Goal: Task Accomplishment & Management: Use online tool/utility

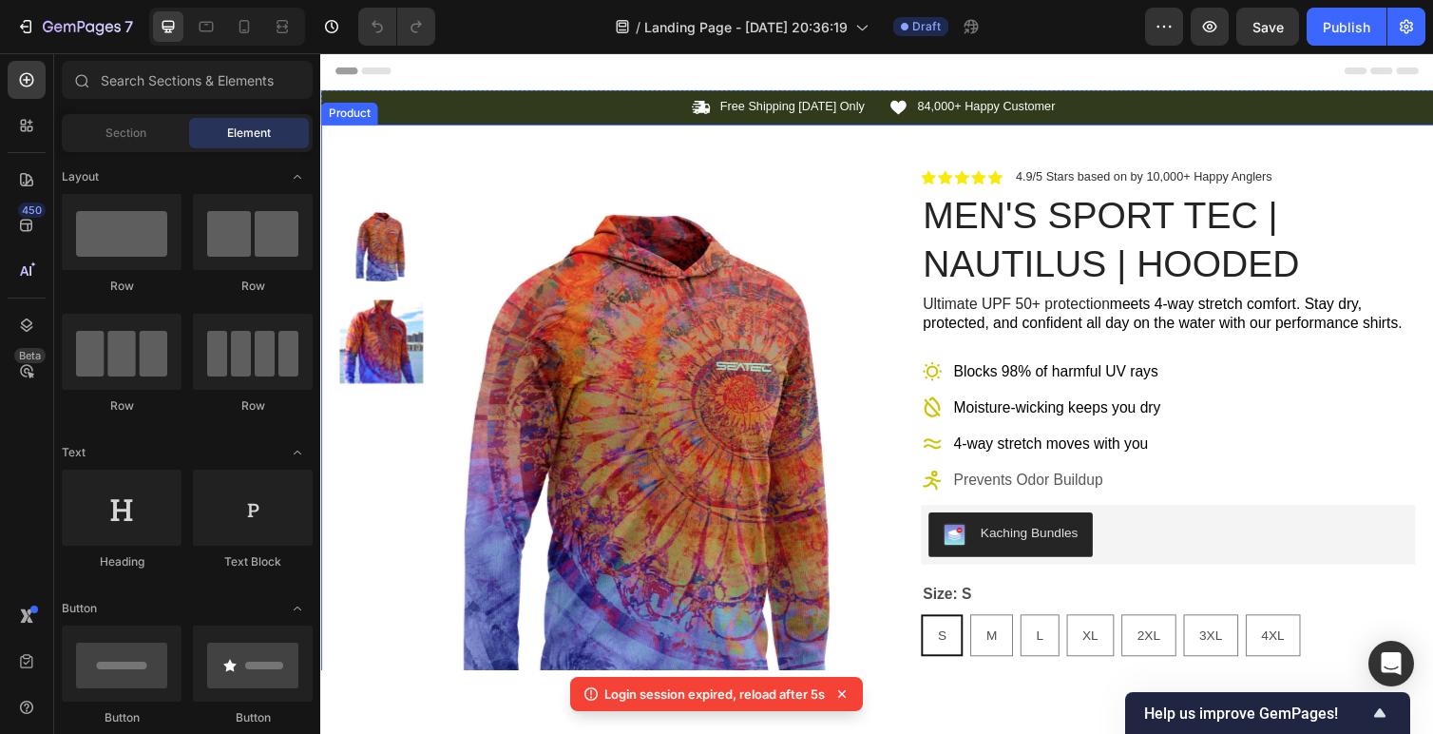
click at [1120, 174] on span "4.9/5 Stars based on by 10,000+ Happy Anglers" at bounding box center [1163, 179] width 262 height 14
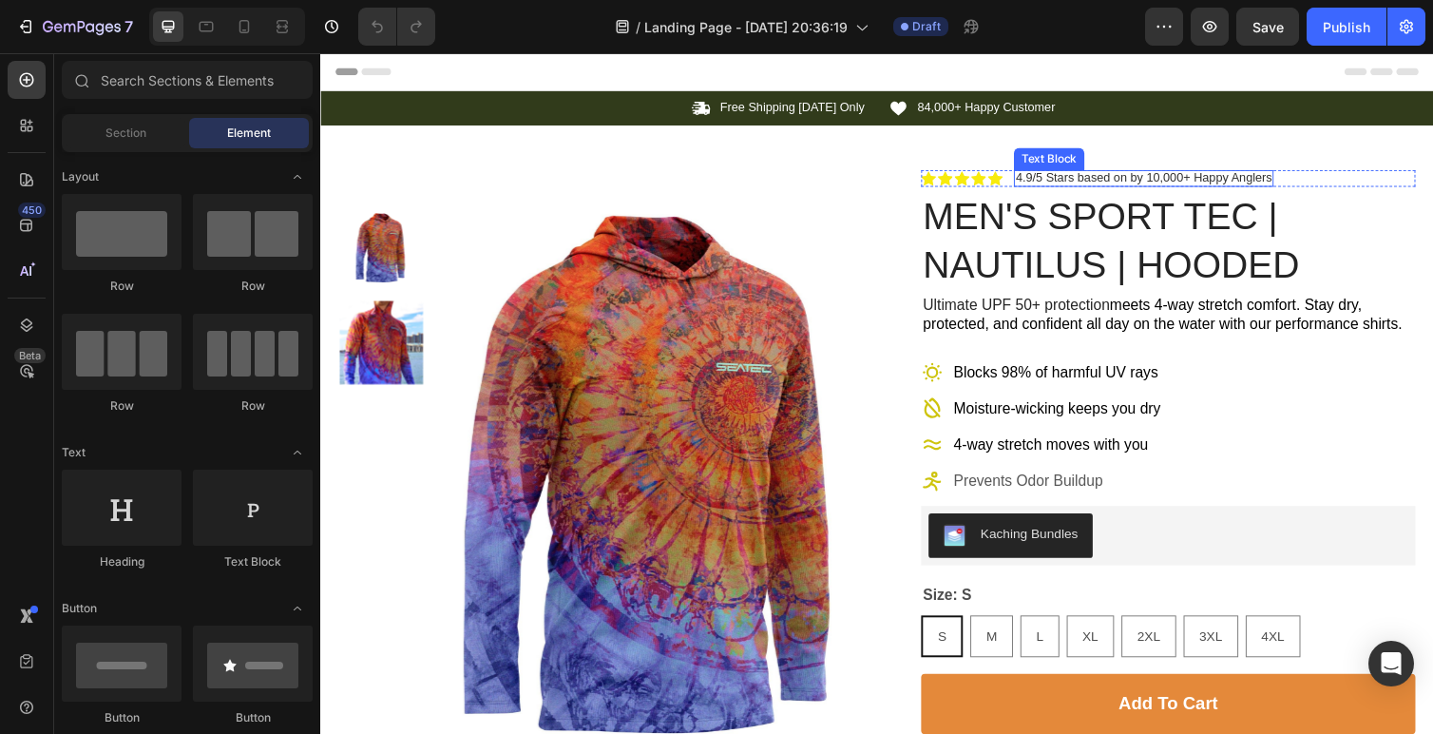
click at [1150, 173] on span "4.9/5 Stars based on by 10,000+ Happy Anglers" at bounding box center [1163, 180] width 262 height 14
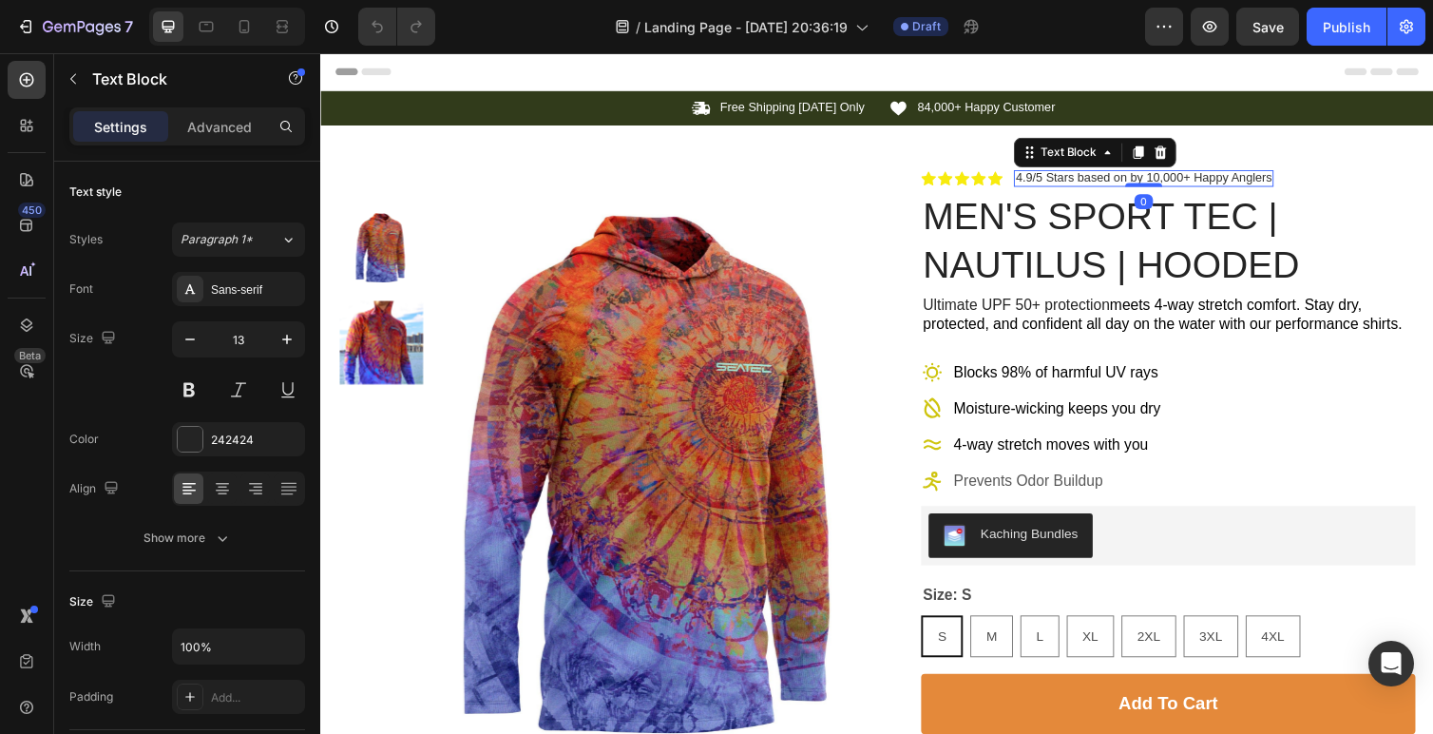
click at [1163, 181] on span "4.9/5 Stars based on by 10,000+ Happy Anglers" at bounding box center [1163, 180] width 262 height 14
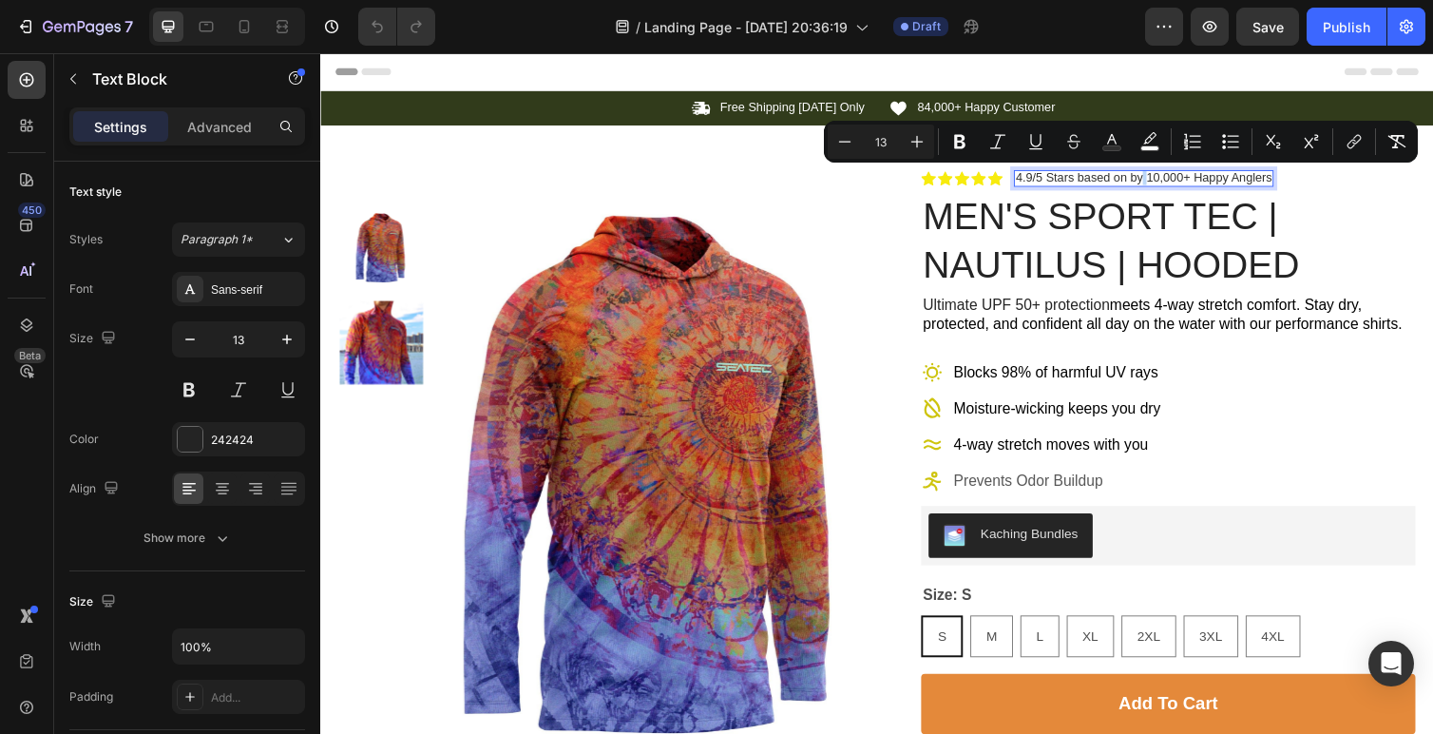
click at [1159, 179] on span "4.9/5 Stars based on by 10,000+ Happy Anglers" at bounding box center [1163, 180] width 262 height 14
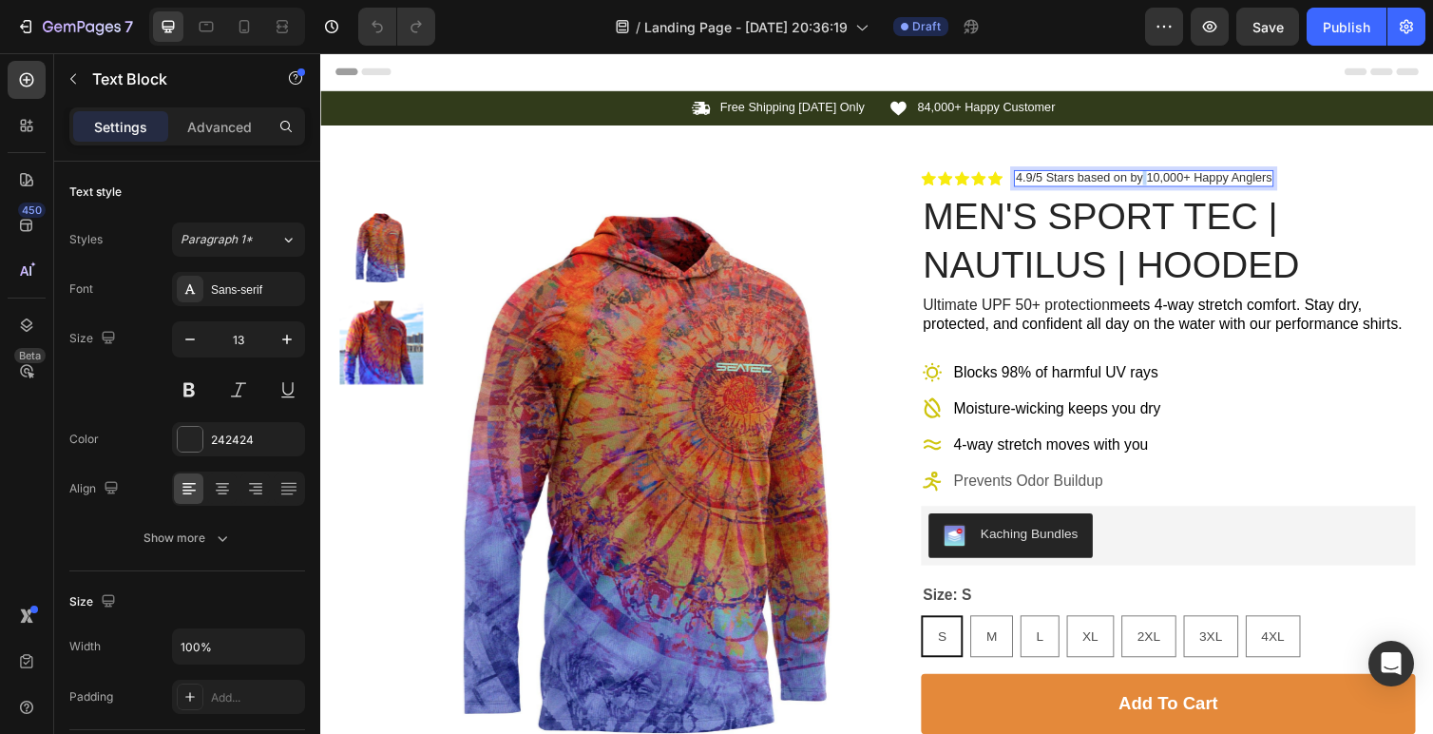
click at [1159, 179] on span "4.9/5 Stars based on by 10,000+ Happy Anglers" at bounding box center [1163, 180] width 262 height 14
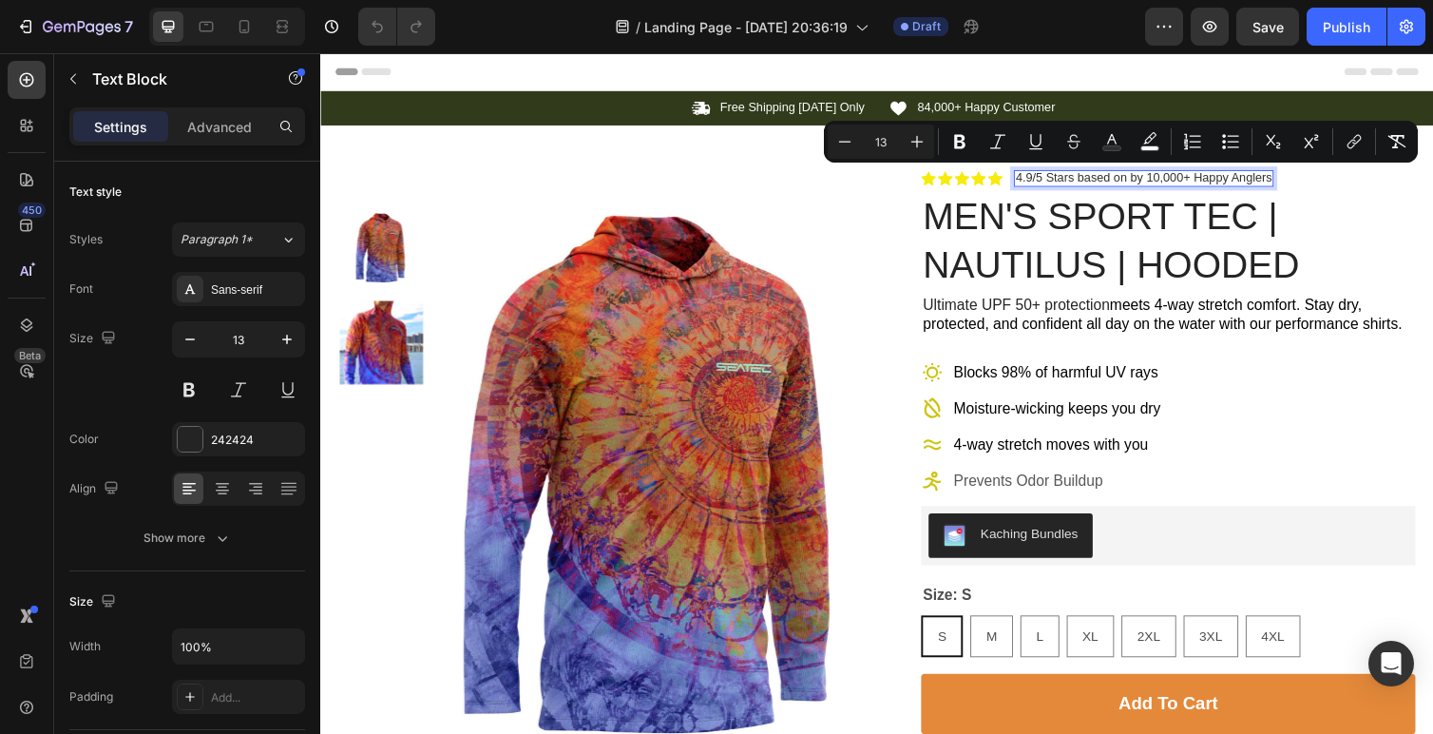
click at [1155, 179] on span "4.9/5 Stars based on by 10,000+ Happy Anglers" at bounding box center [1163, 180] width 262 height 14
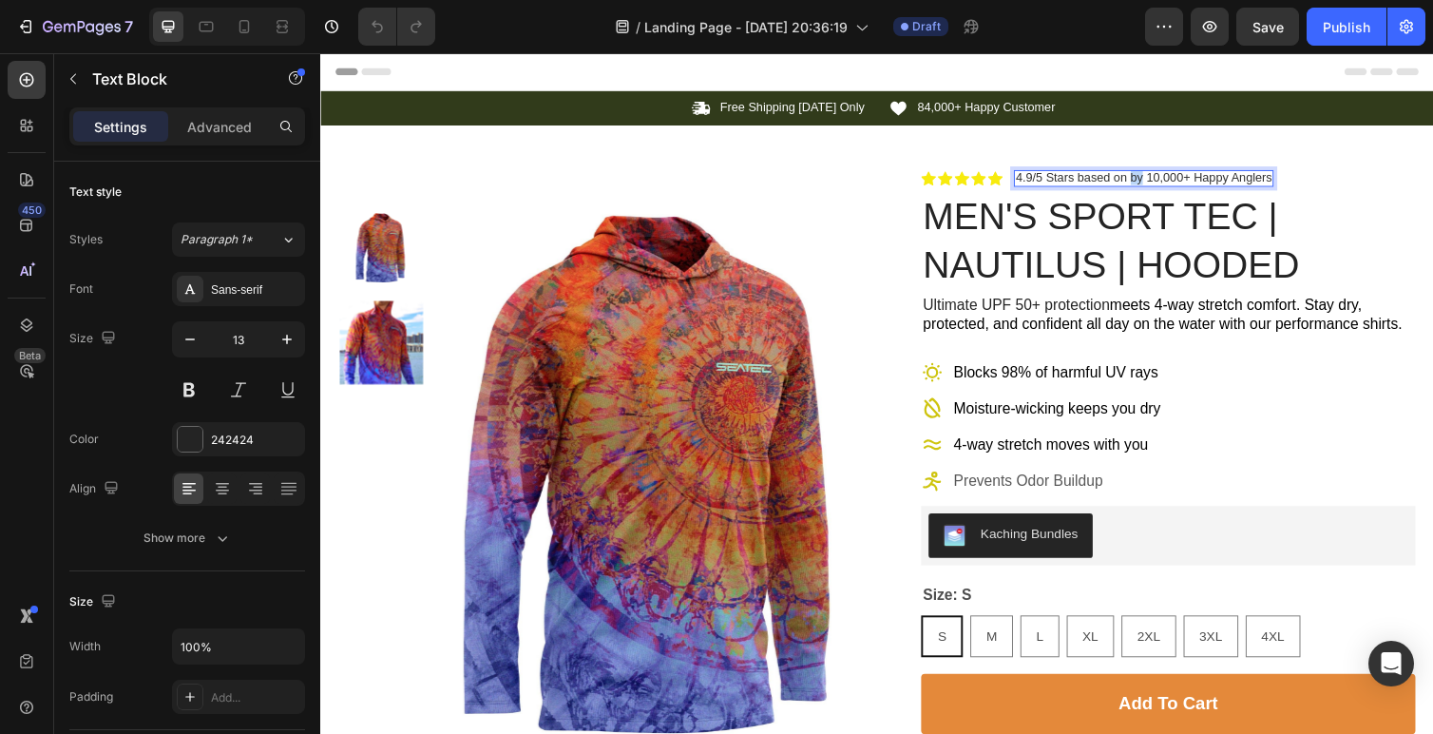
click at [1155, 179] on span "4.9/5 Stars based on by 10,000+ Happy Anglers" at bounding box center [1163, 180] width 262 height 14
click at [1041, 176] on span "4.9/5 Stars based on 25,000+ Happy Anglers" at bounding box center [1155, 180] width 246 height 14
click at [1044, 177] on span "4.9/5 Stars based on 25,000+ Happy Anglers" at bounding box center [1155, 180] width 246 height 14
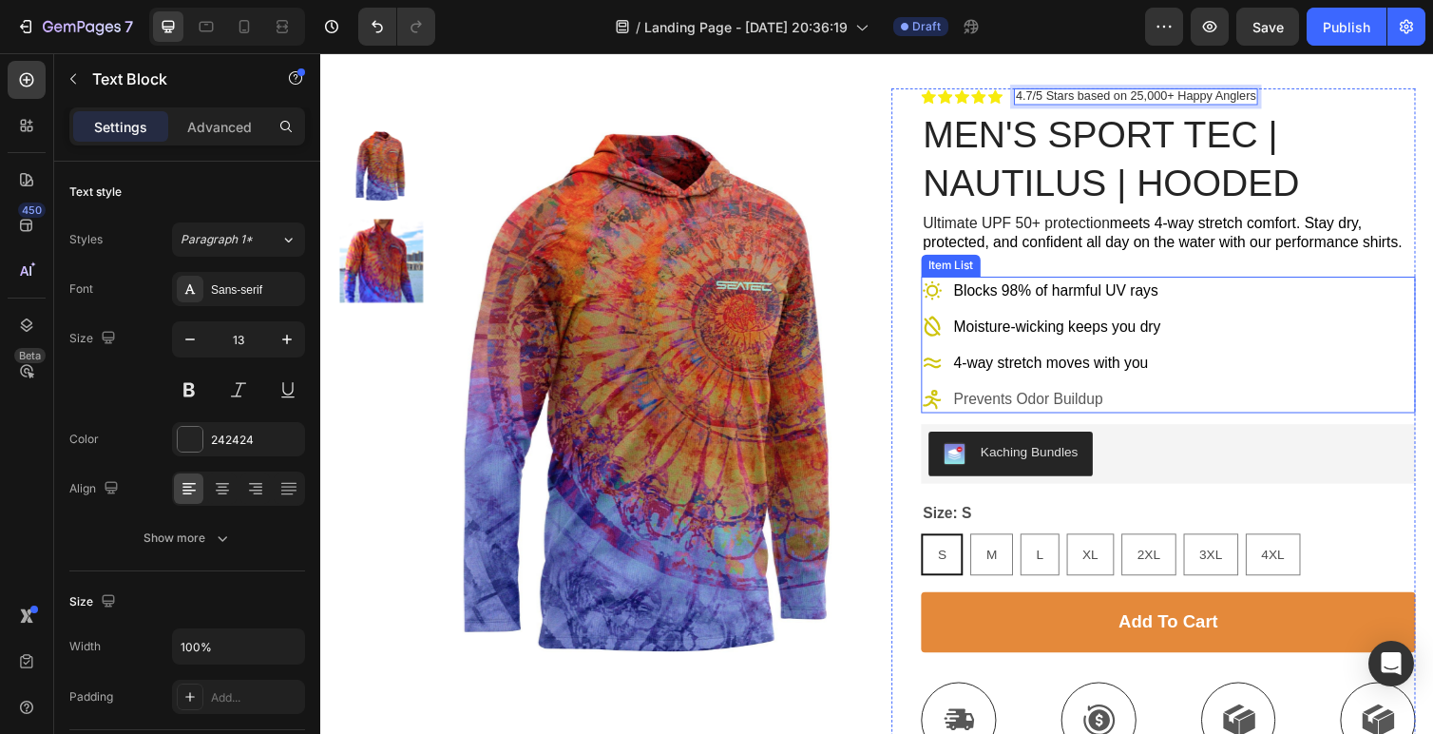
scroll to position [86, 0]
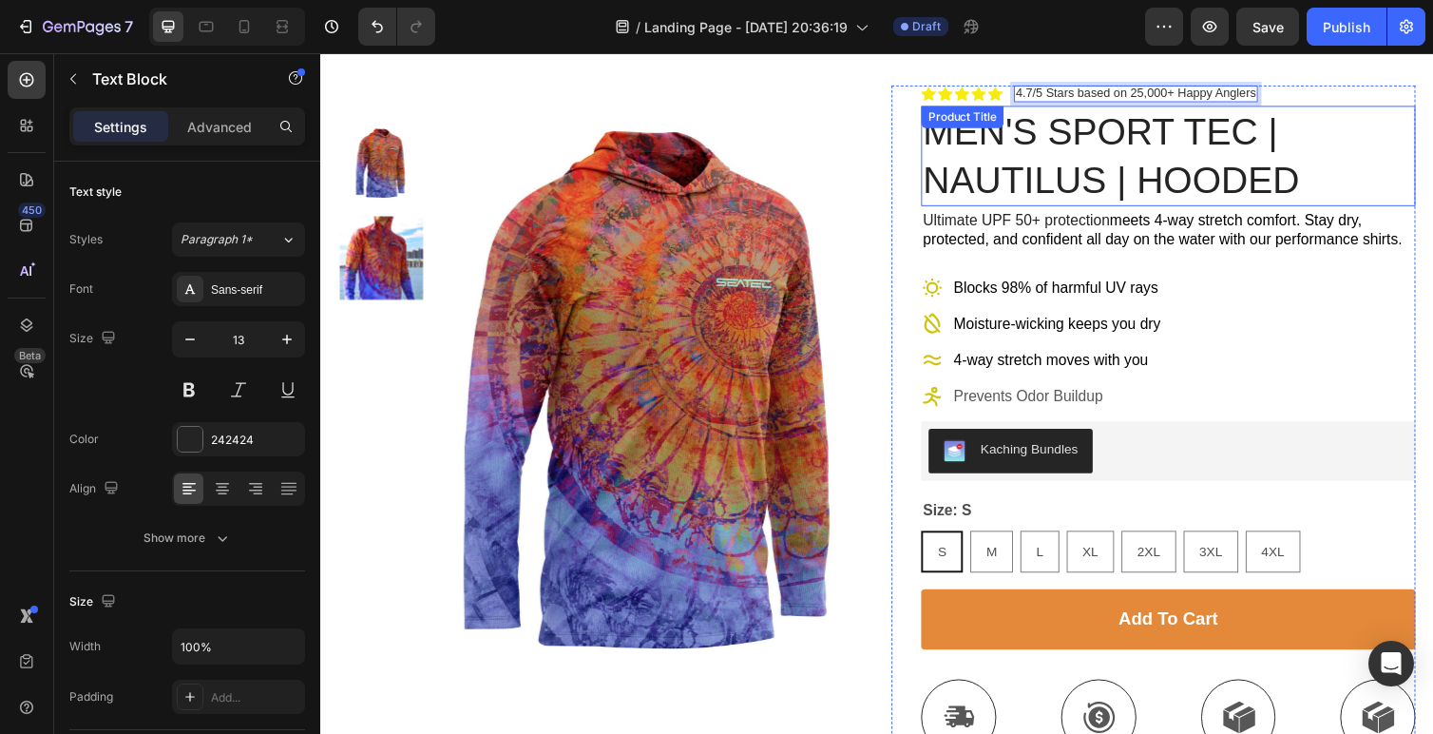
click at [1192, 174] on h1 "MEN'S SPORT TEC | NAUTILUS | HOODED" at bounding box center [1188, 158] width 506 height 103
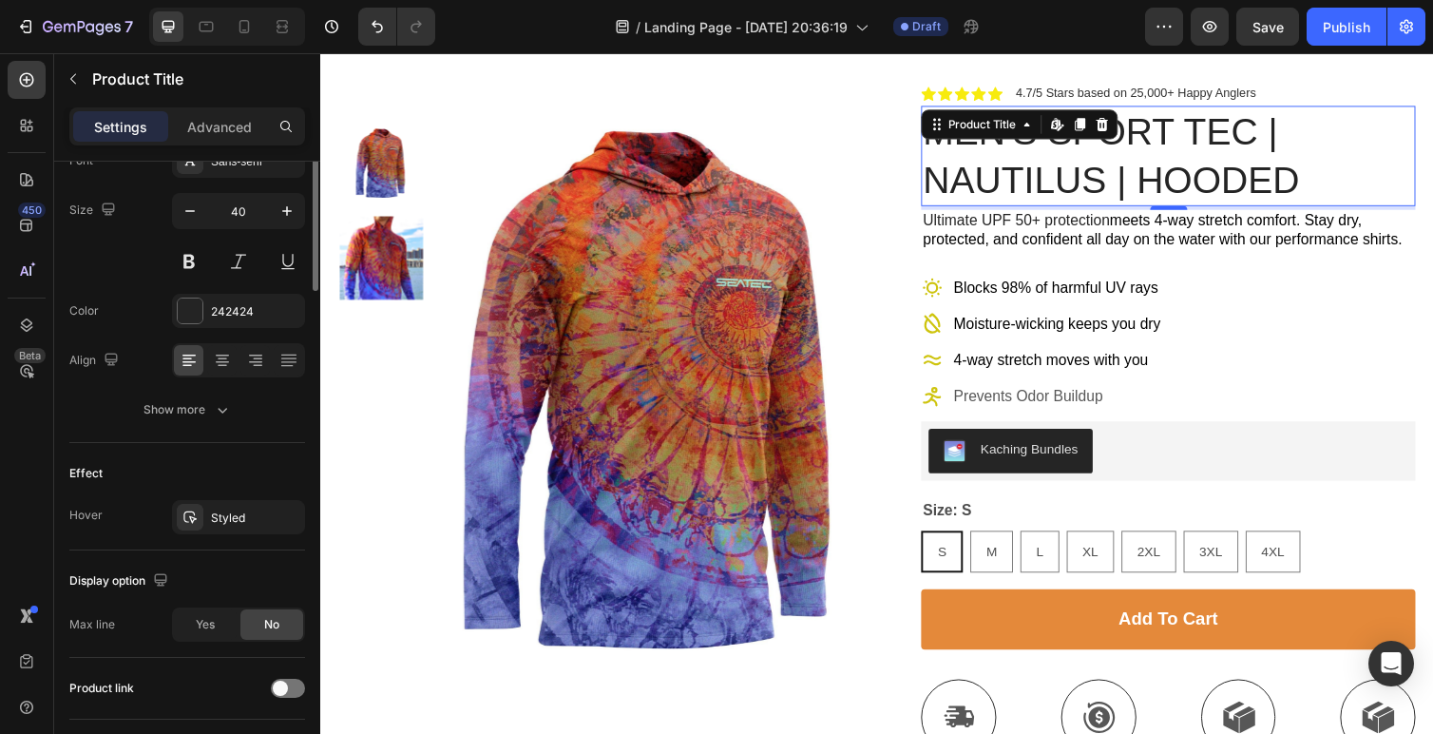
scroll to position [0, 0]
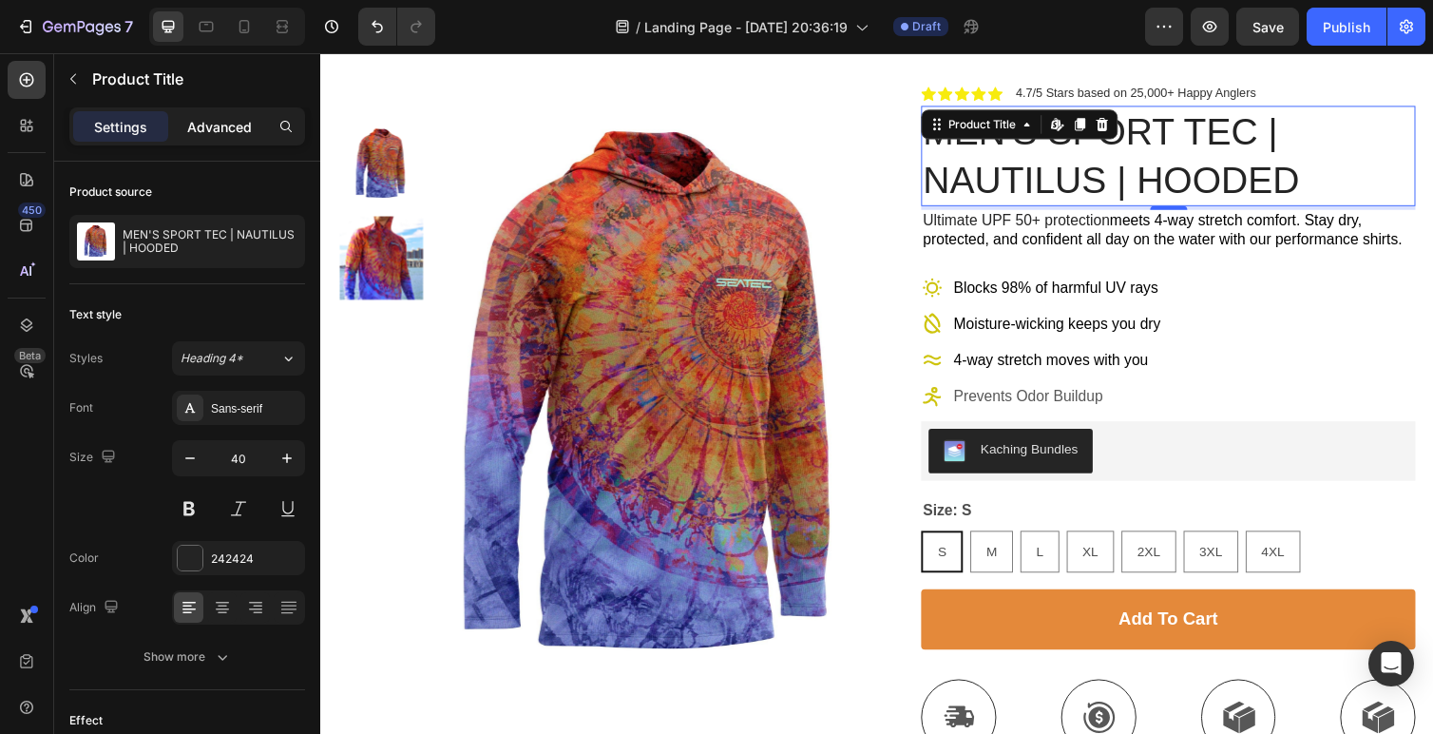
click at [238, 124] on p "Advanced" at bounding box center [219, 127] width 65 height 20
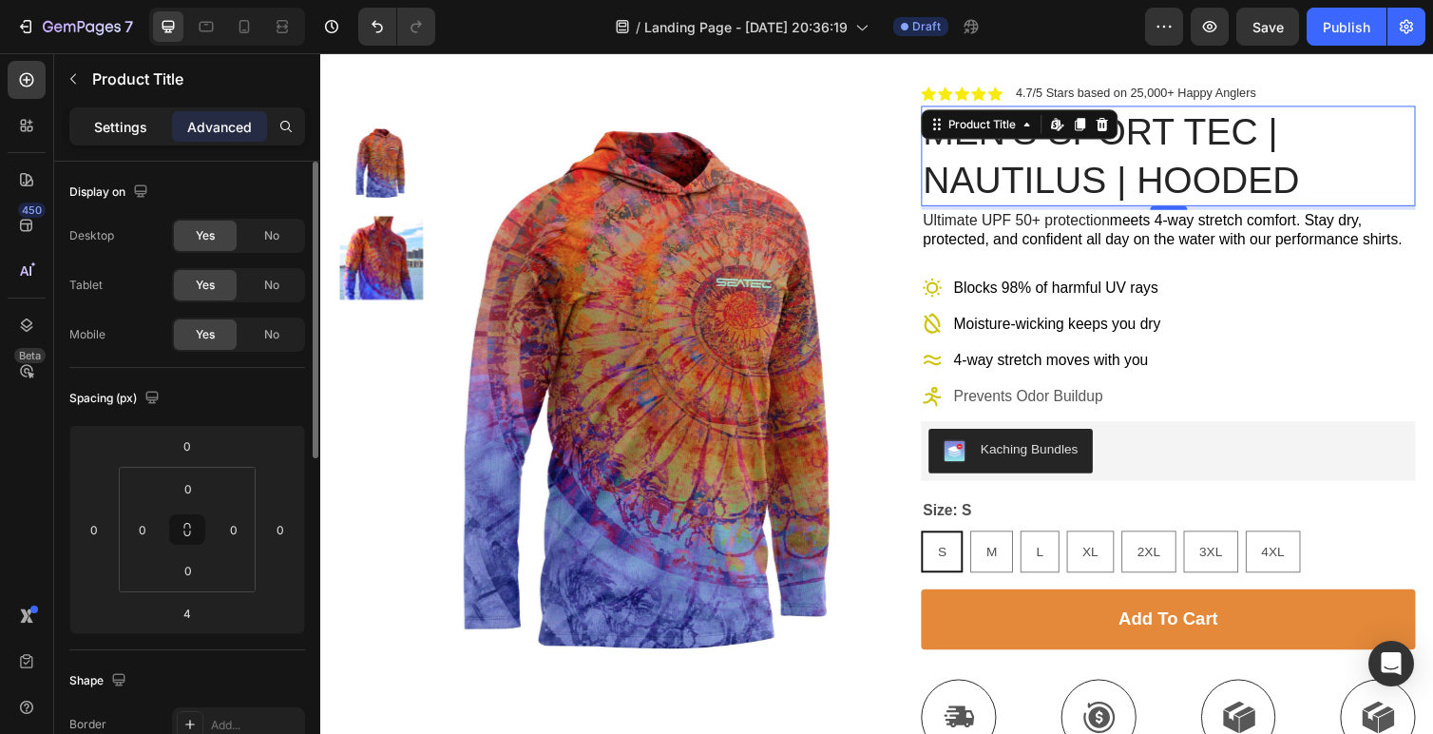
click at [118, 135] on p "Settings" at bounding box center [120, 127] width 53 height 20
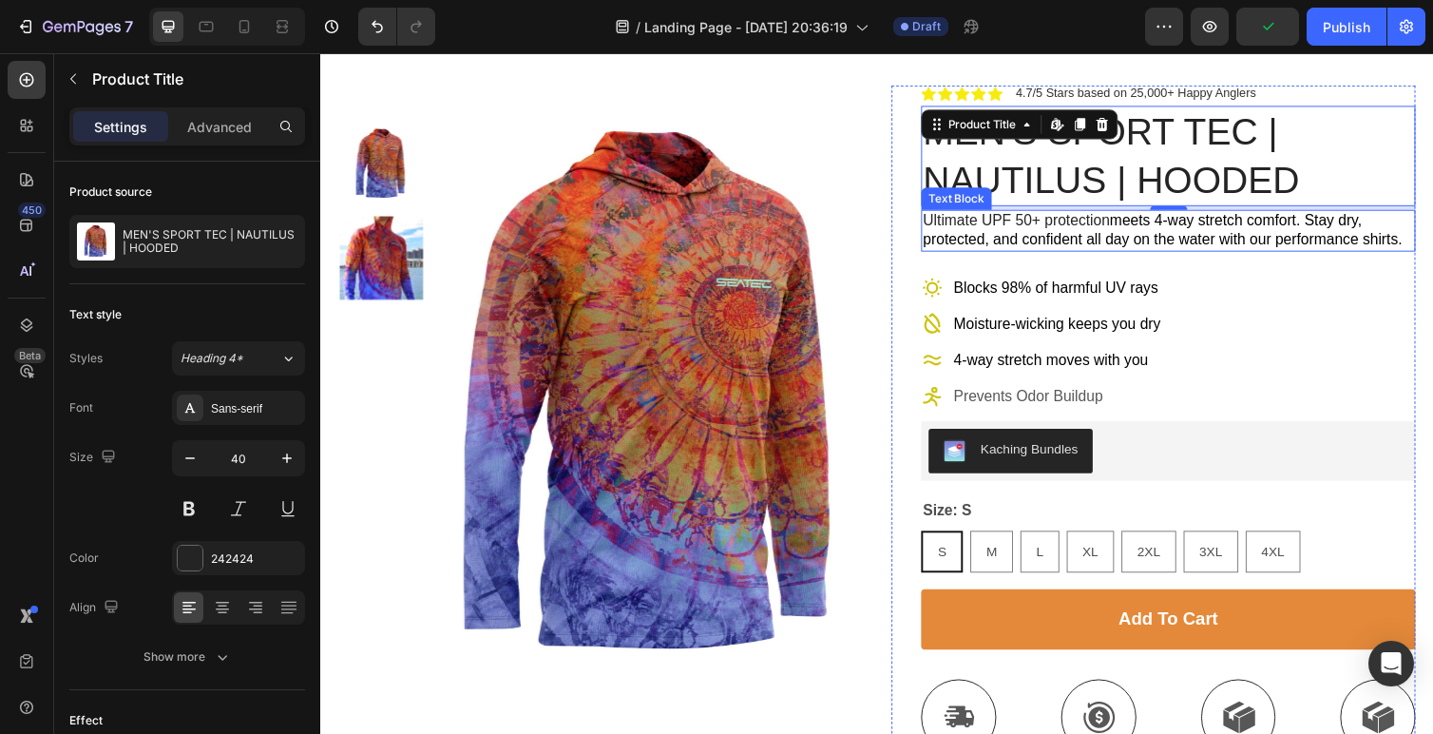
click at [1063, 226] on p "Ultimate UPF 50+ protection meets 4-way stretch comfort. Stay dry, protected, a…" at bounding box center [1188, 236] width 503 height 40
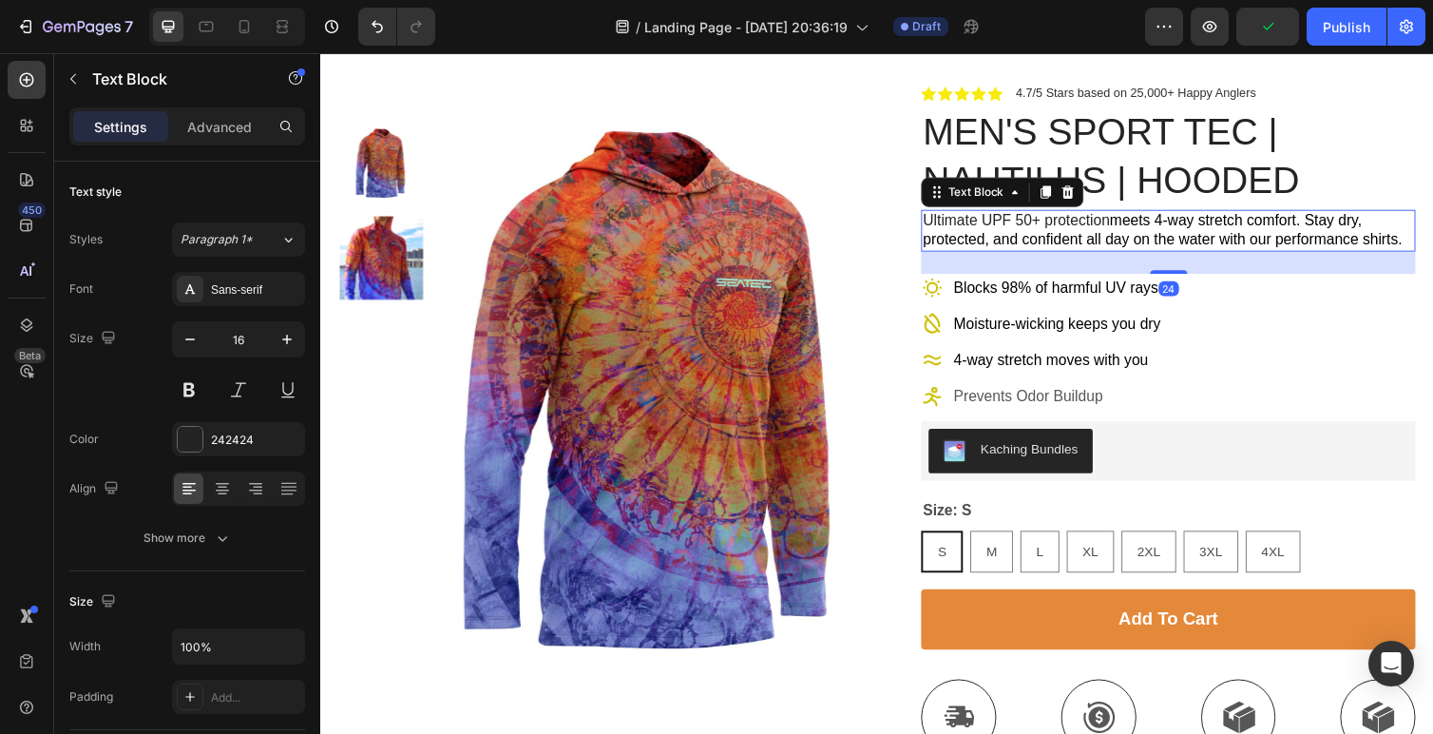
click at [1063, 232] on p "Ultimate UPF 50+ protection meets 4-way stretch comfort. Stay dry, protected, a…" at bounding box center [1188, 236] width 503 height 40
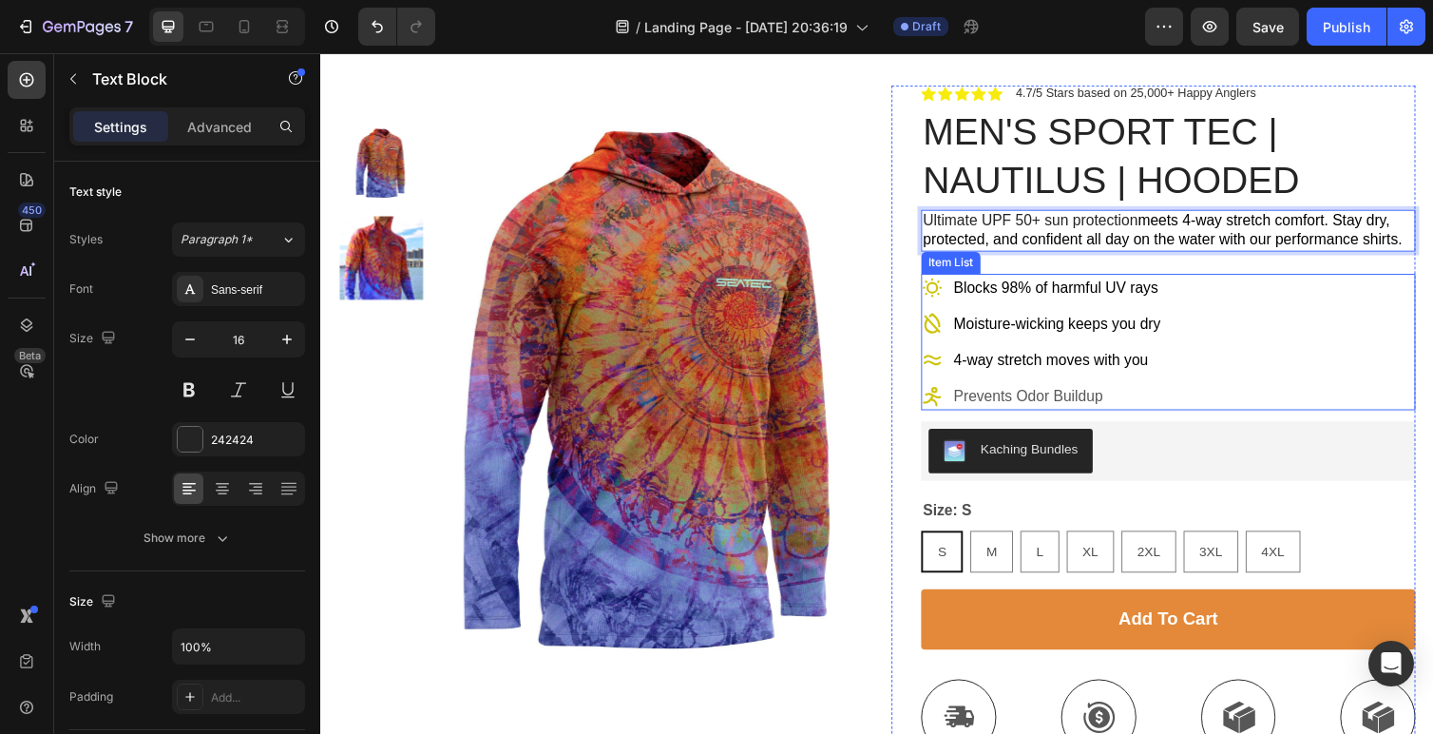
click at [1271, 331] on div "Blocks 98% of harmful UV rays Moisture-wicking keeps you dry 4-way stretch move…" at bounding box center [1188, 349] width 506 height 140
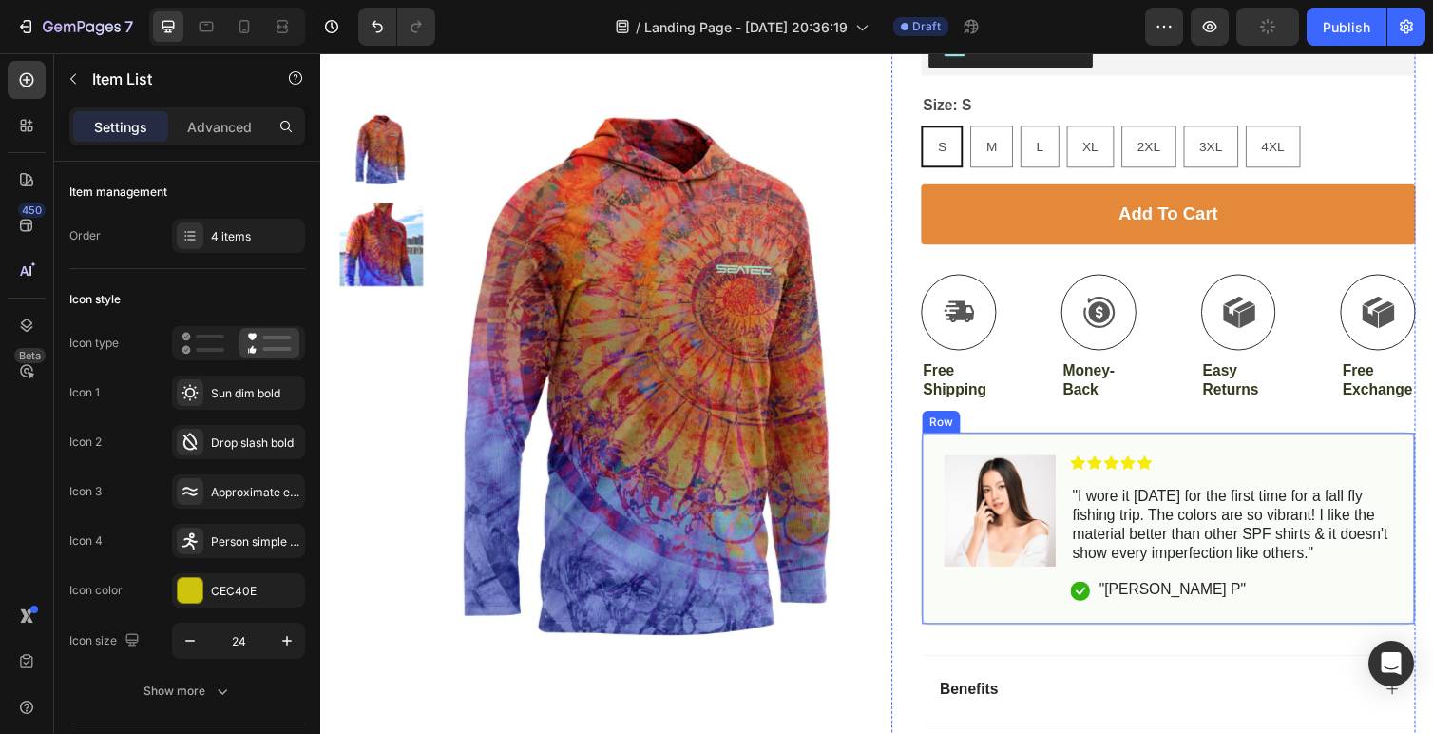
scroll to position [507, 0]
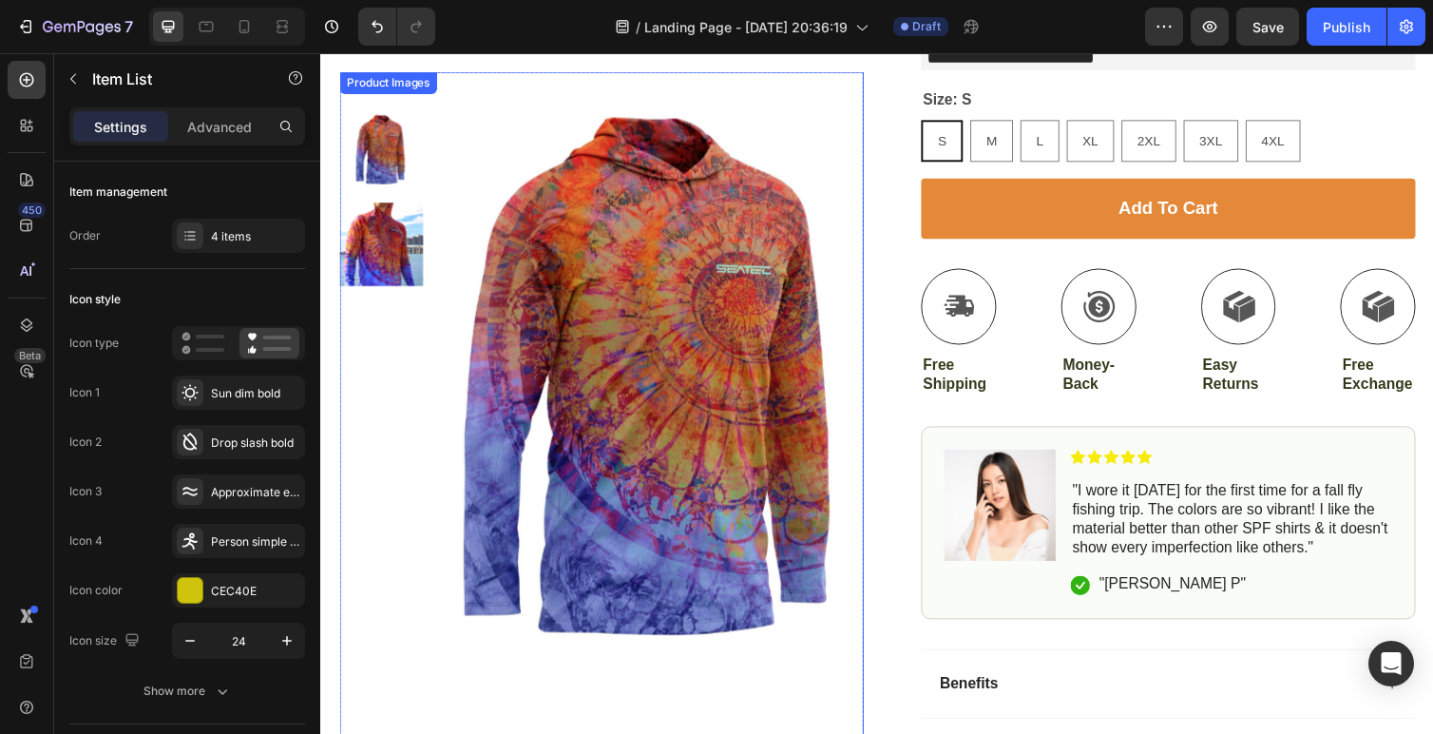
click at [397, 262] on img at bounding box center [382, 249] width 86 height 86
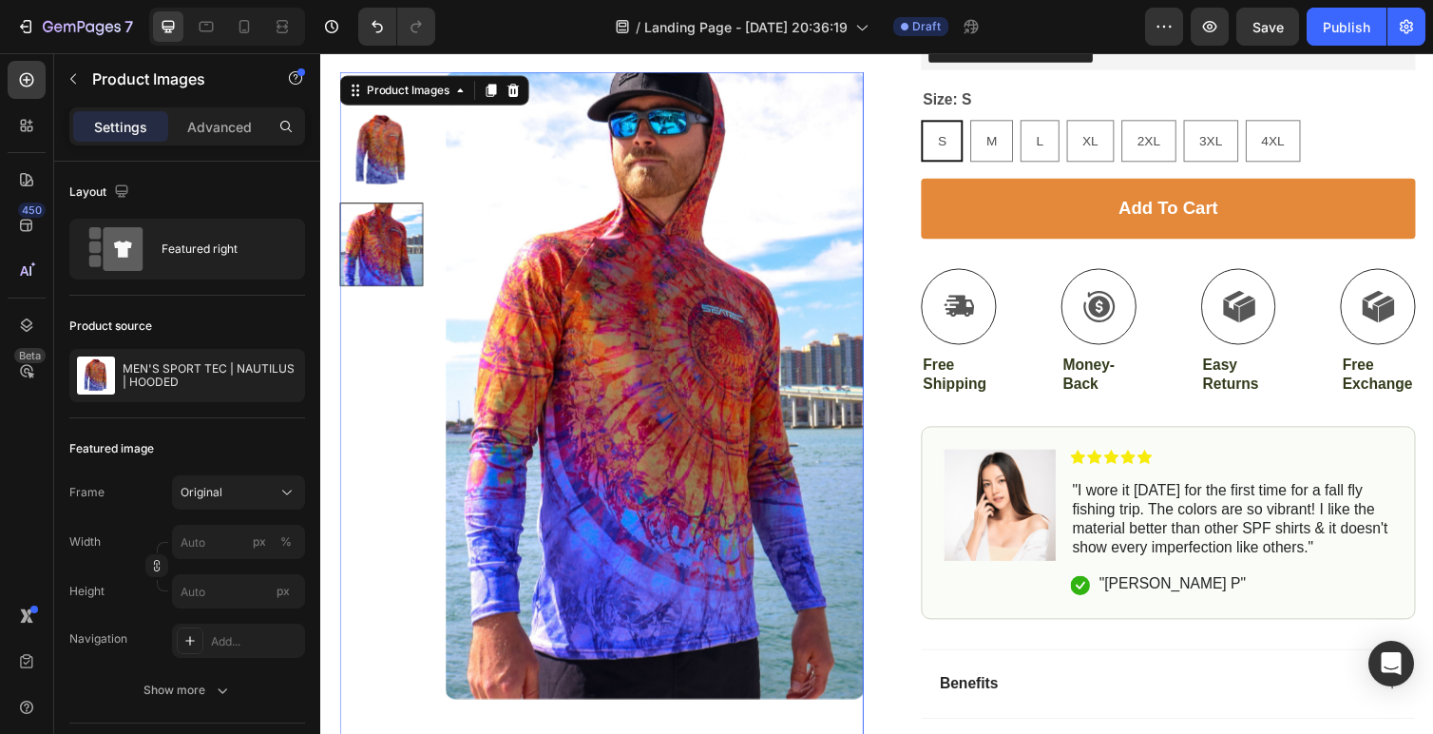
click at [384, 149] on img at bounding box center [382, 153] width 86 height 86
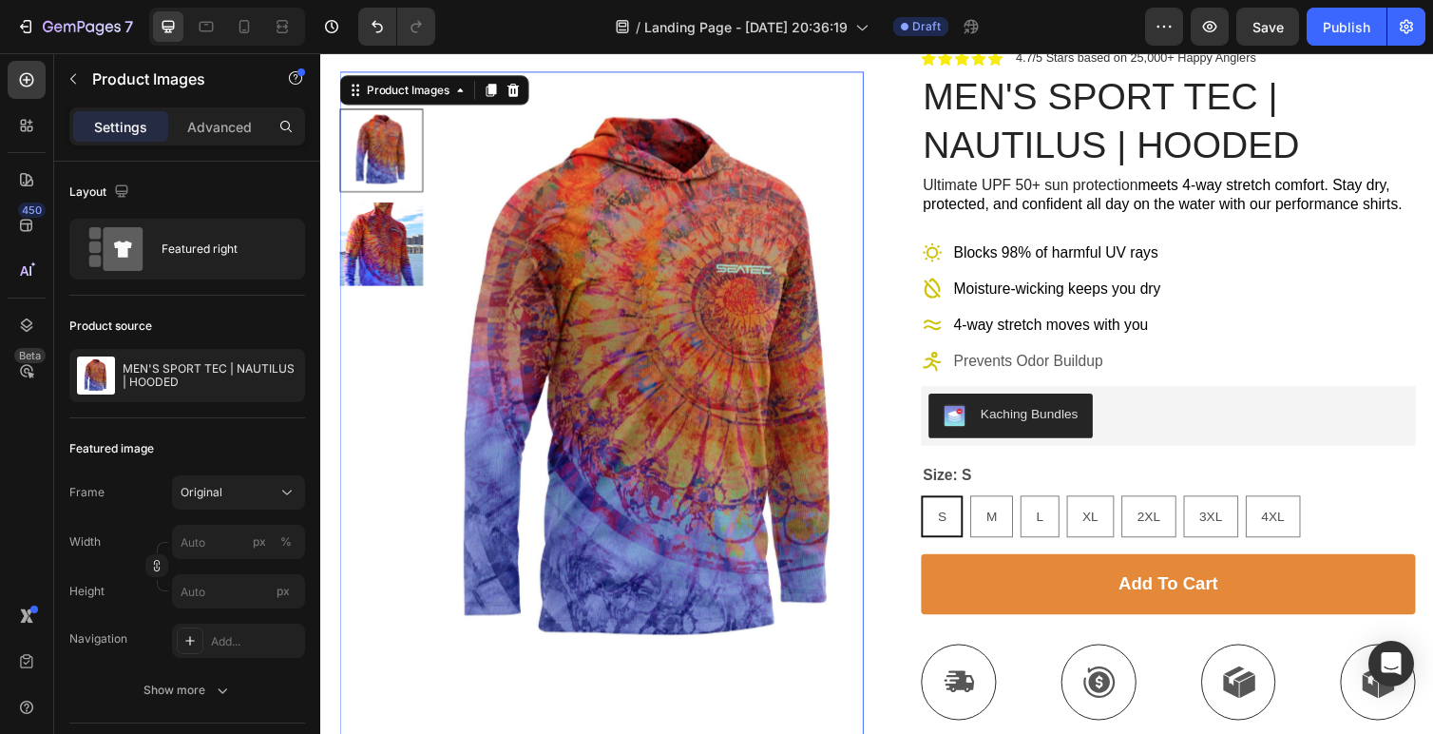
scroll to position [0, 0]
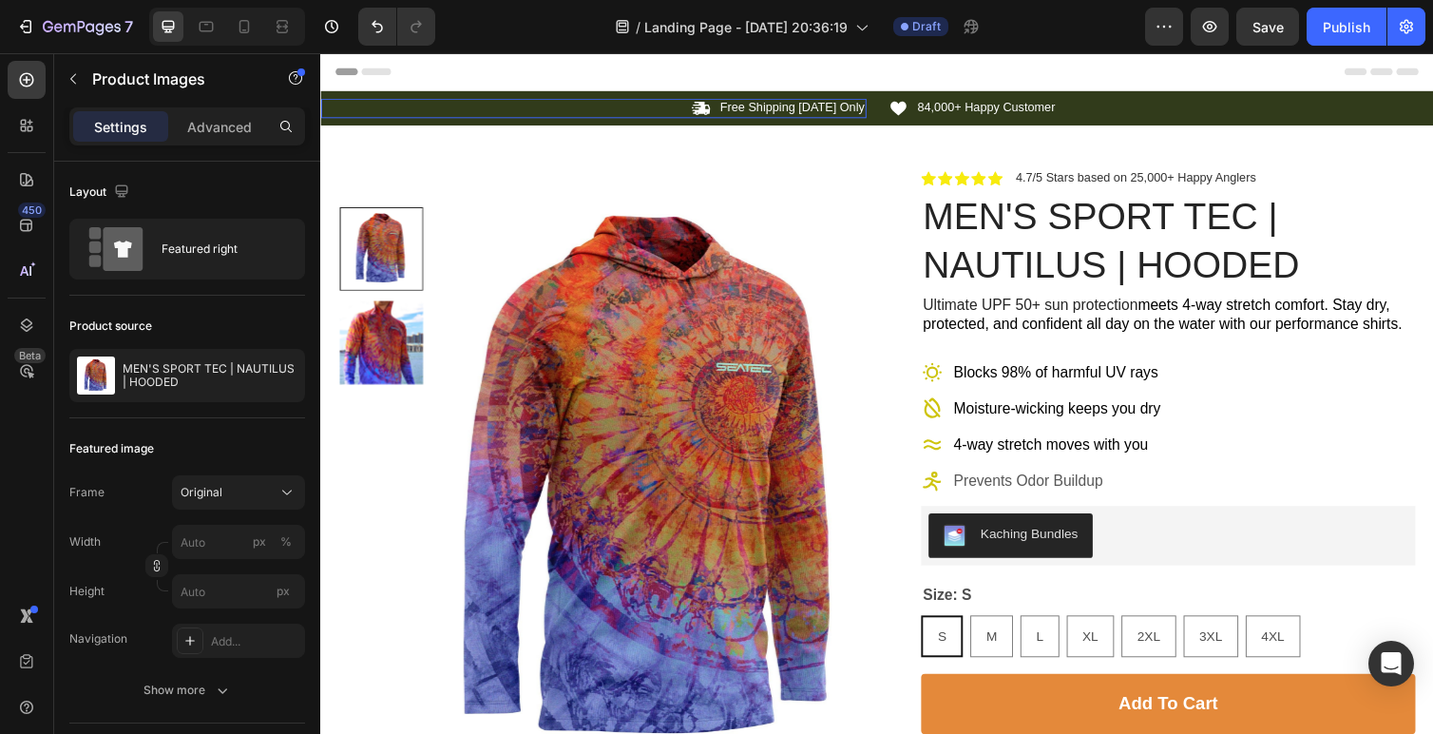
click at [615, 117] on div "Icon Free Shipping [DATE] Only Text Block Row 0" at bounding box center [599, 110] width 559 height 20
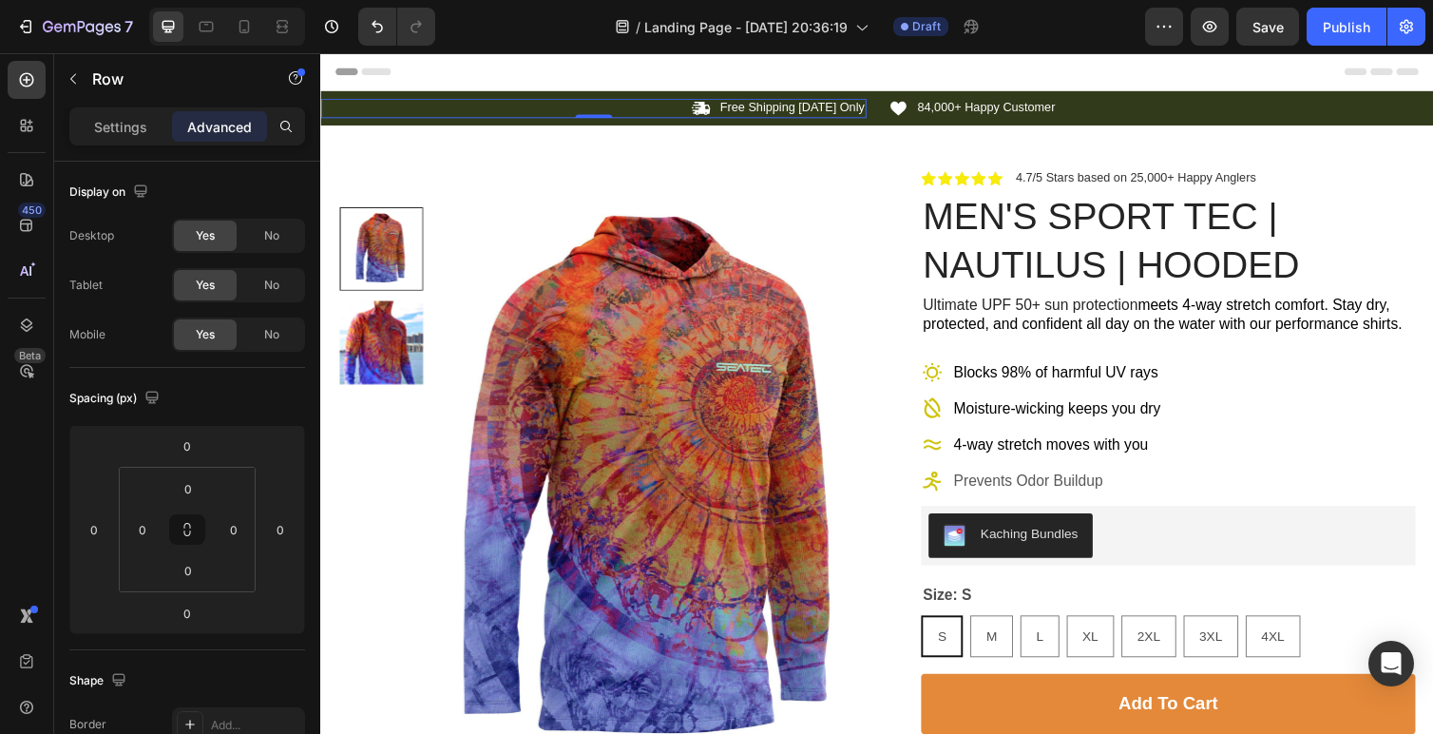
click at [605, 98] on div "Icon Free Shipping [DATE] Only Text Block Row 0 Icon 84,000+ Happy Customer Tex…" at bounding box center [890, 109] width 1140 height 35
click at [135, 135] on p "Settings" at bounding box center [120, 127] width 53 height 20
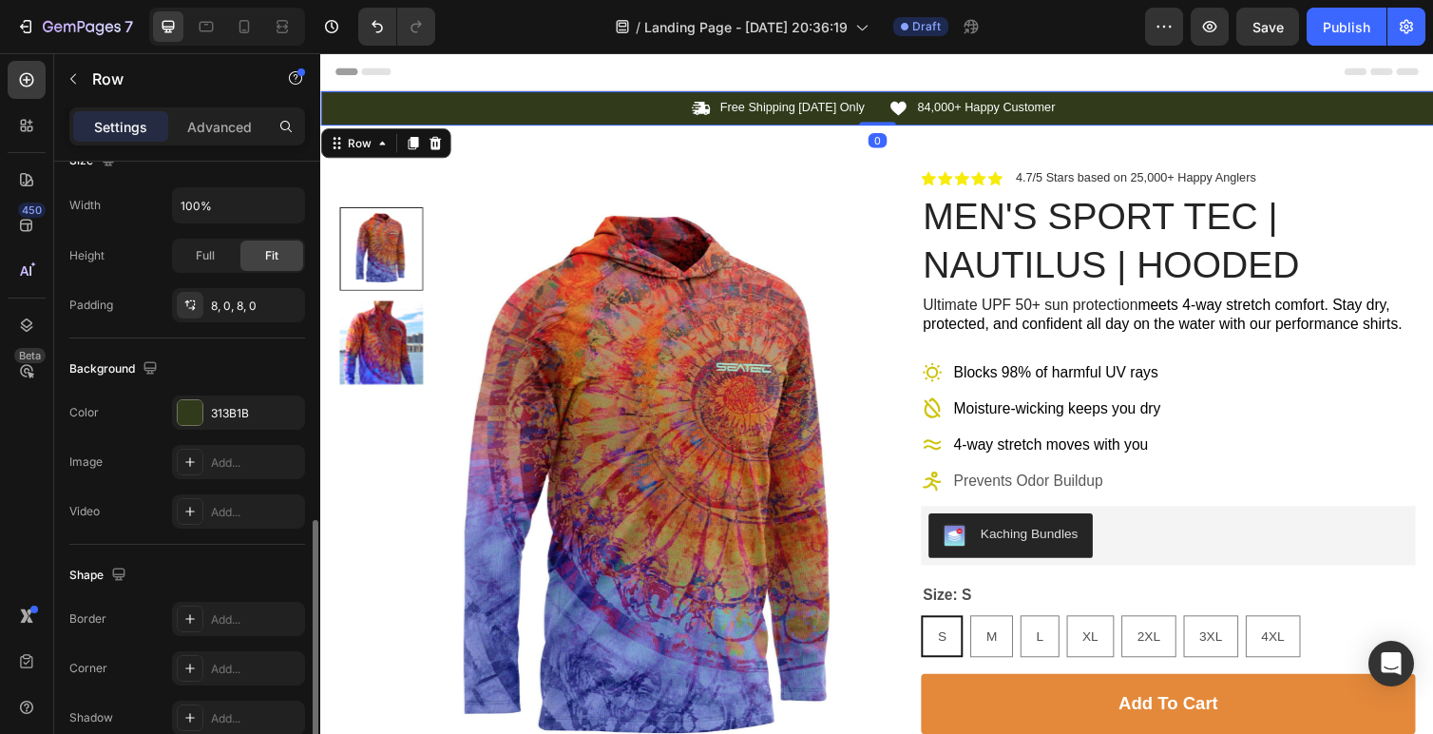
scroll to position [533, 0]
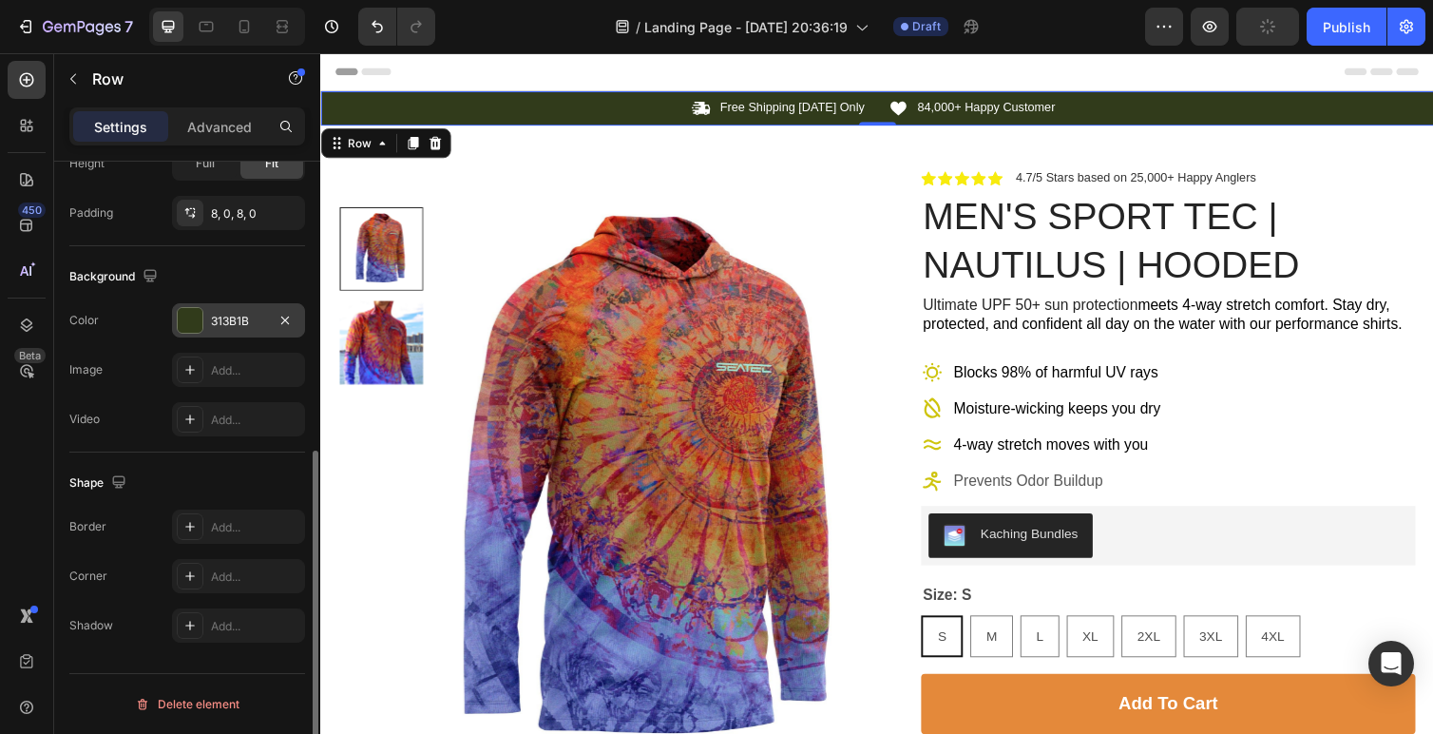
click at [198, 319] on div at bounding box center [190, 320] width 25 height 25
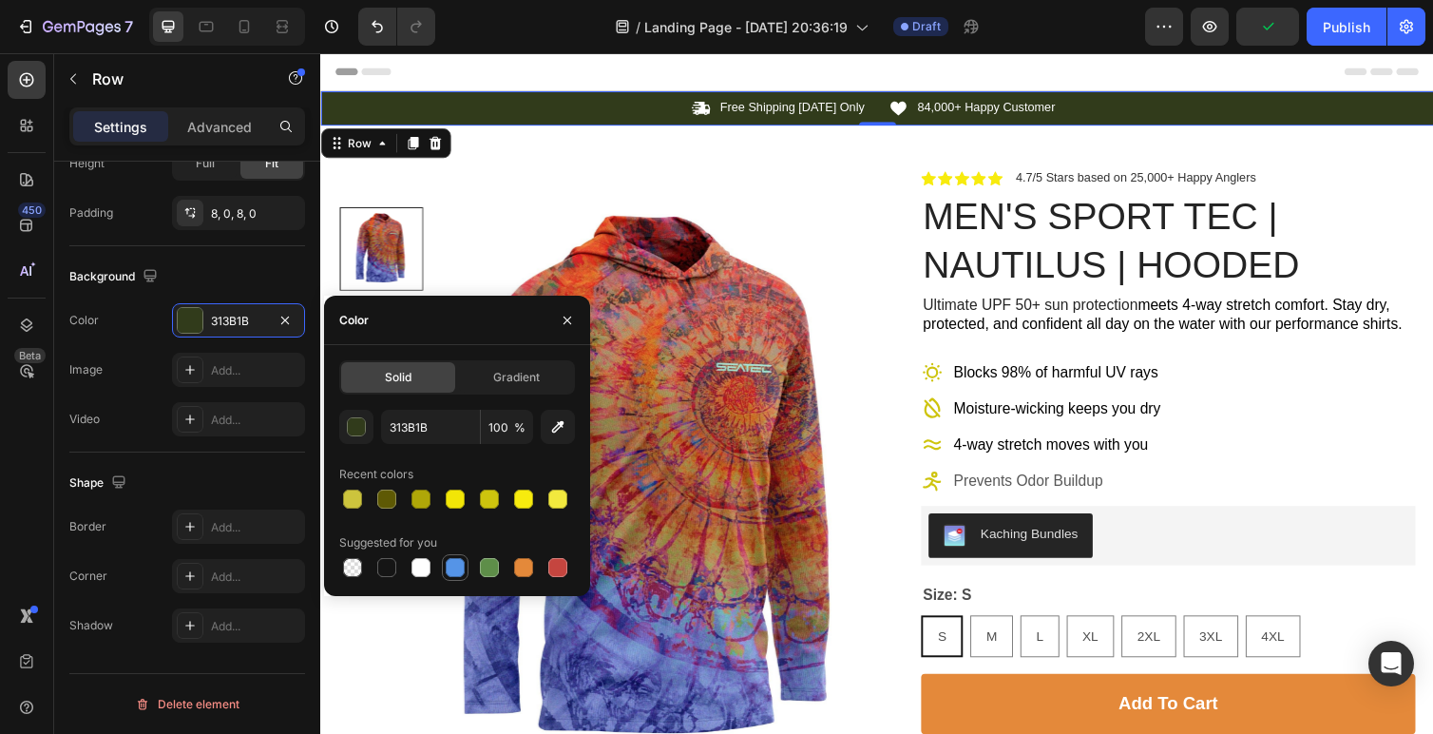
click at [453, 569] on div at bounding box center [455, 567] width 19 height 19
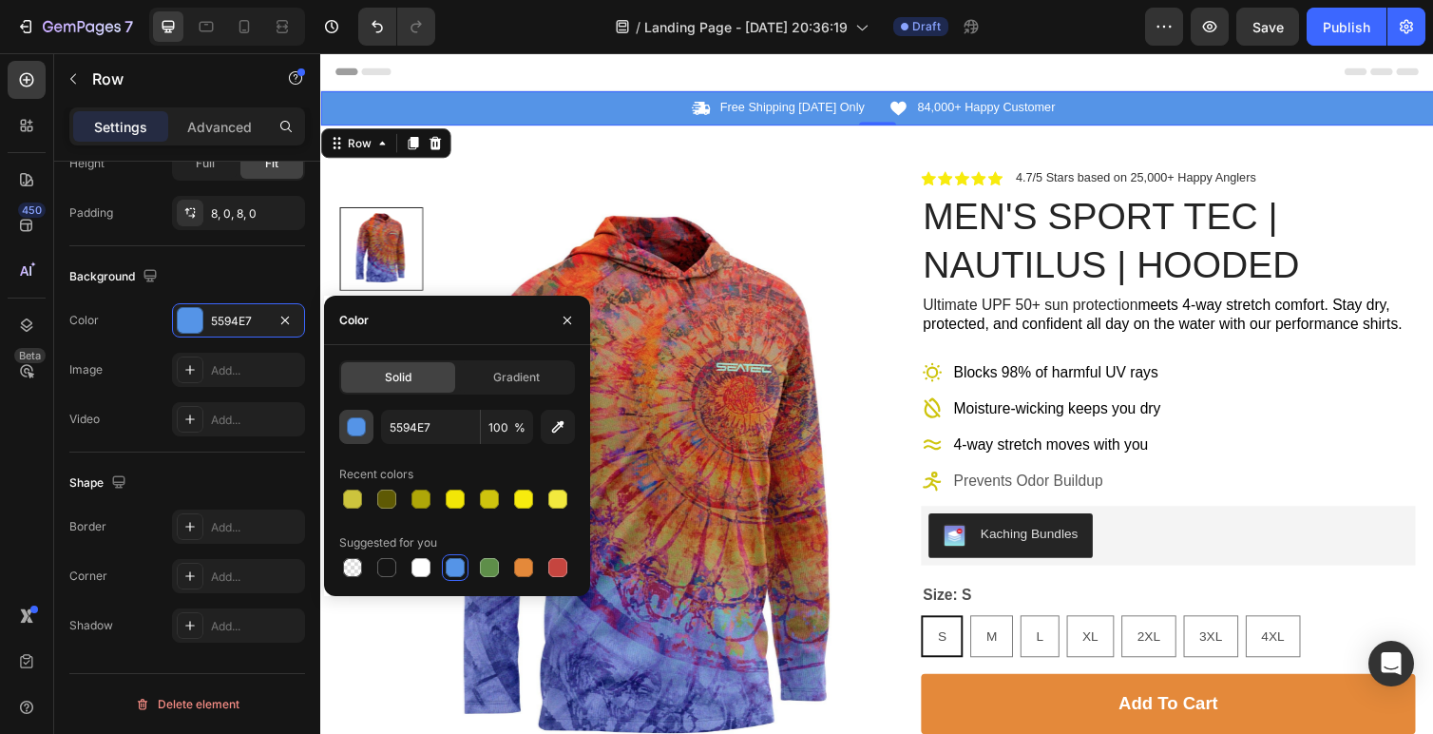
click at [349, 425] on div "button" at bounding box center [357, 427] width 19 height 19
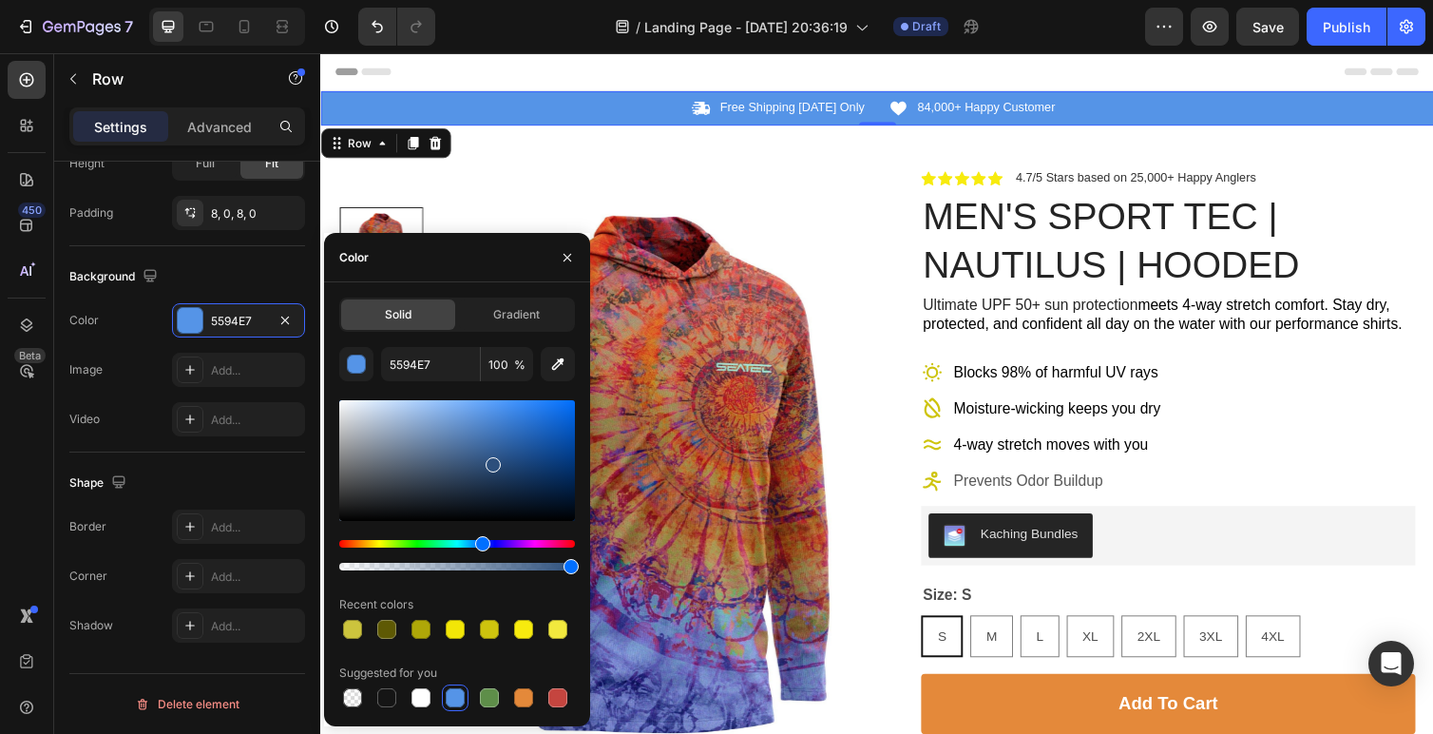
click at [492, 461] on div at bounding box center [457, 460] width 236 height 121
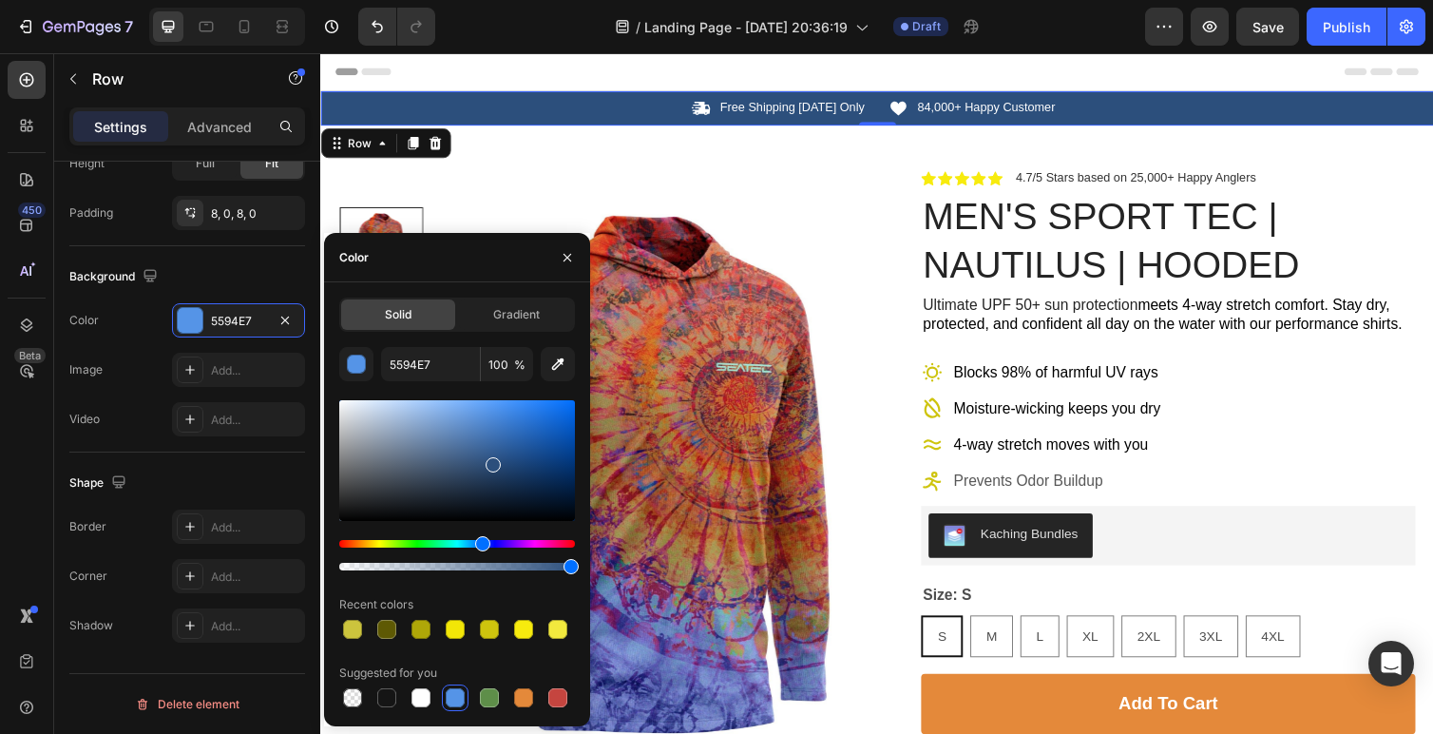
type input "2C4F7C"
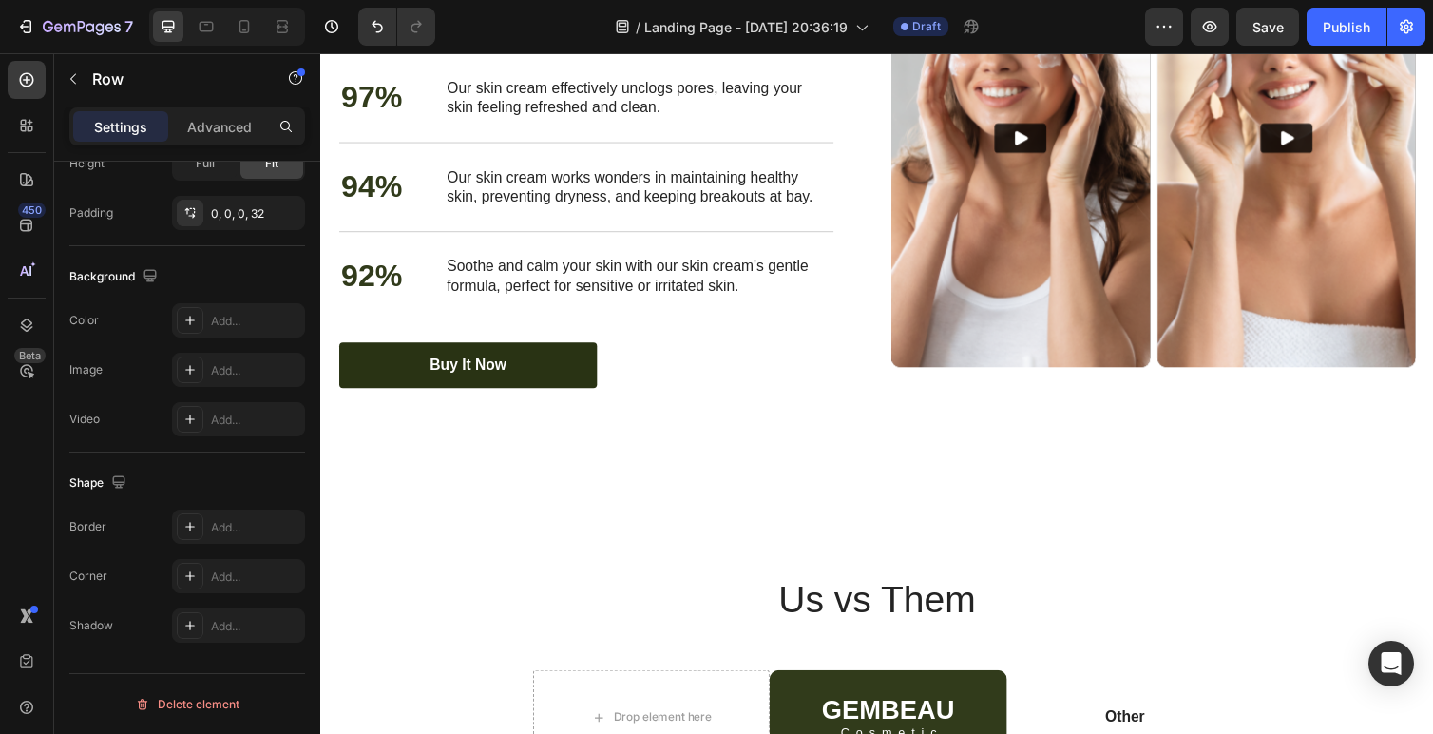
scroll to position [3793, 0]
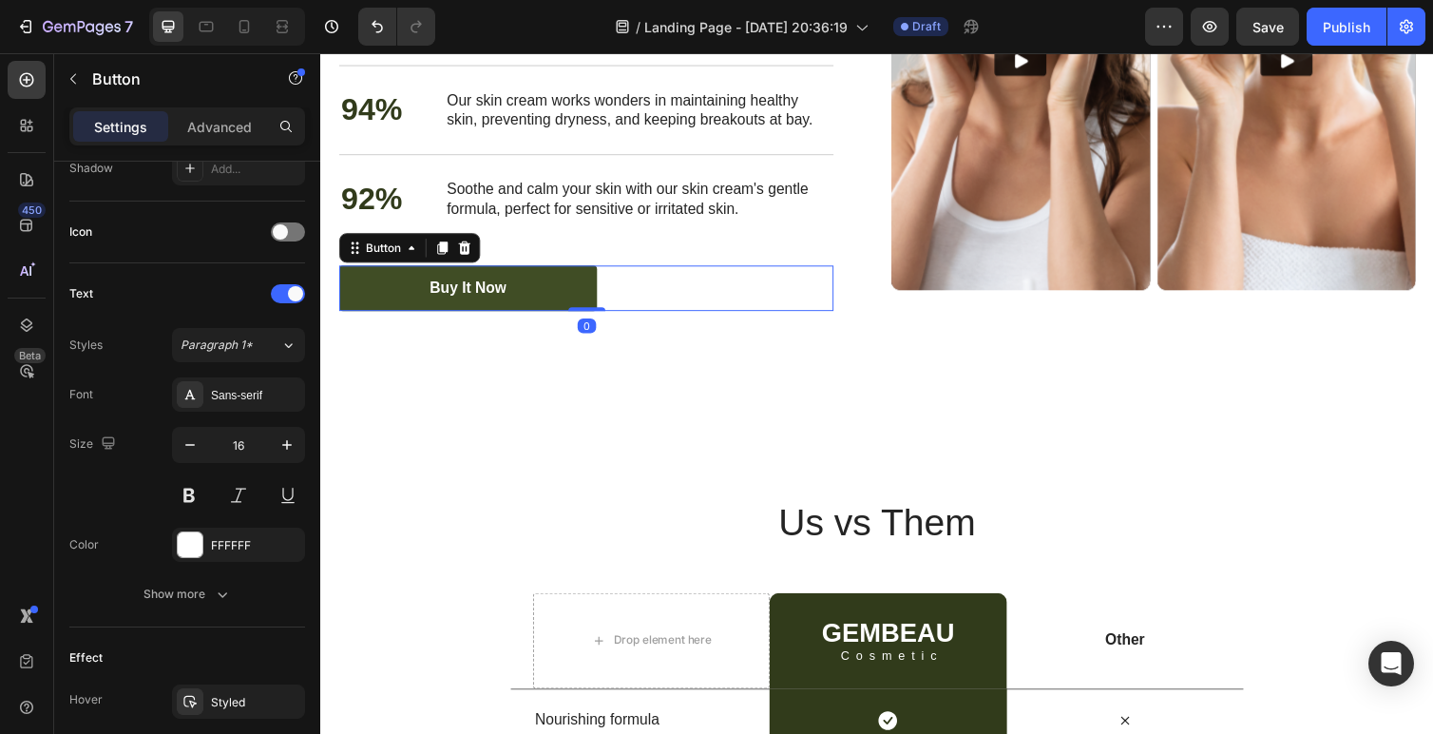
click at [558, 300] on link "Buy It Now" at bounding box center [471, 294] width 264 height 47
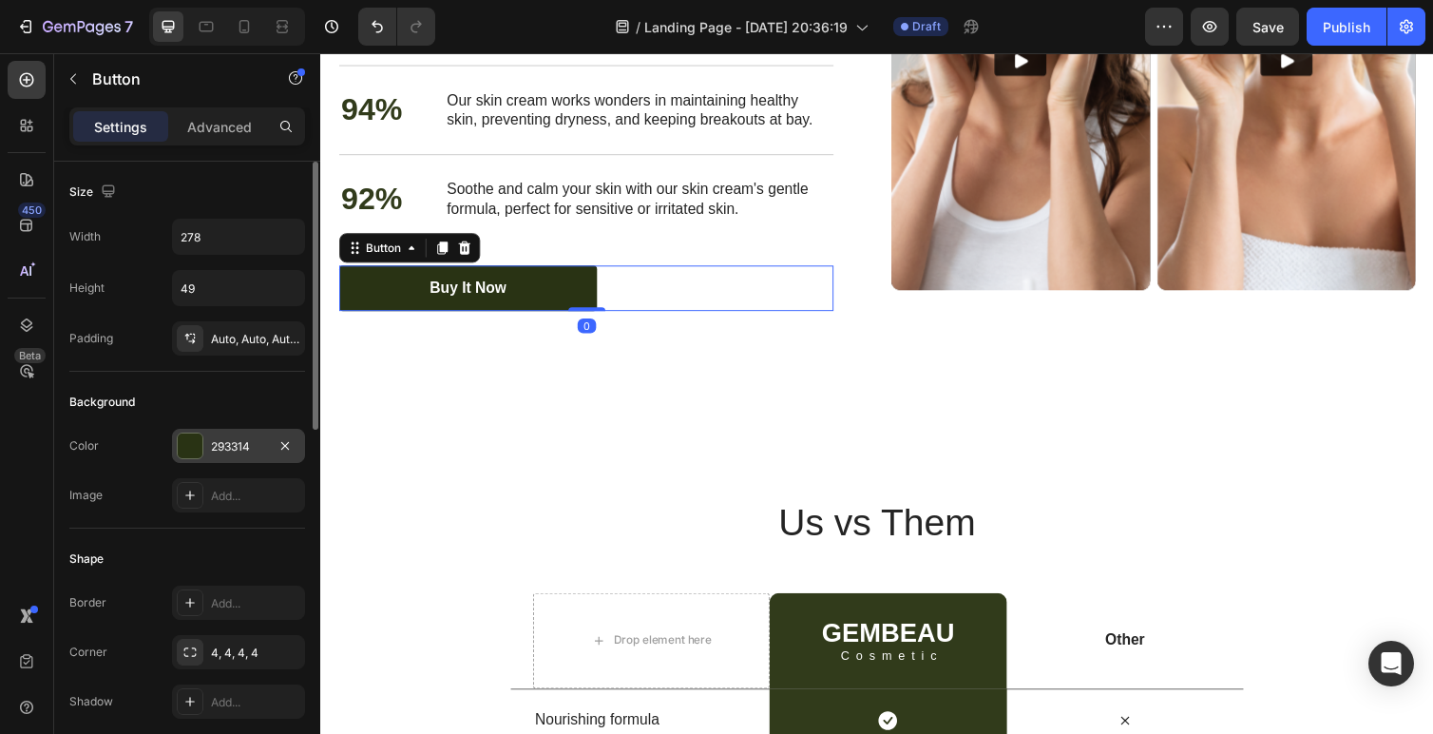
click at [203, 441] on div "293314" at bounding box center [238, 446] width 133 height 34
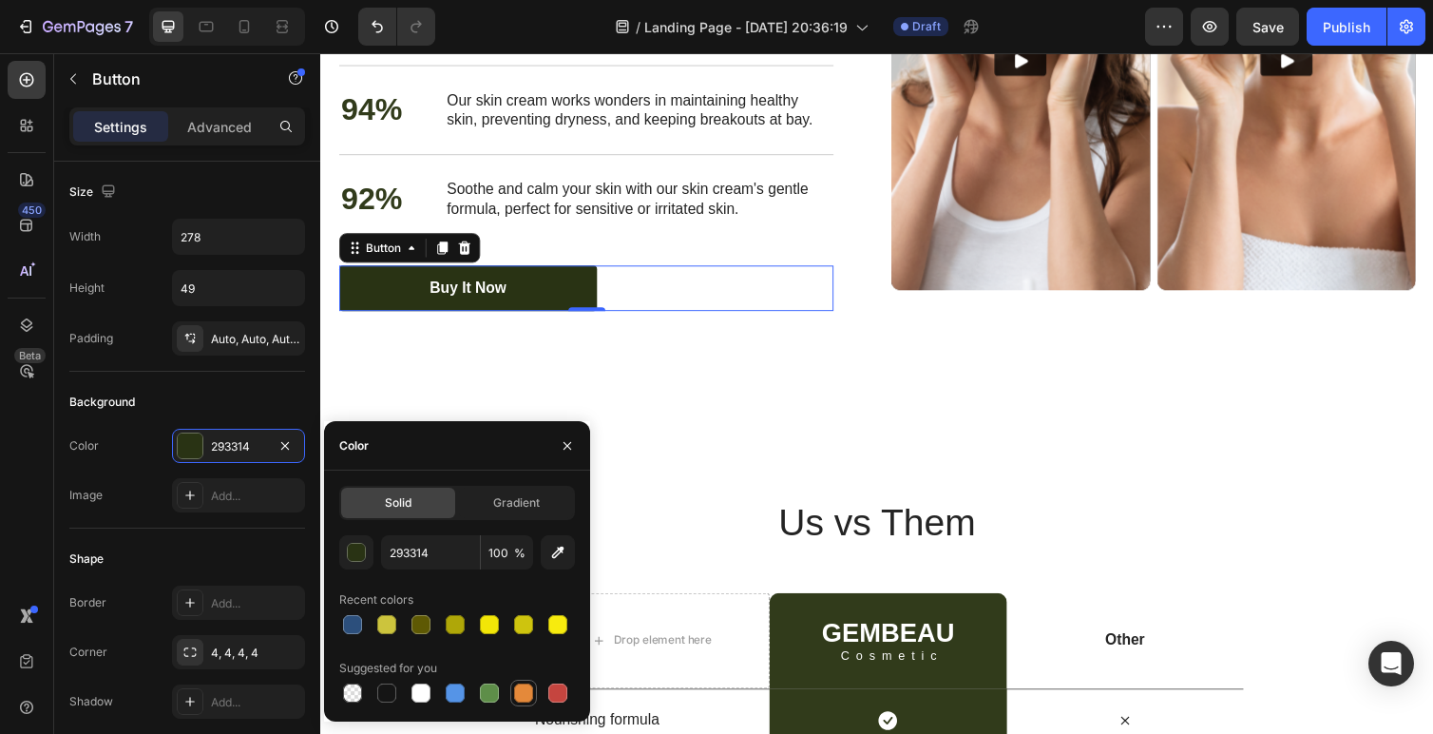
click at [524, 694] on div at bounding box center [523, 692] width 19 height 19
type input "E4893A"
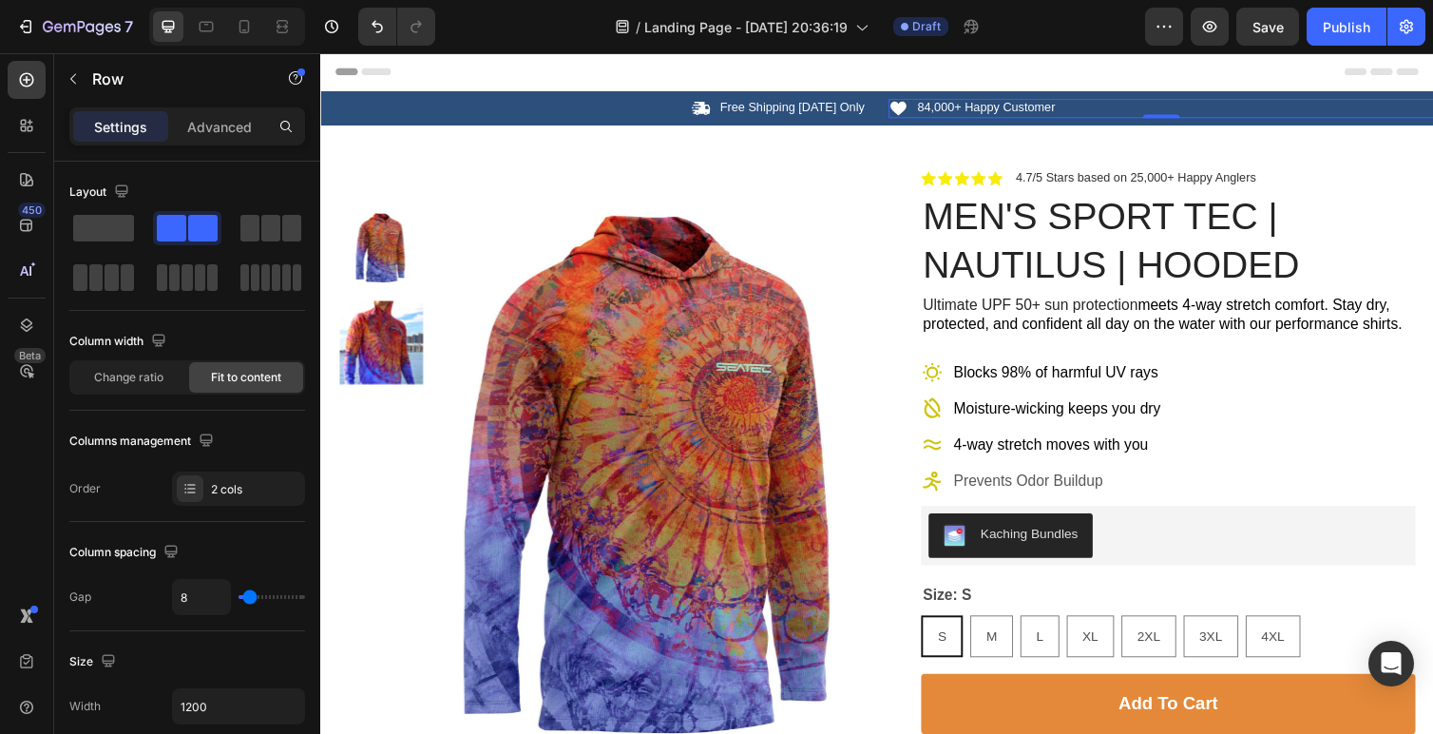
click at [1198, 104] on div "Icon 84,000+ Happy Customer Text Block Row 0" at bounding box center [1181, 110] width 559 height 20
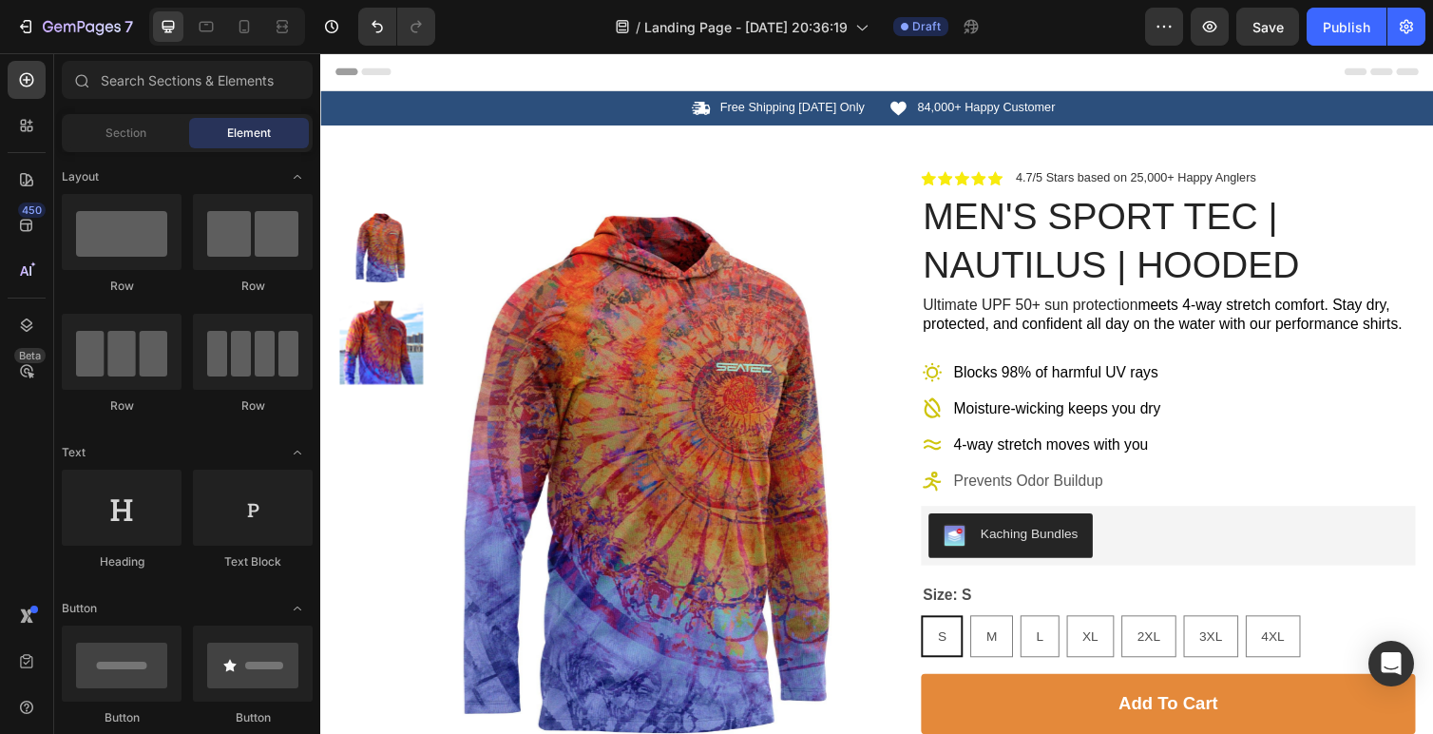
click at [1195, 91] on div "Header" at bounding box center [890, 72] width 1140 height 39
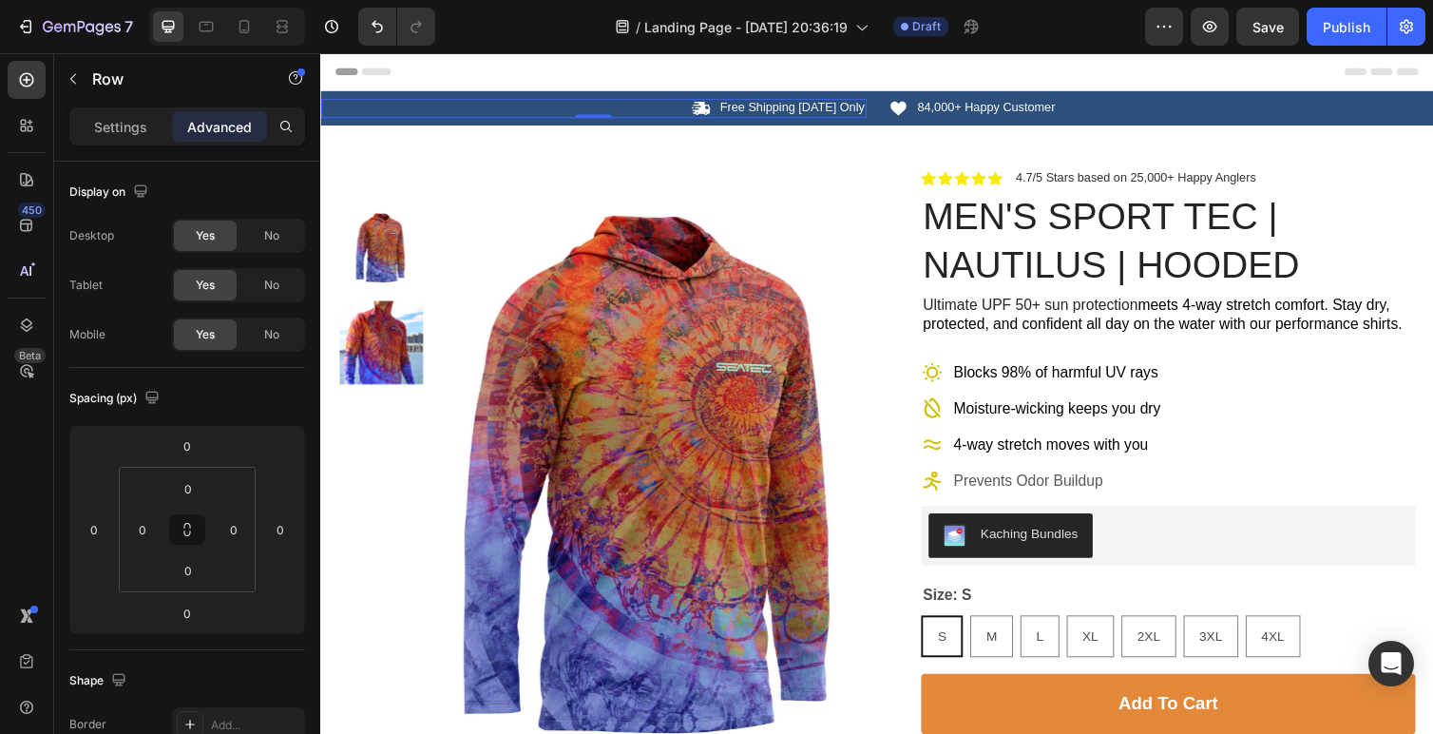
click at [552, 111] on div "Icon Free Shipping [DATE] Only Text Block Row 0" at bounding box center [599, 110] width 559 height 20
click at [142, 126] on p "Settings" at bounding box center [120, 127] width 53 height 20
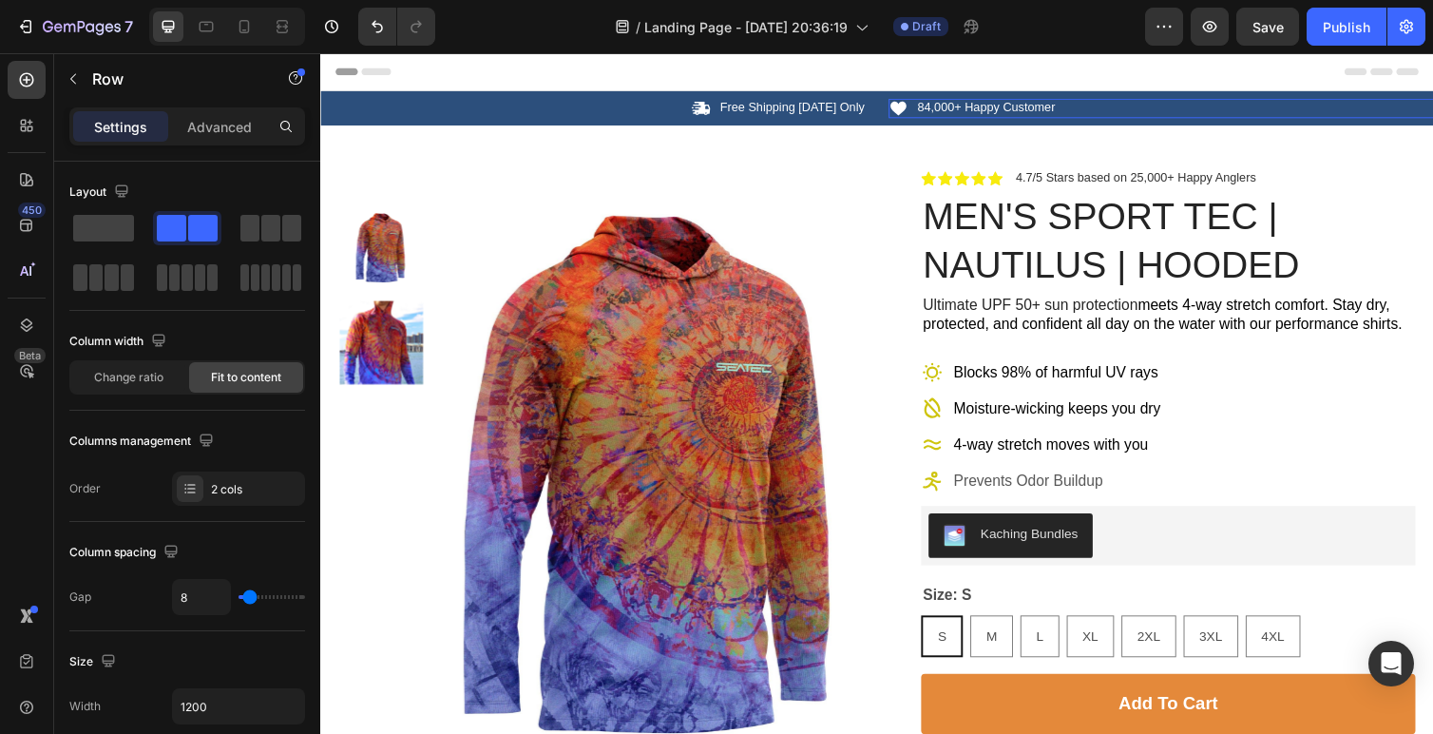
click at [1335, 111] on div "Icon 84,000+ Happy Customer Text Block Row 0" at bounding box center [1181, 110] width 559 height 20
click at [1333, 97] on div "Icon Free Shipping [DATE] Only Text Block Row Icon 84,000+ Happy Customer Text …" at bounding box center [890, 109] width 1140 height 35
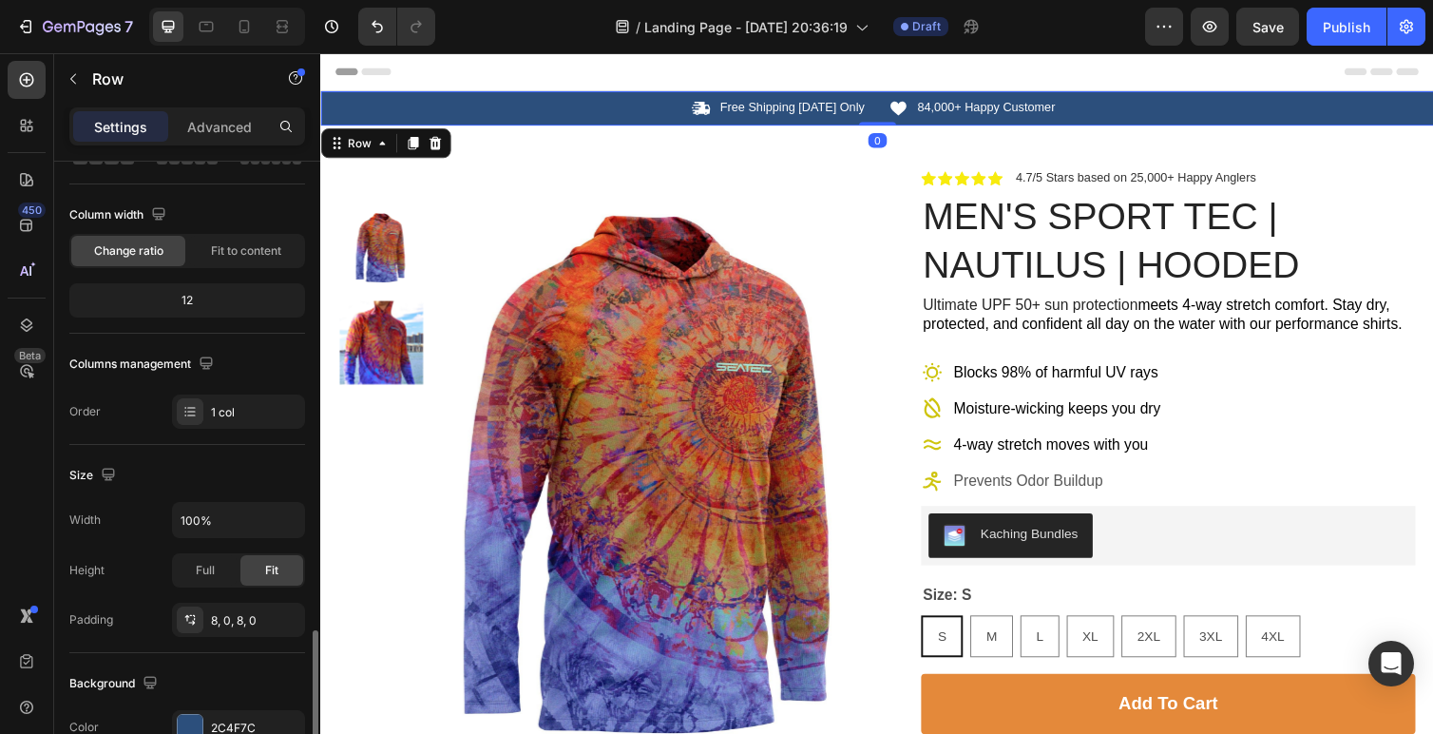
scroll to position [533, 0]
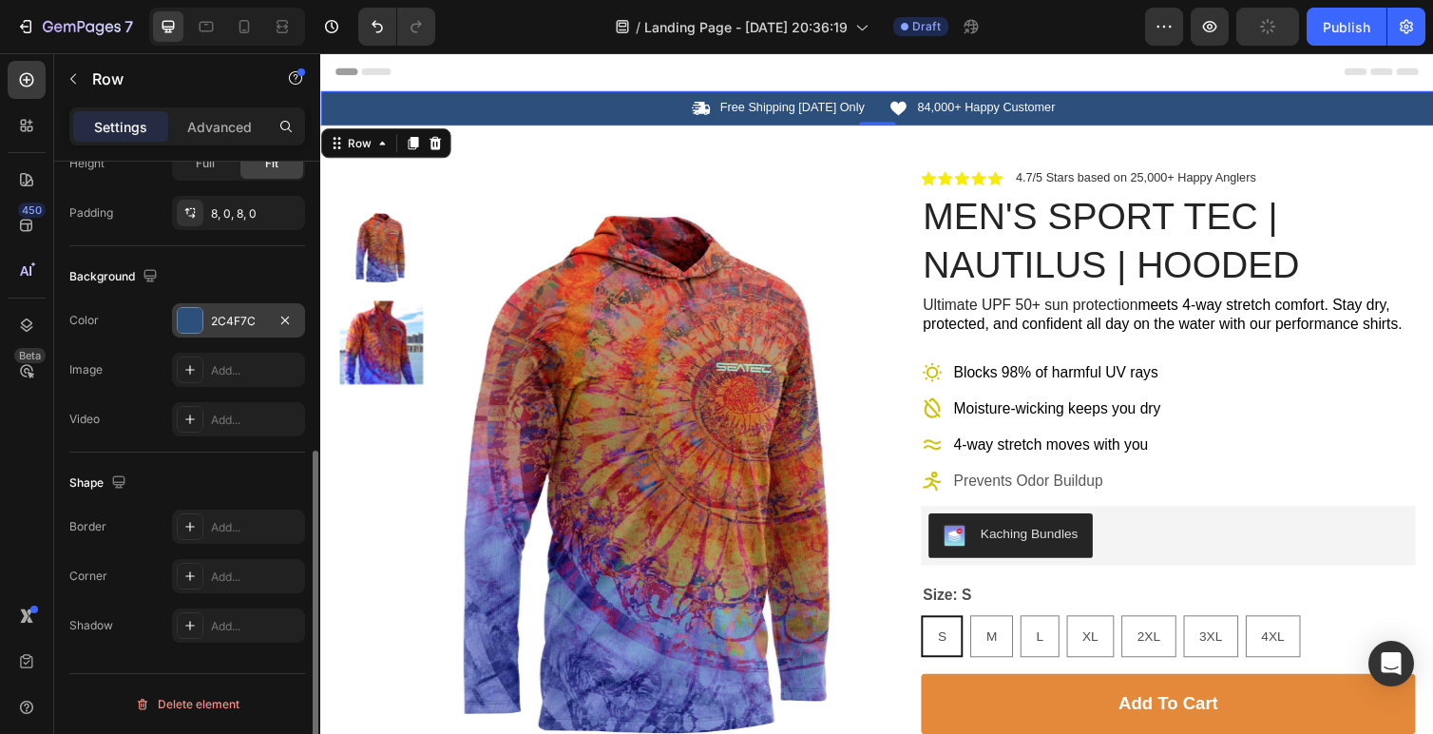
click at [232, 318] on div "2C4F7C" at bounding box center [238, 321] width 55 height 17
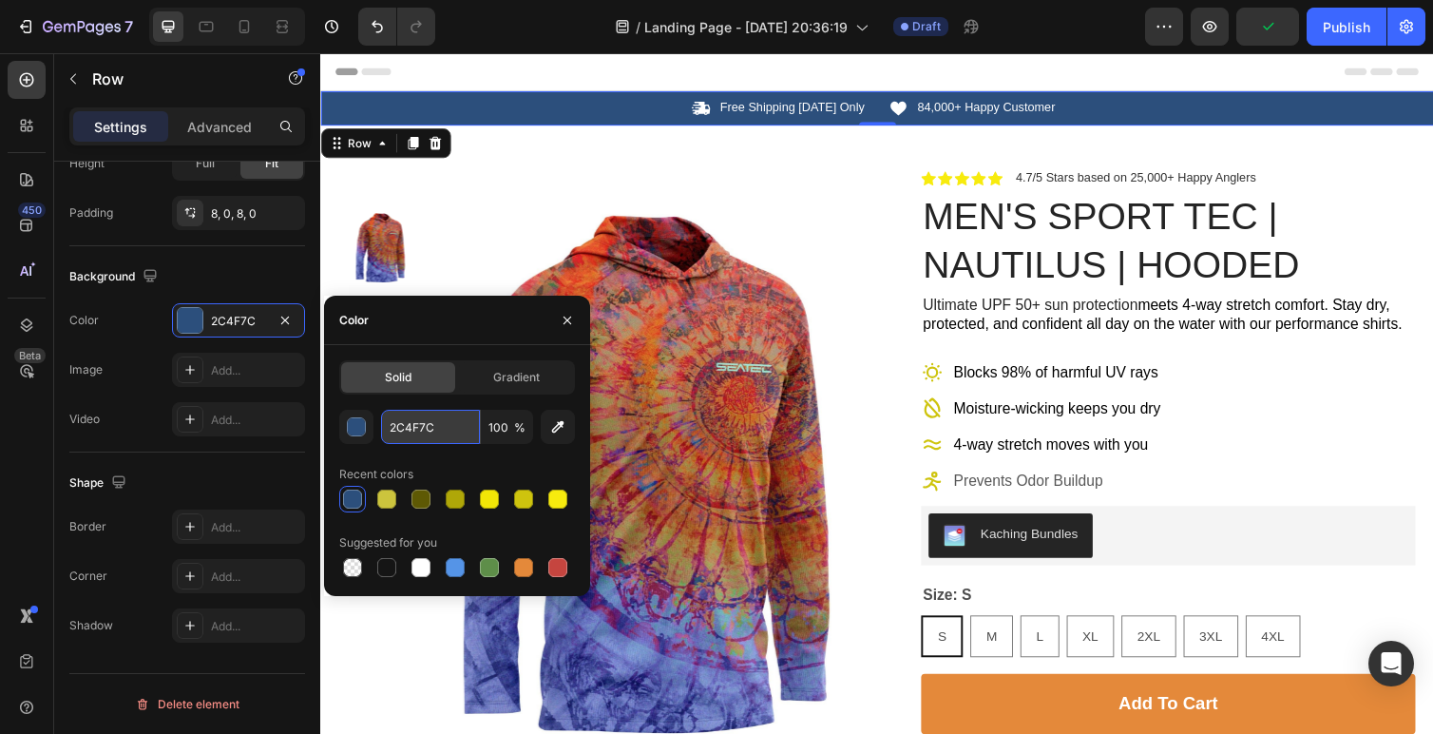
click at [426, 423] on input "2C4F7C" at bounding box center [430, 427] width 99 height 34
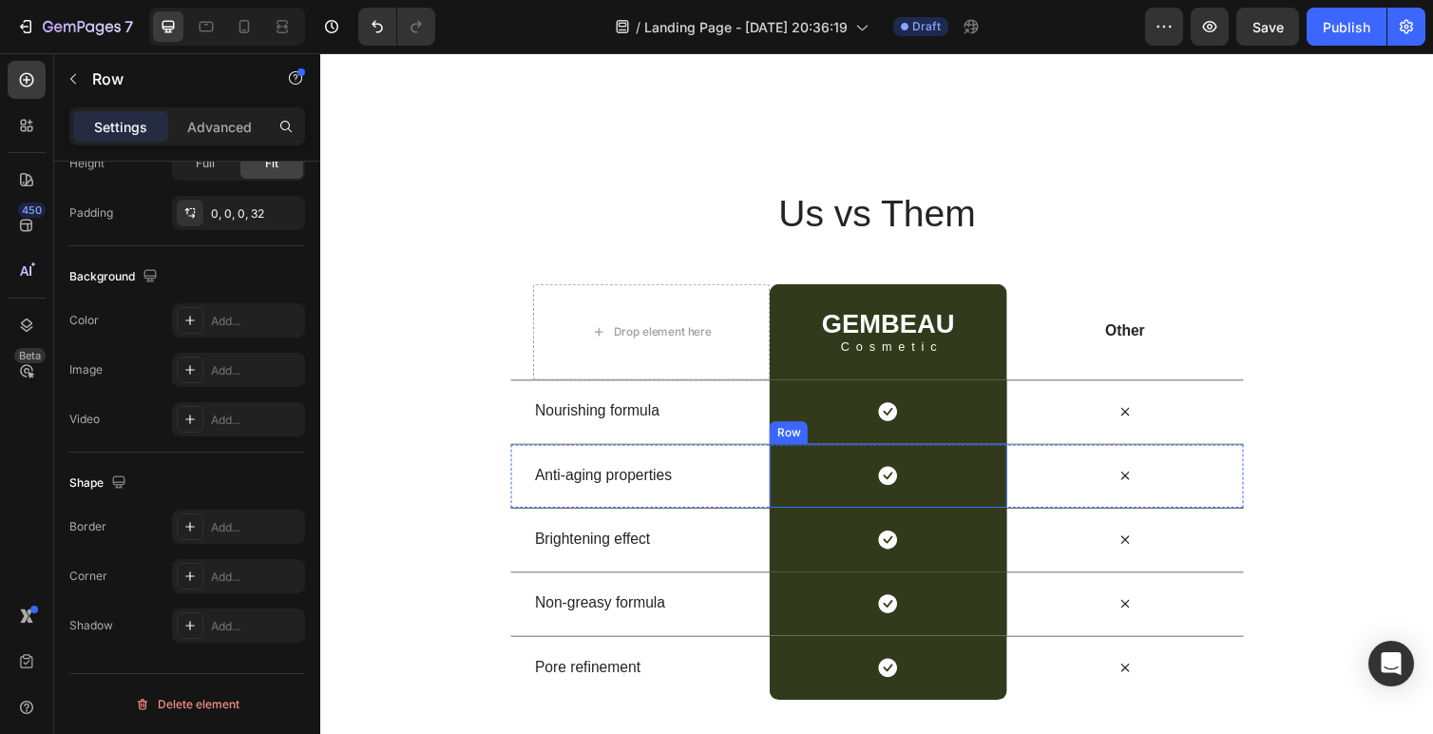
scroll to position [4270, 0]
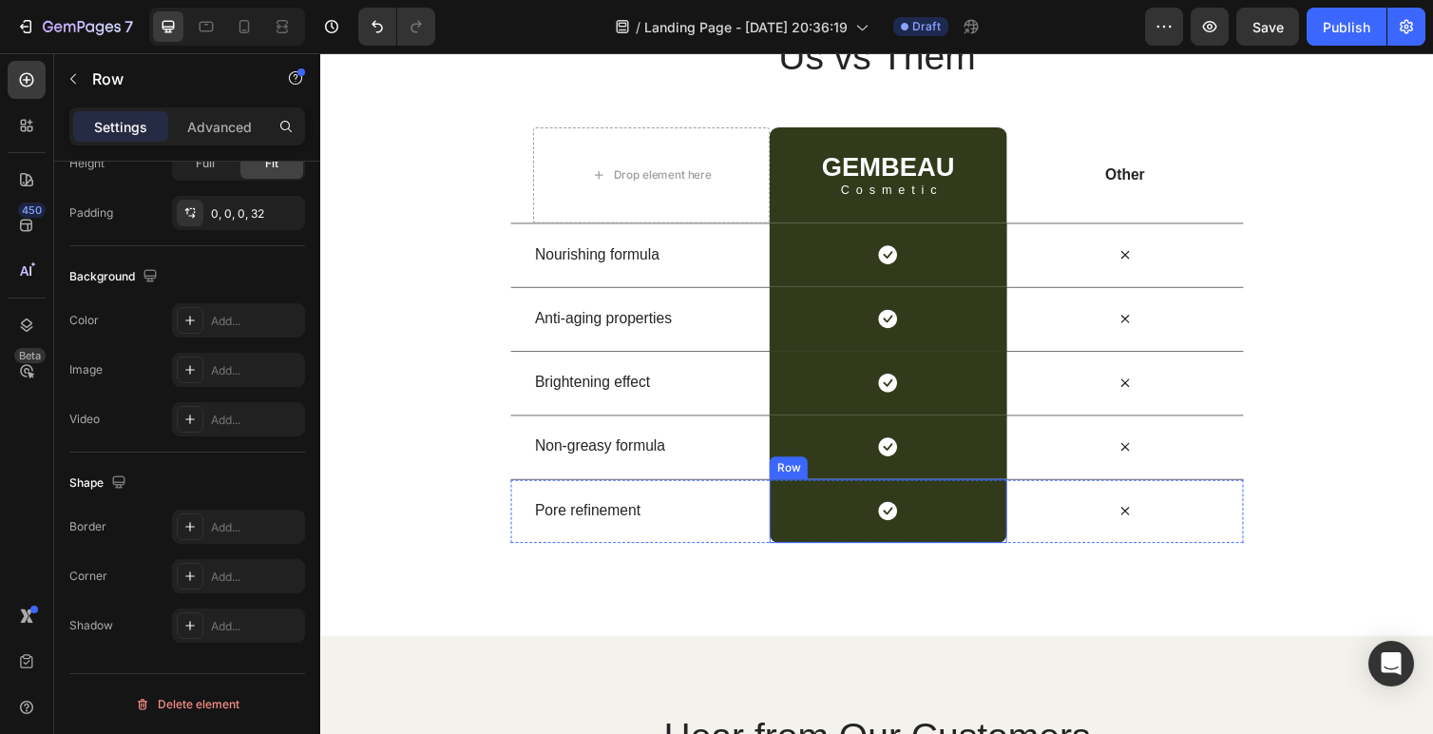
click at [989, 530] on div "Icon Row" at bounding box center [901, 522] width 242 height 66
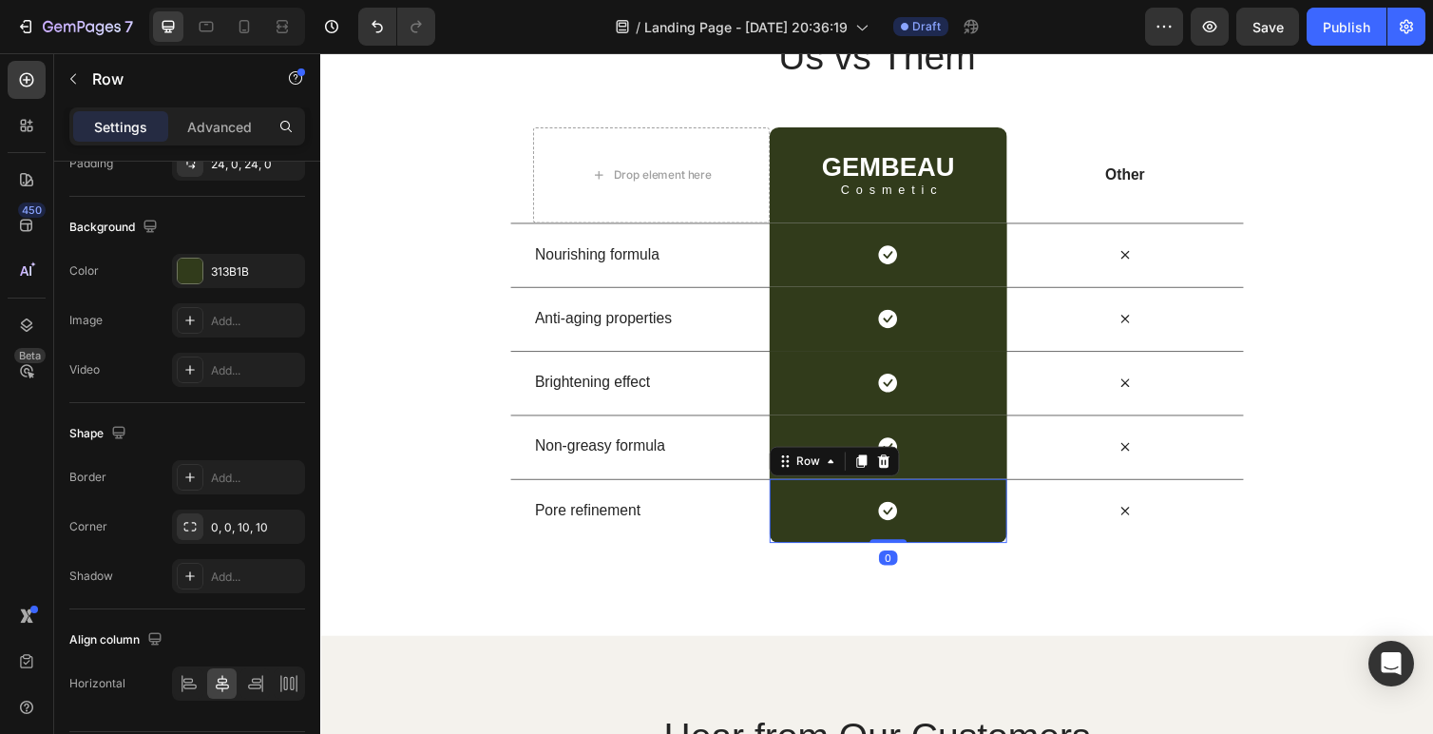
click at [976, 529] on div "Icon Row 0" at bounding box center [901, 522] width 242 height 66
click at [235, 274] on div "313B1B" at bounding box center [238, 271] width 55 height 17
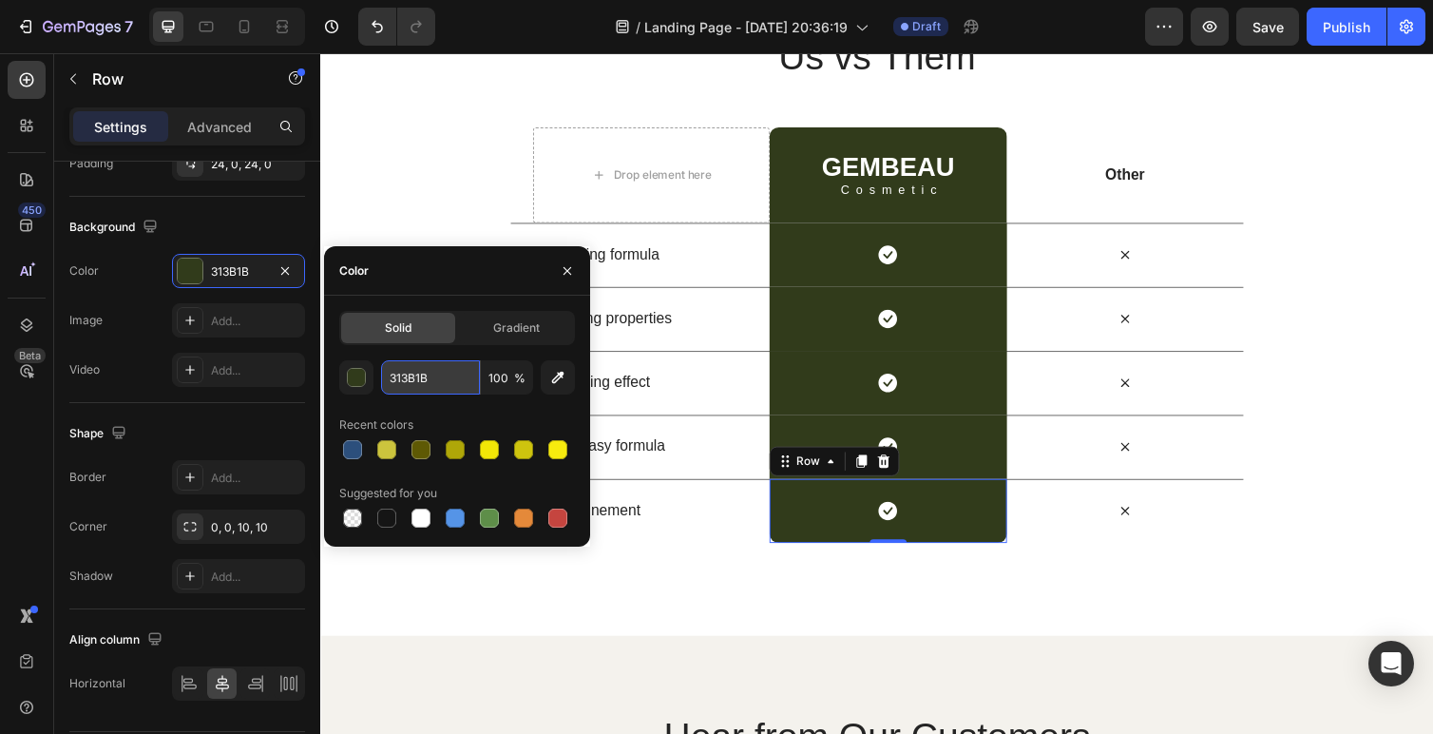
click at [402, 379] on input "313B1B" at bounding box center [430, 377] width 99 height 34
paste input "2C4F7C"
type input "2C4F7C"
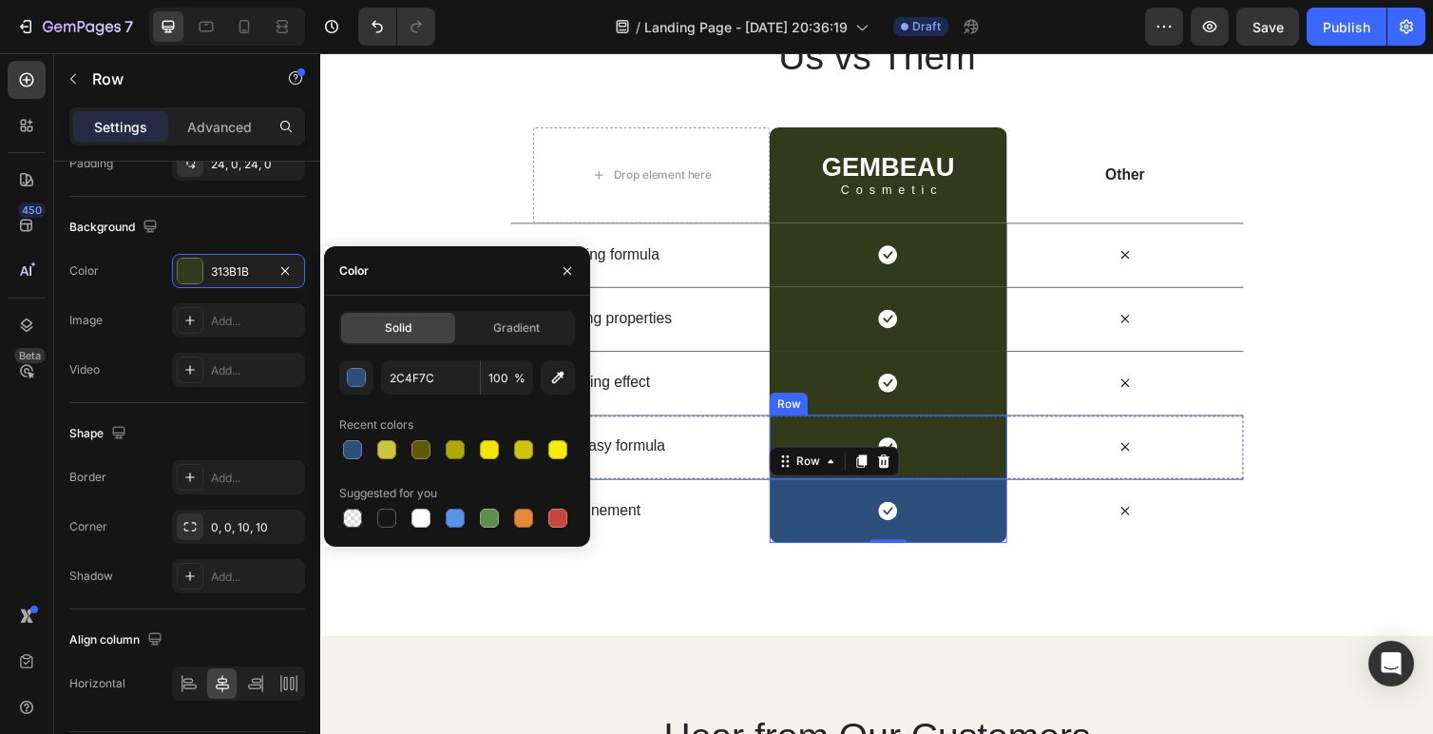
click at [983, 467] on div "Icon Row" at bounding box center [901, 457] width 242 height 66
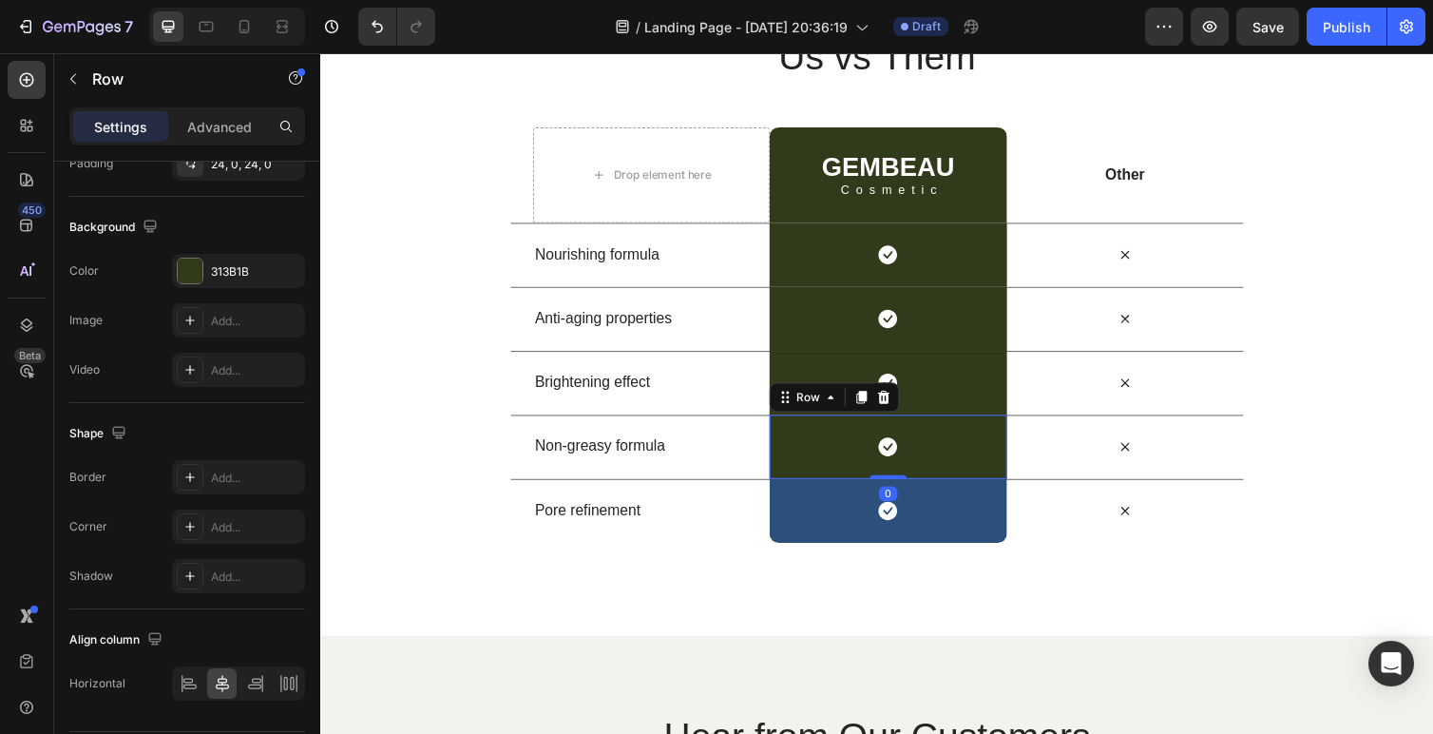
click at [986, 448] on div "Icon Row 0" at bounding box center [901, 457] width 242 height 66
click at [219, 276] on div "313B1B" at bounding box center [238, 271] width 55 height 17
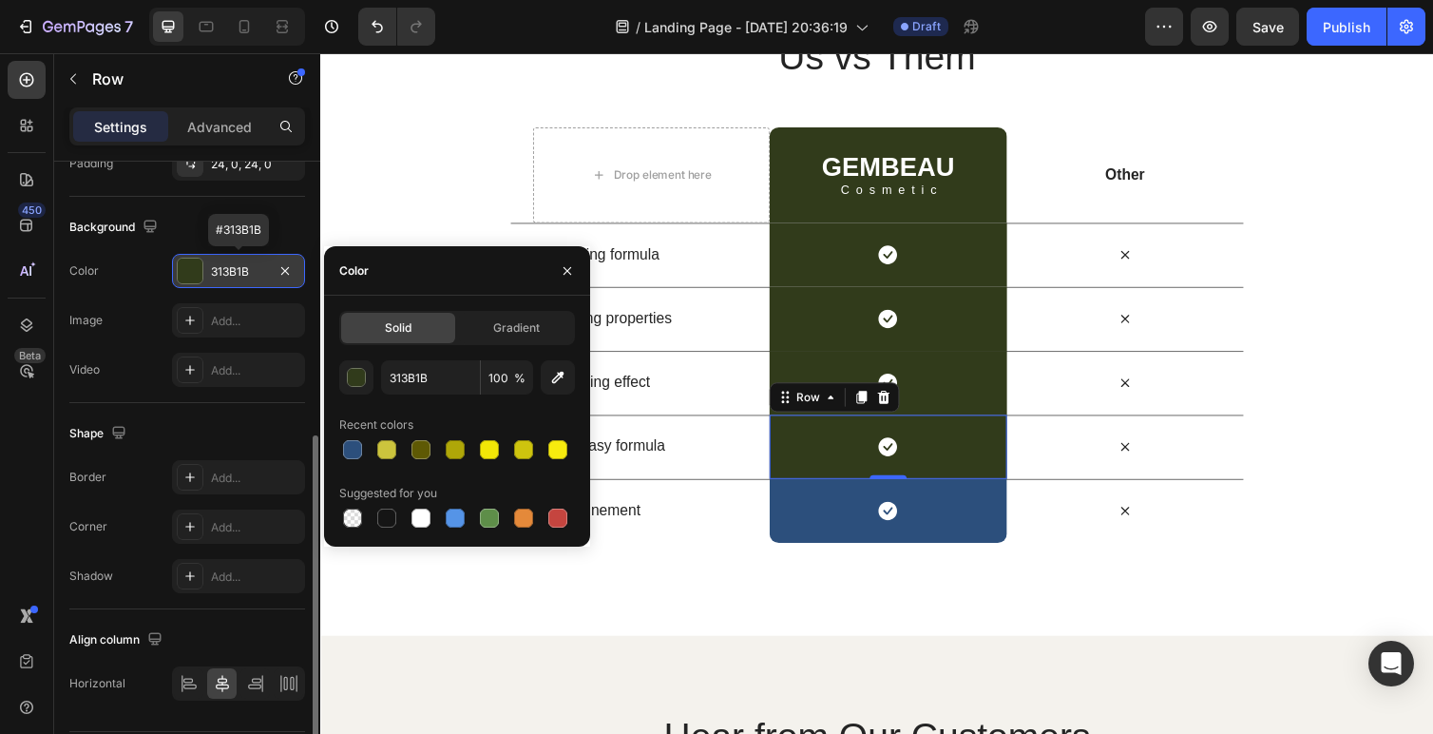
click at [245, 266] on div "313B1B" at bounding box center [238, 271] width 55 height 17
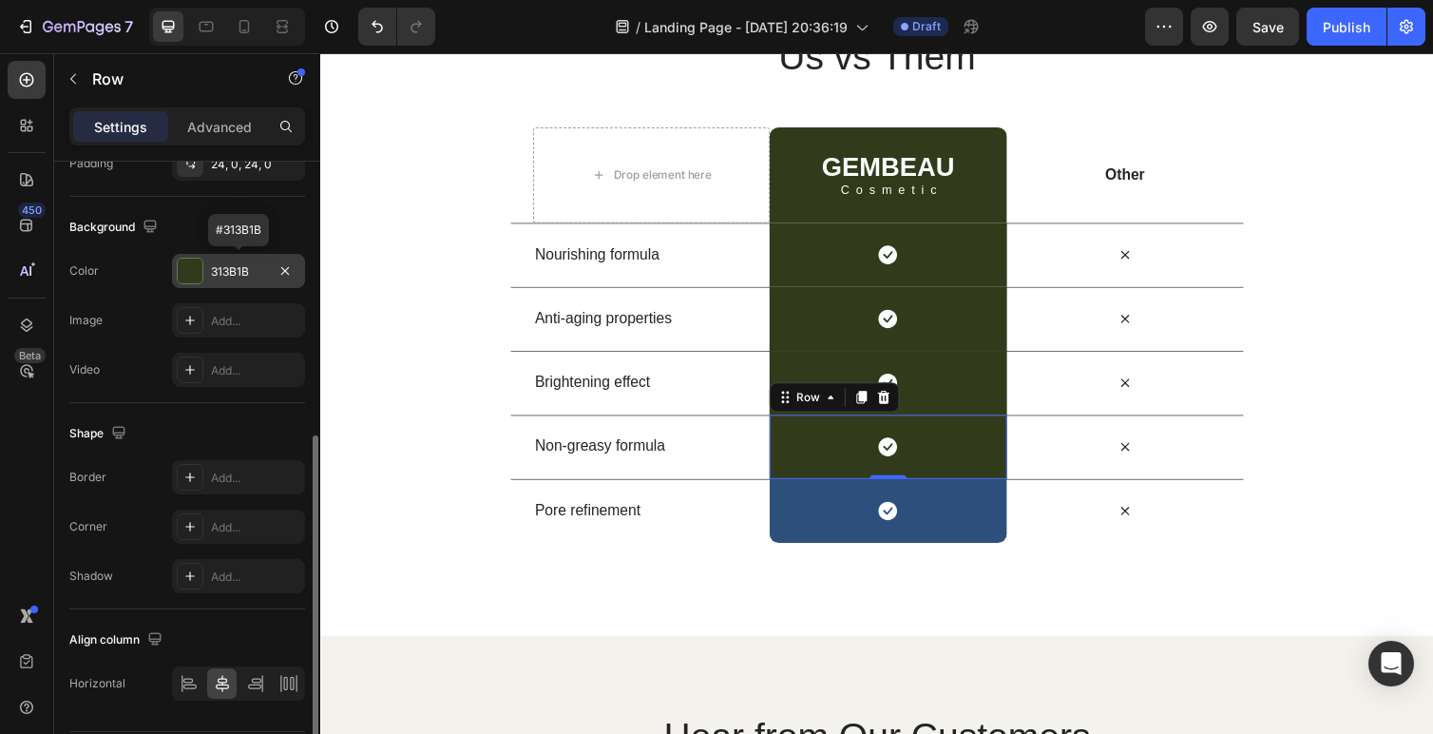
click at [245, 266] on div "313B1B" at bounding box center [238, 271] width 55 height 17
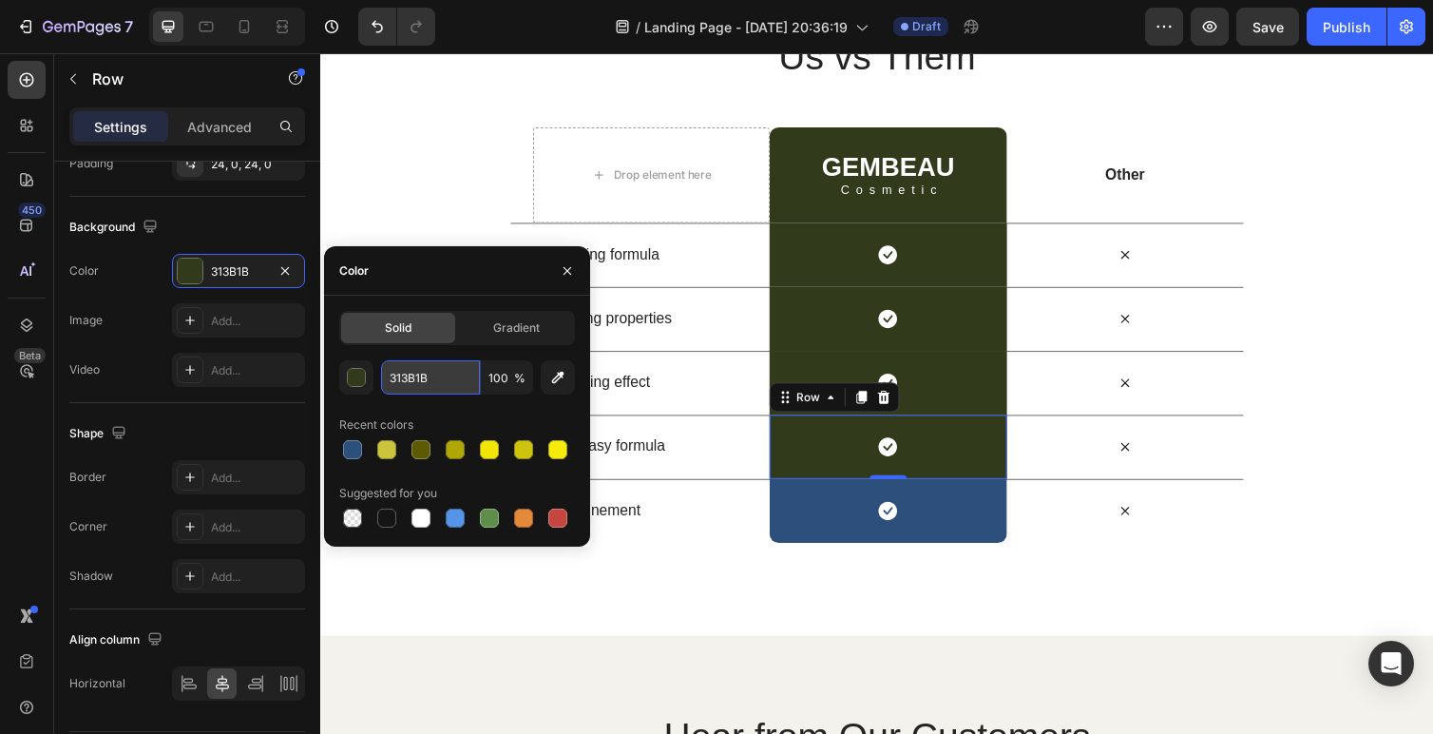
click at [421, 383] on input "313B1B" at bounding box center [430, 377] width 99 height 34
paste input "2C4F7C"
type input "2C4F7C"
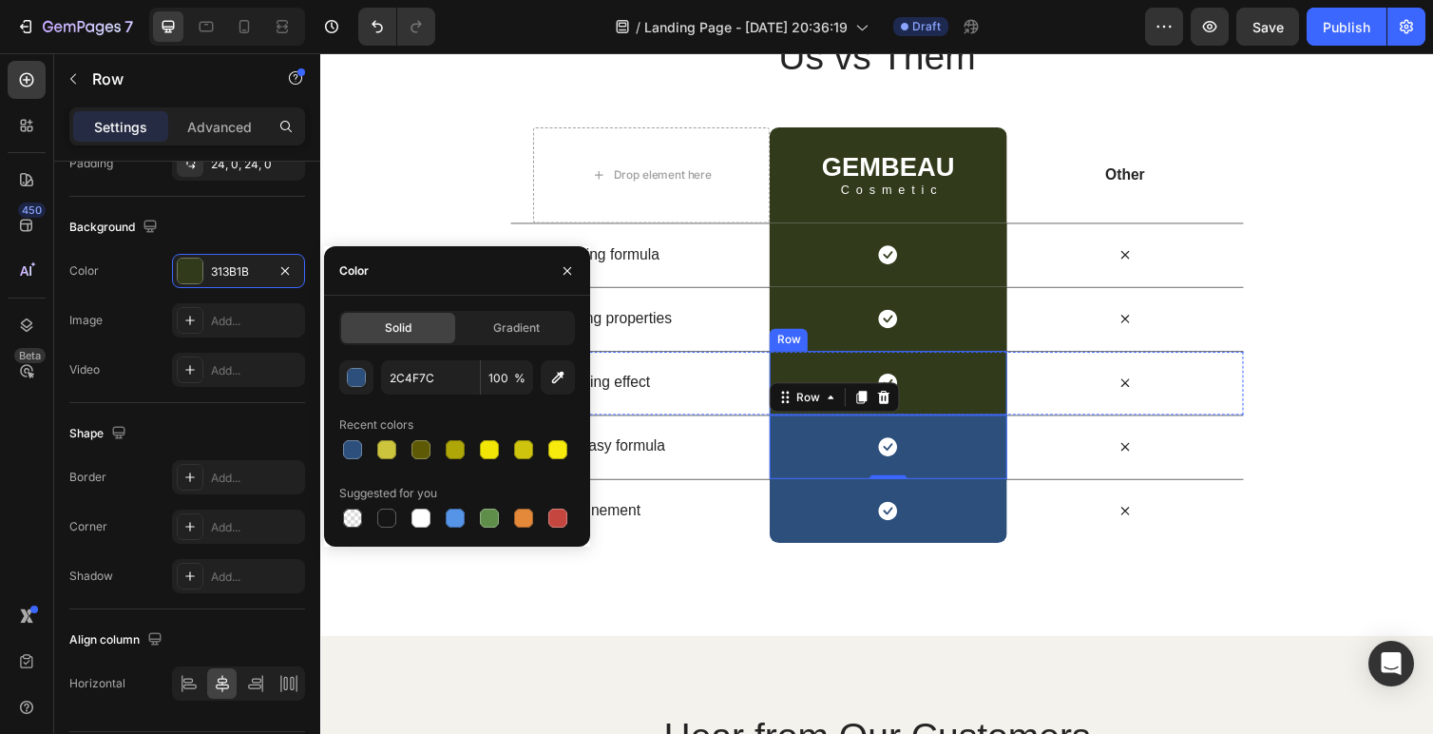
click at [977, 384] on div "Icon Row" at bounding box center [901, 391] width 242 height 66
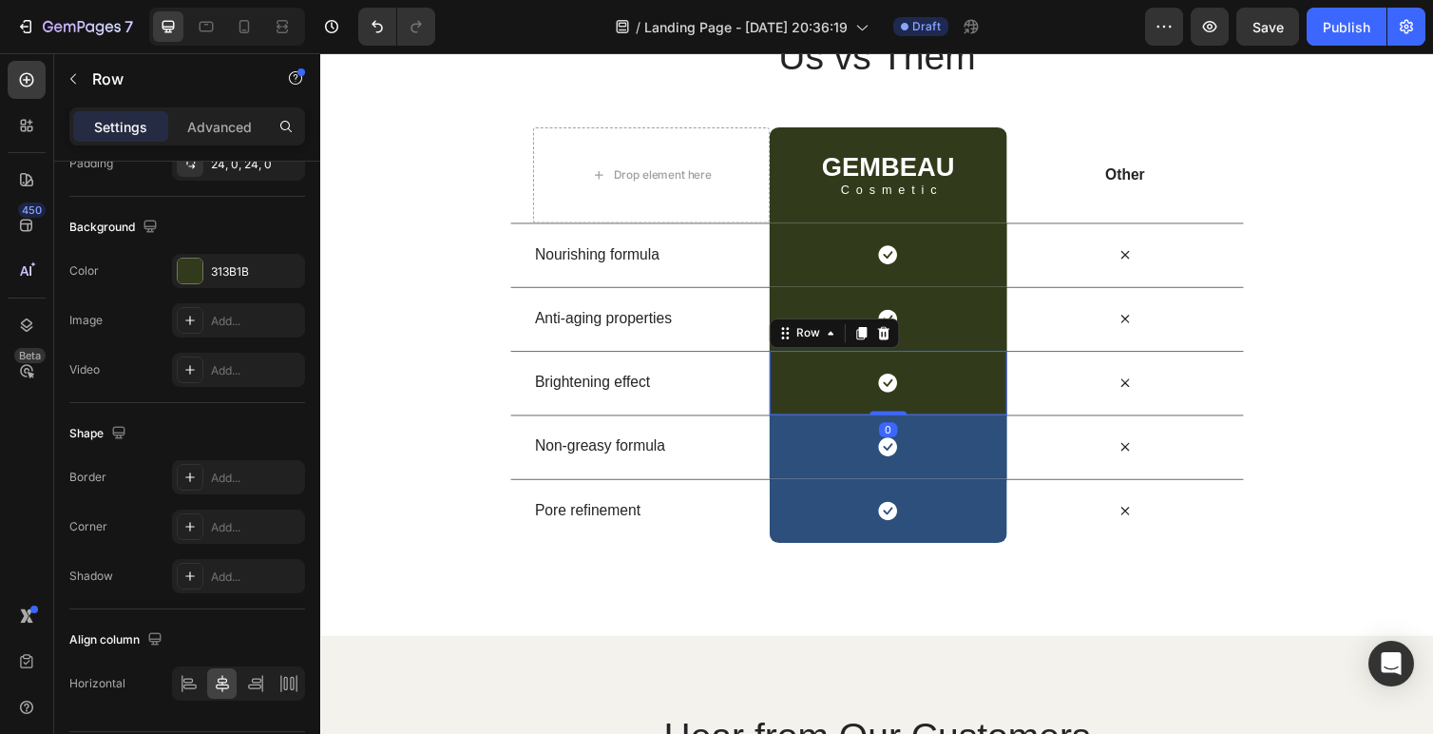
click at [837, 382] on div "Icon Row 0" at bounding box center [901, 391] width 242 height 66
click at [234, 269] on div "313B1B" at bounding box center [238, 271] width 55 height 17
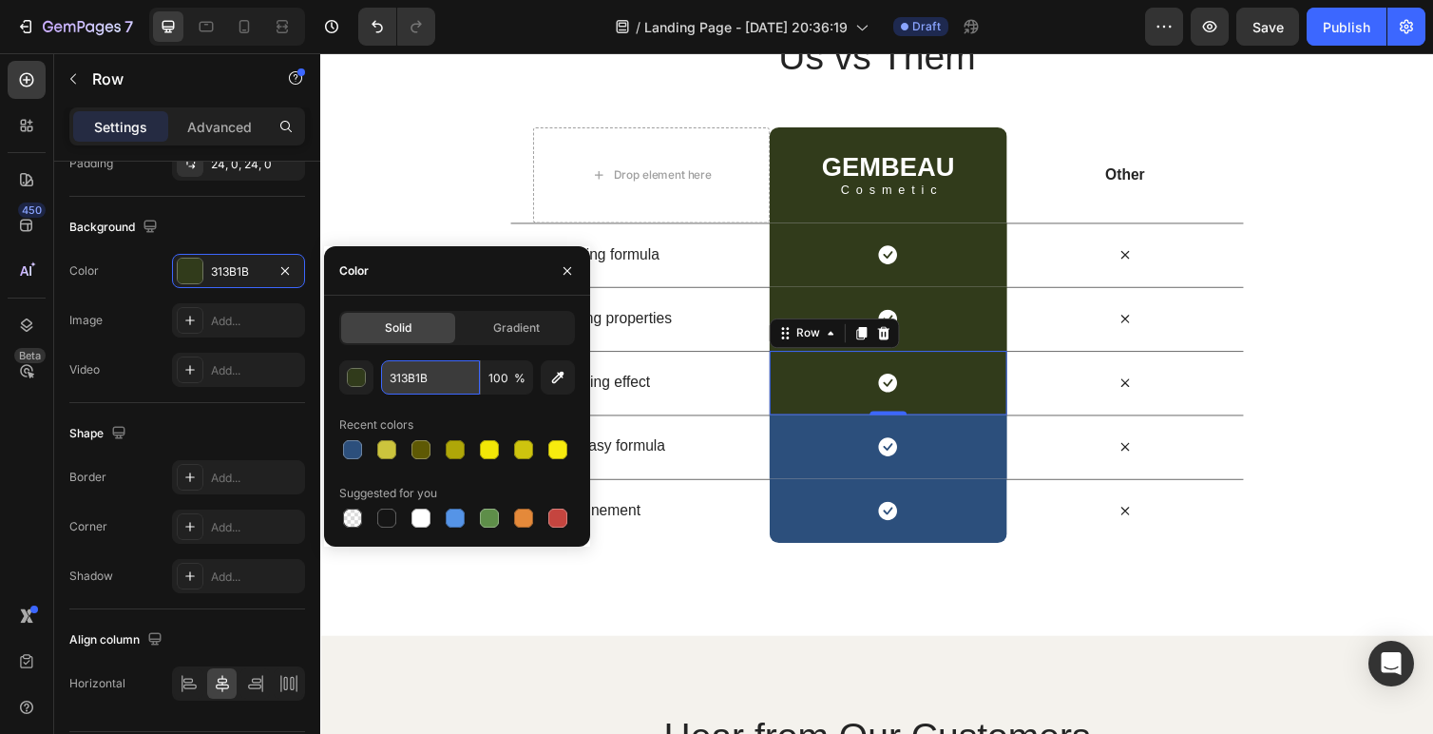
click at [422, 378] on input "313B1B" at bounding box center [430, 377] width 99 height 34
paste input "2C4F7C"
type input "2C4F7C"
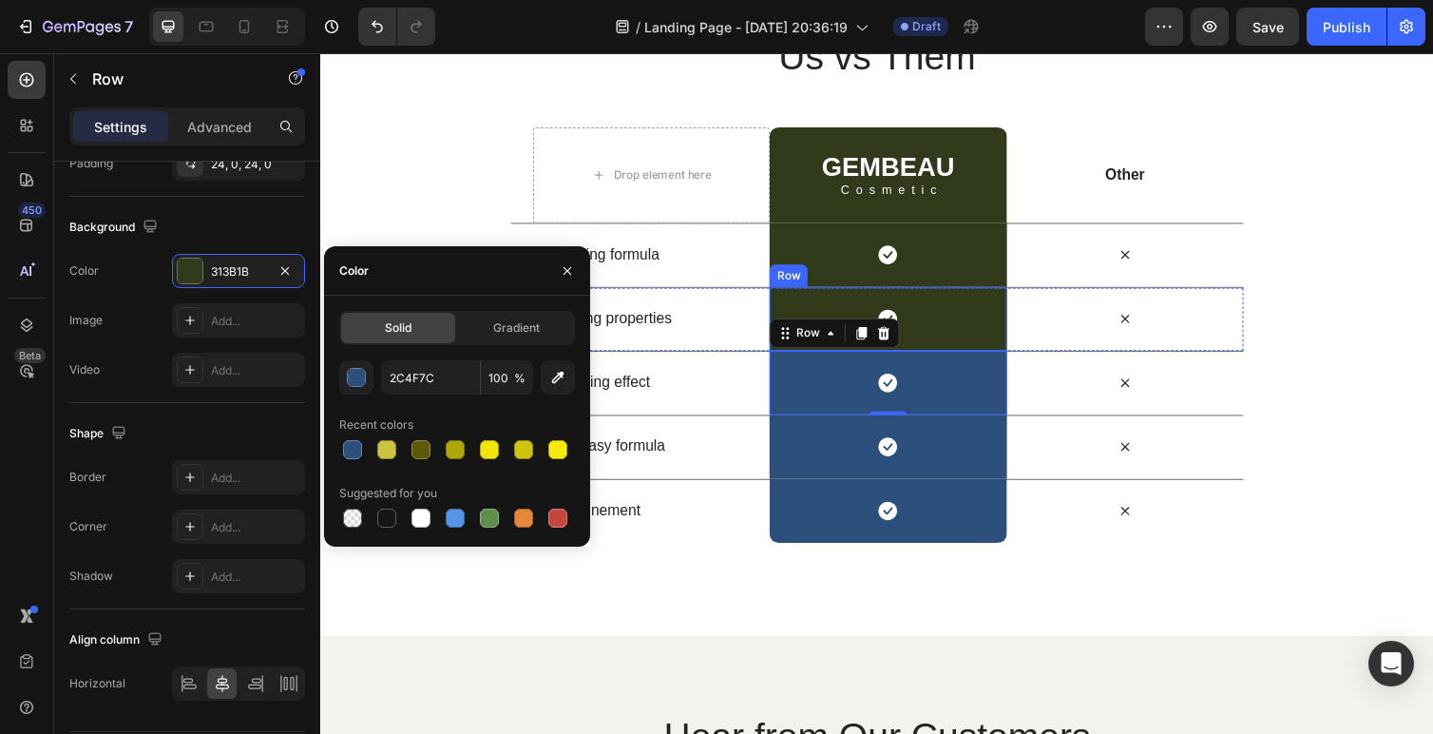
click at [851, 317] on div "Icon Row" at bounding box center [901, 326] width 242 height 66
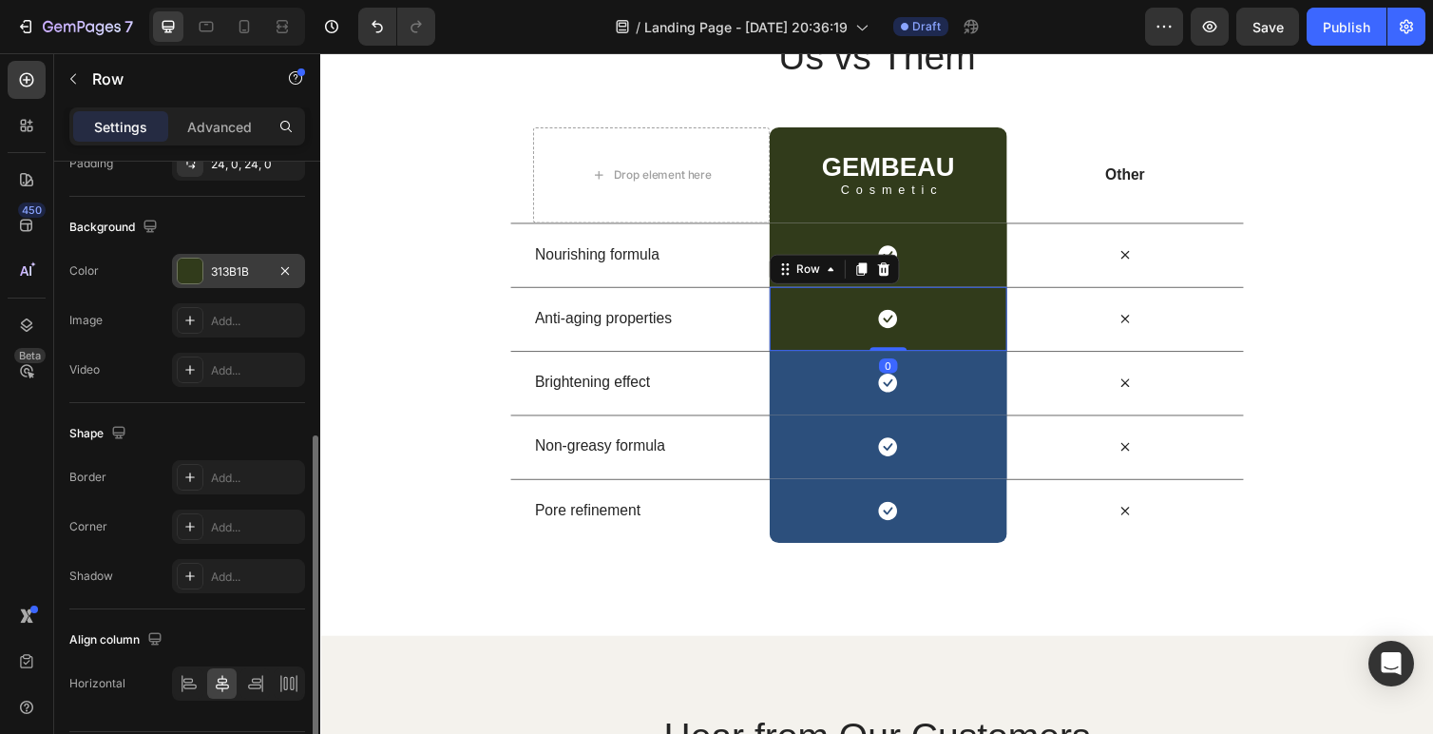
click at [238, 274] on div "313B1B" at bounding box center [238, 271] width 55 height 17
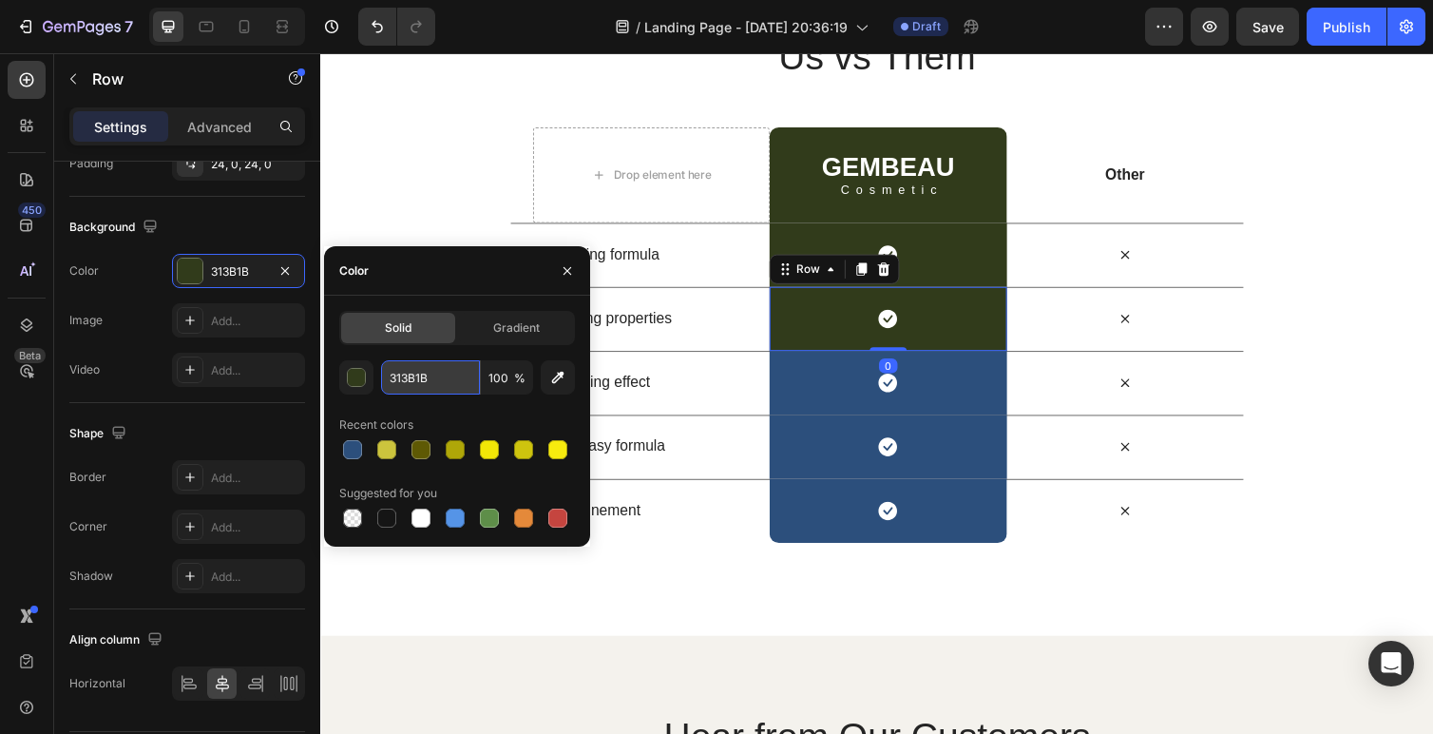
click at [437, 384] on input "313B1B" at bounding box center [430, 377] width 99 height 34
paste input "2C4F7C"
type input "2C4F7C"
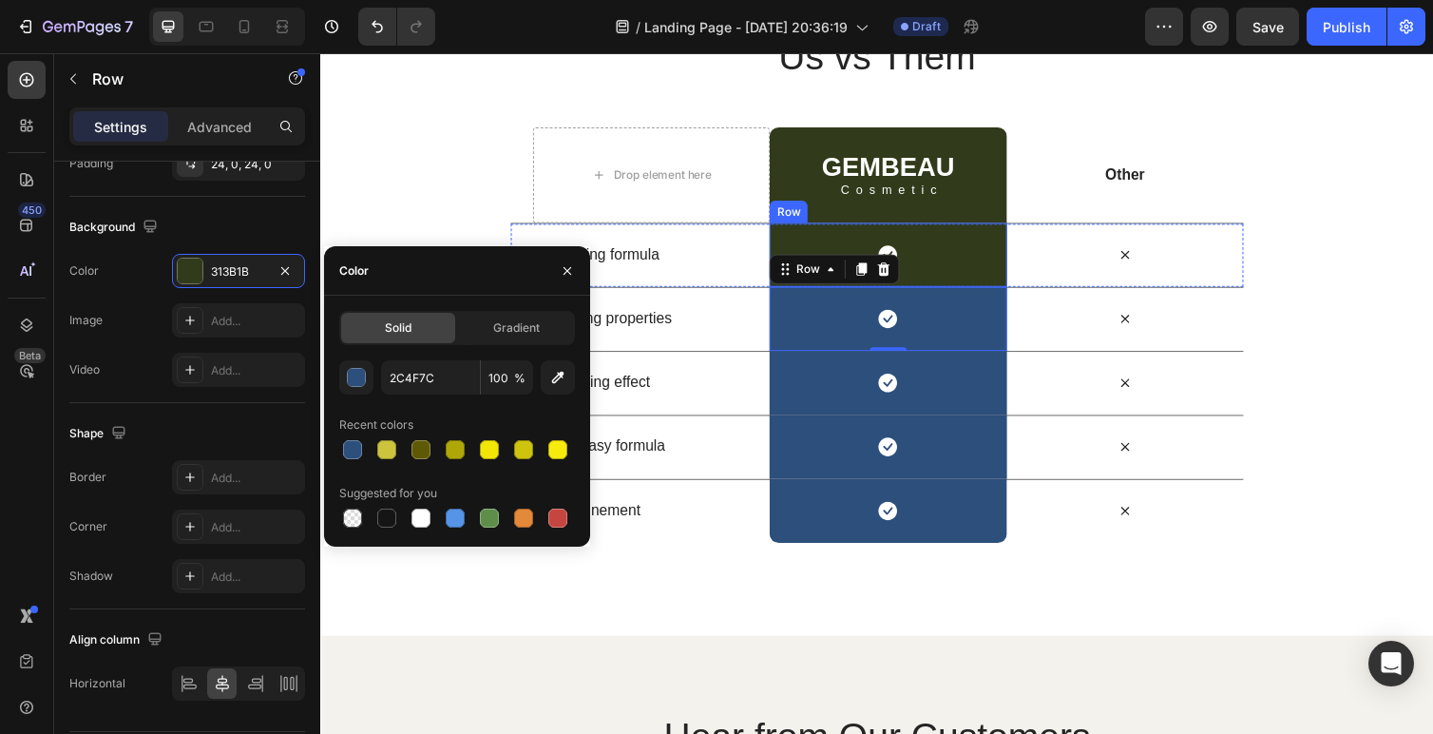
click at [971, 257] on div "Icon Row" at bounding box center [901, 260] width 242 height 66
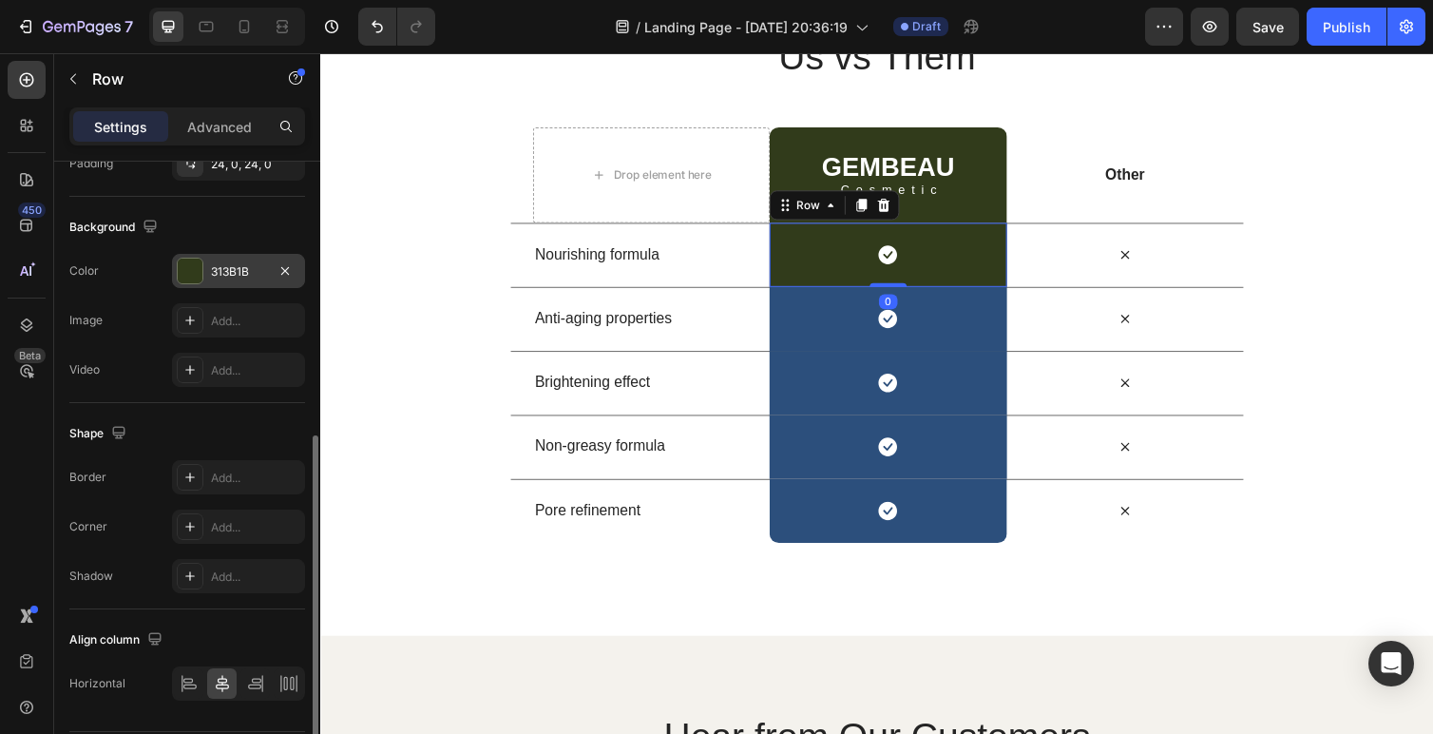
click at [238, 266] on div "313B1B" at bounding box center [238, 271] width 55 height 17
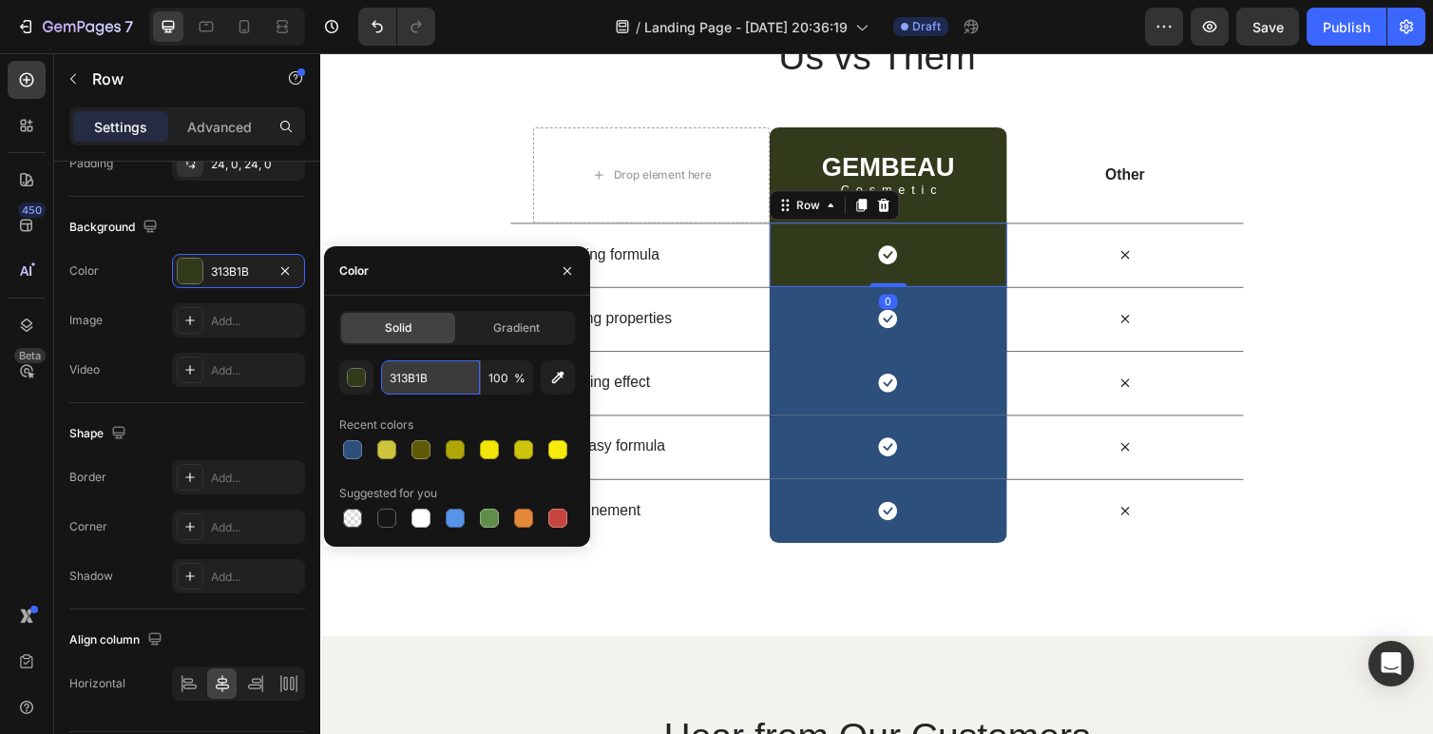
click at [422, 382] on input "313B1B" at bounding box center [430, 377] width 99 height 34
paste input "2C4F7C"
type input "2C4F7C"
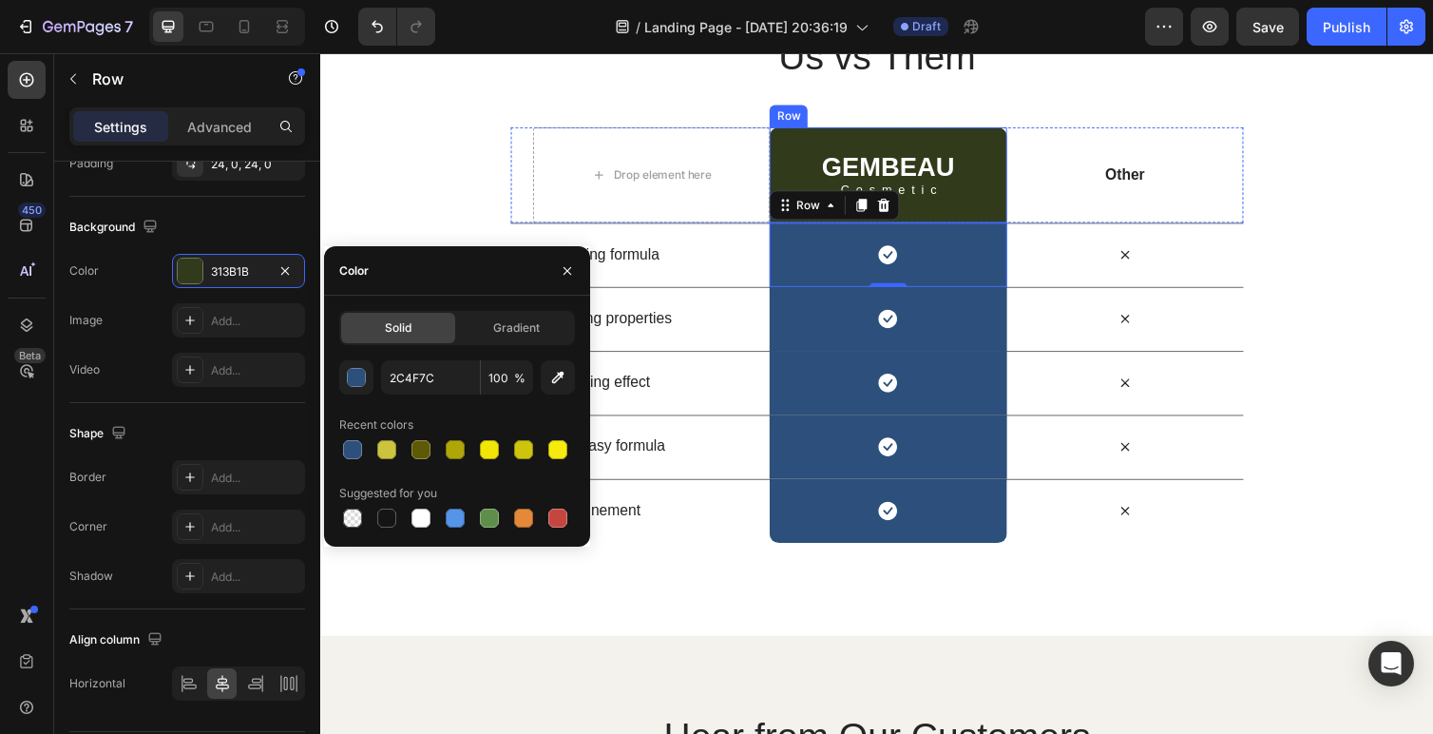
click at [983, 154] on div "GEMBEAU Heading Cosmetic Text Block Row" at bounding box center [901, 178] width 242 height 98
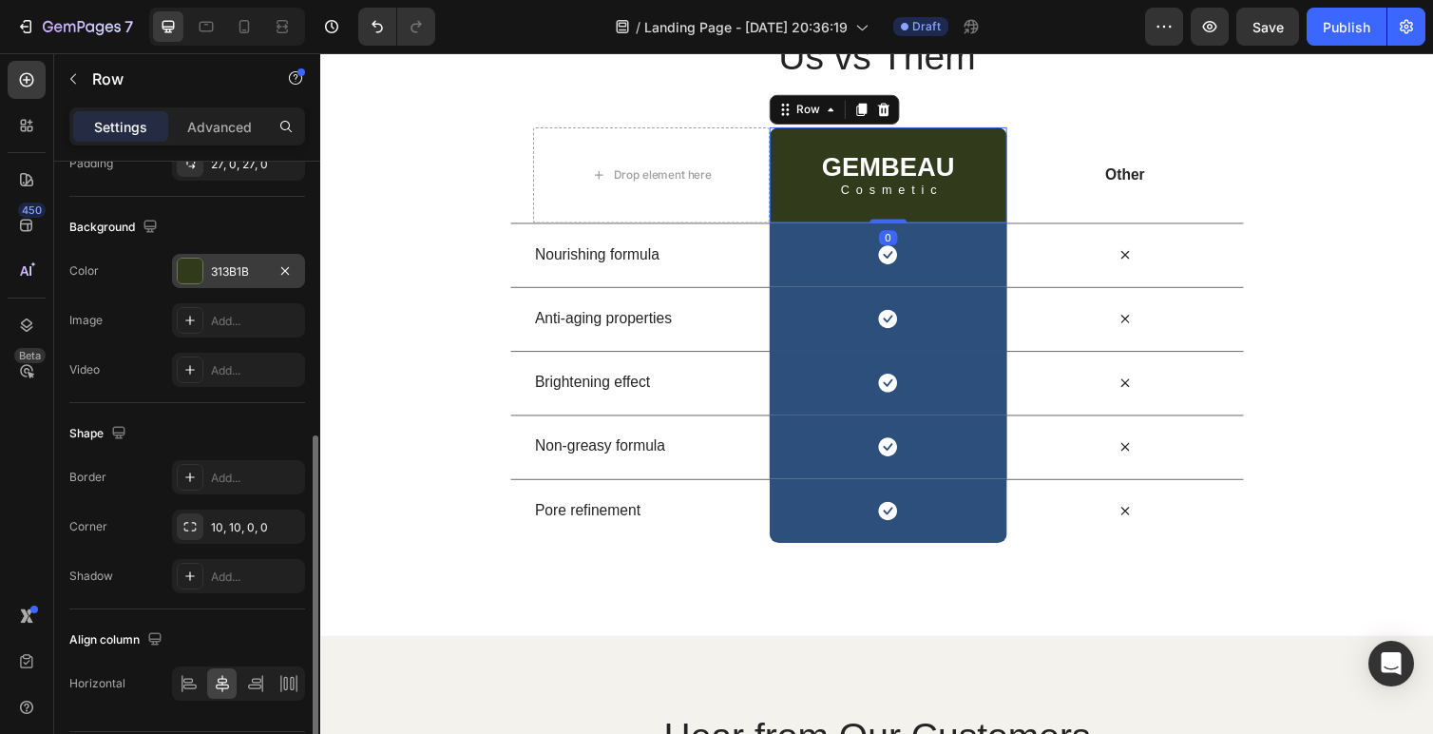
click at [212, 264] on div "313B1B" at bounding box center [238, 271] width 55 height 17
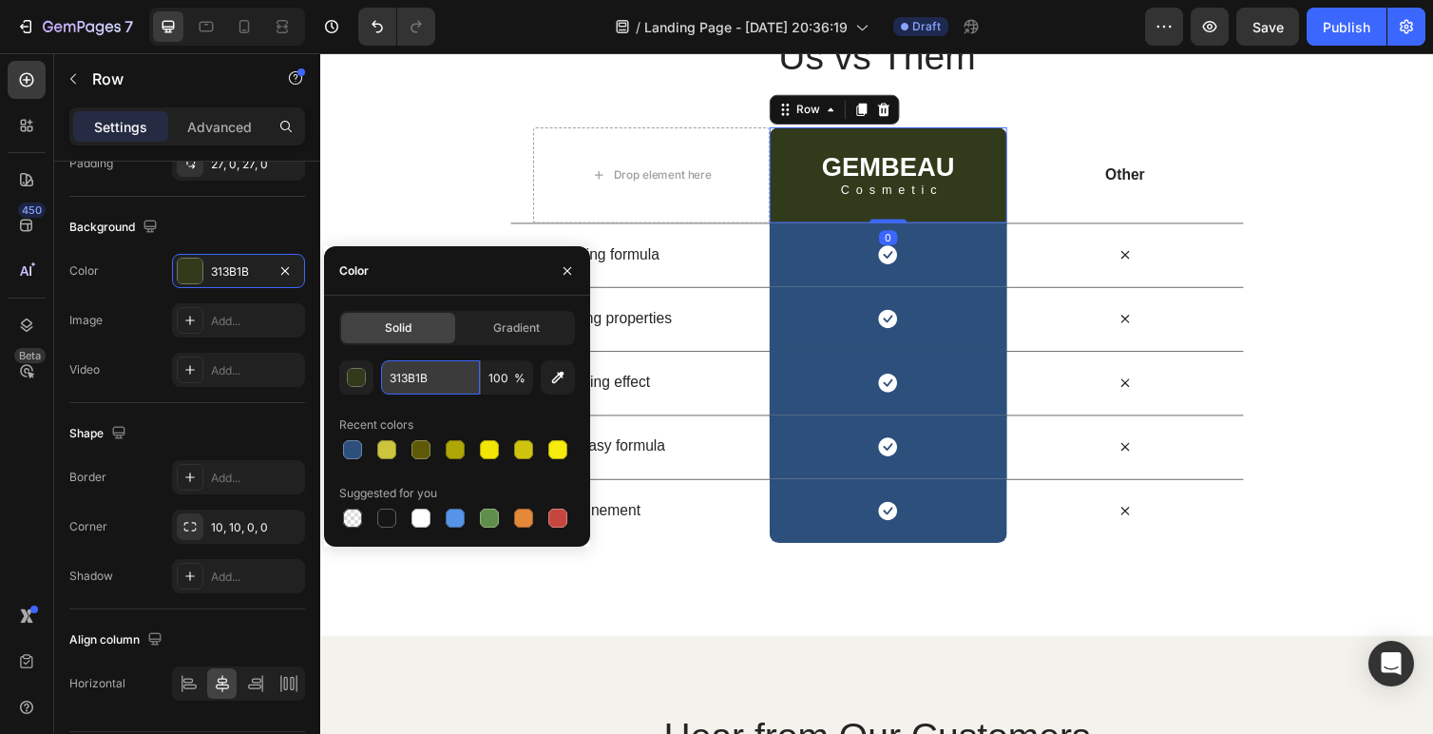
click at [422, 367] on input "313B1B" at bounding box center [430, 377] width 99 height 34
paste input "2C4F7C"
type input "2C4F7C"
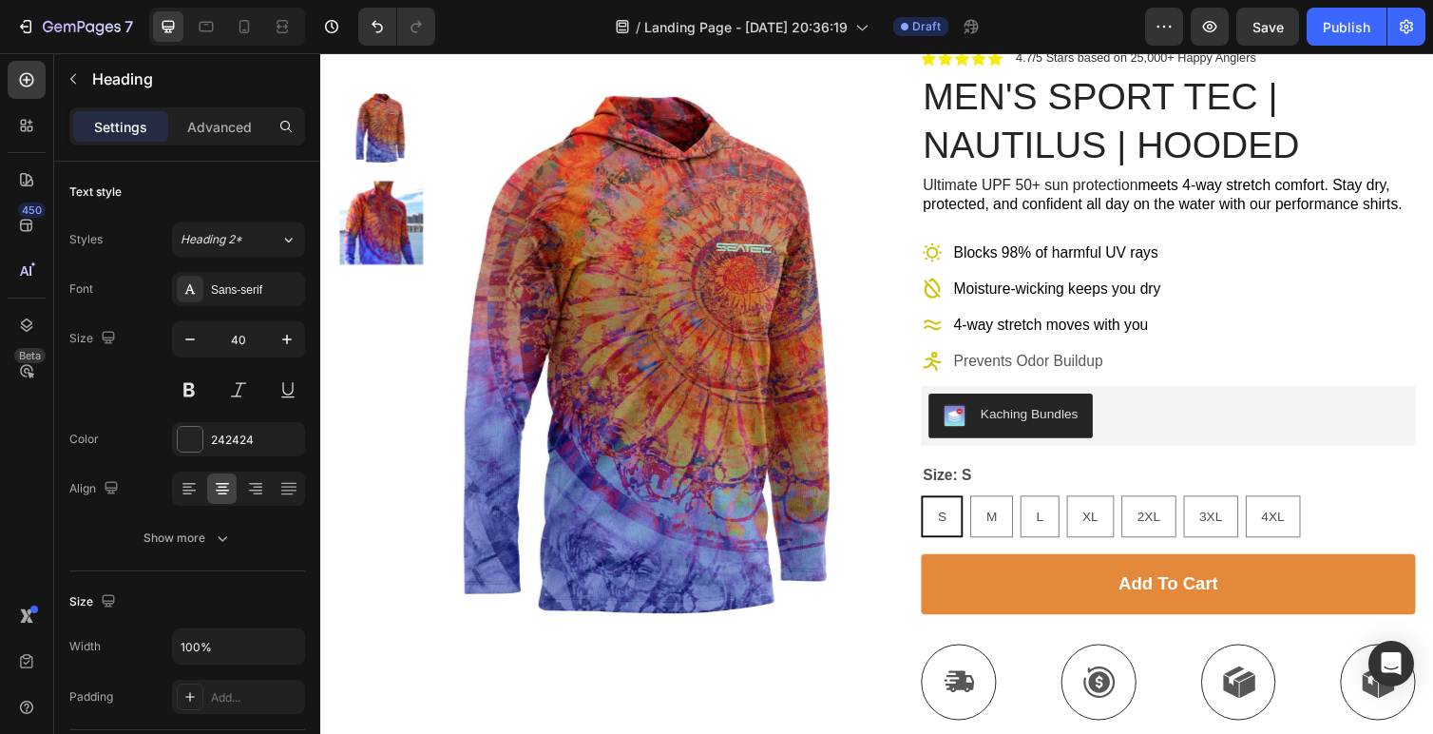
scroll to position [0, 0]
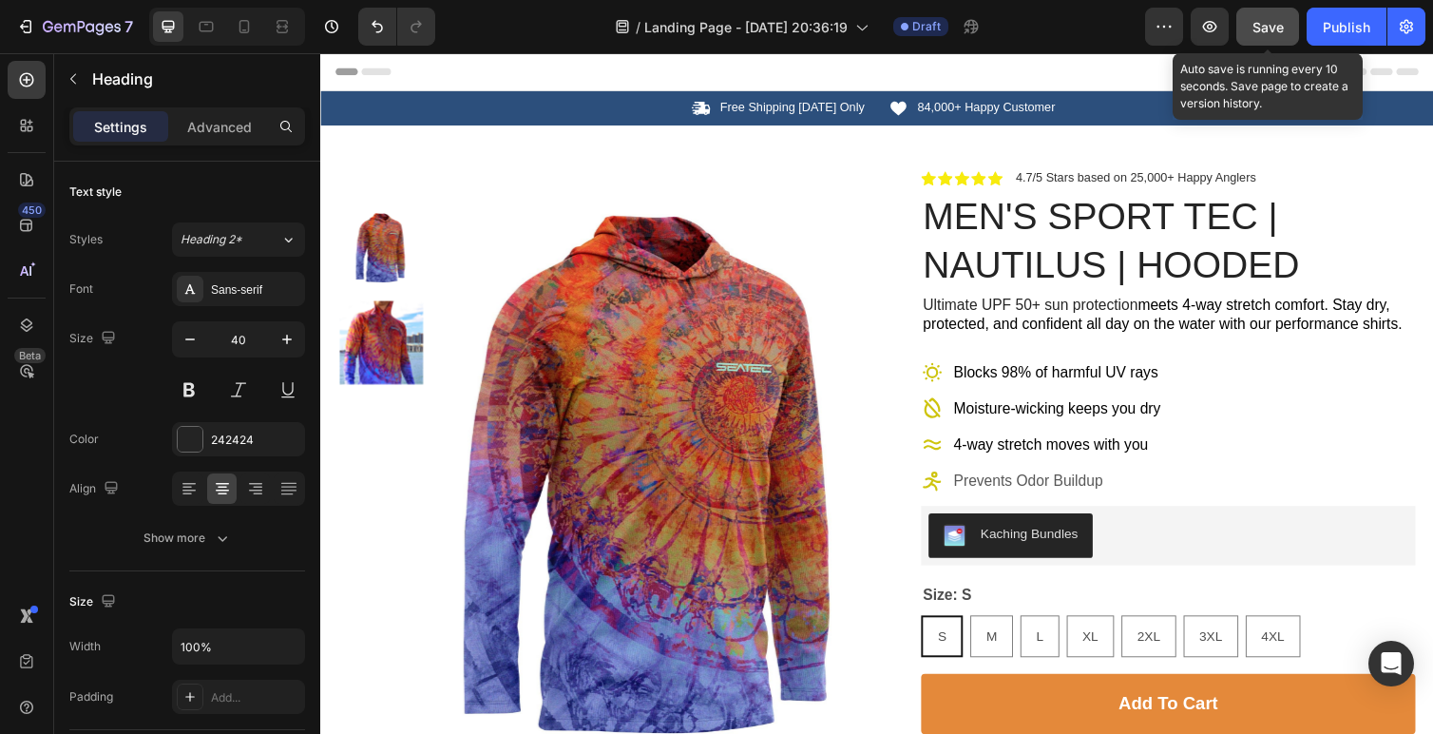
click at [1273, 19] on span "Save" at bounding box center [1267, 27] width 31 height 16
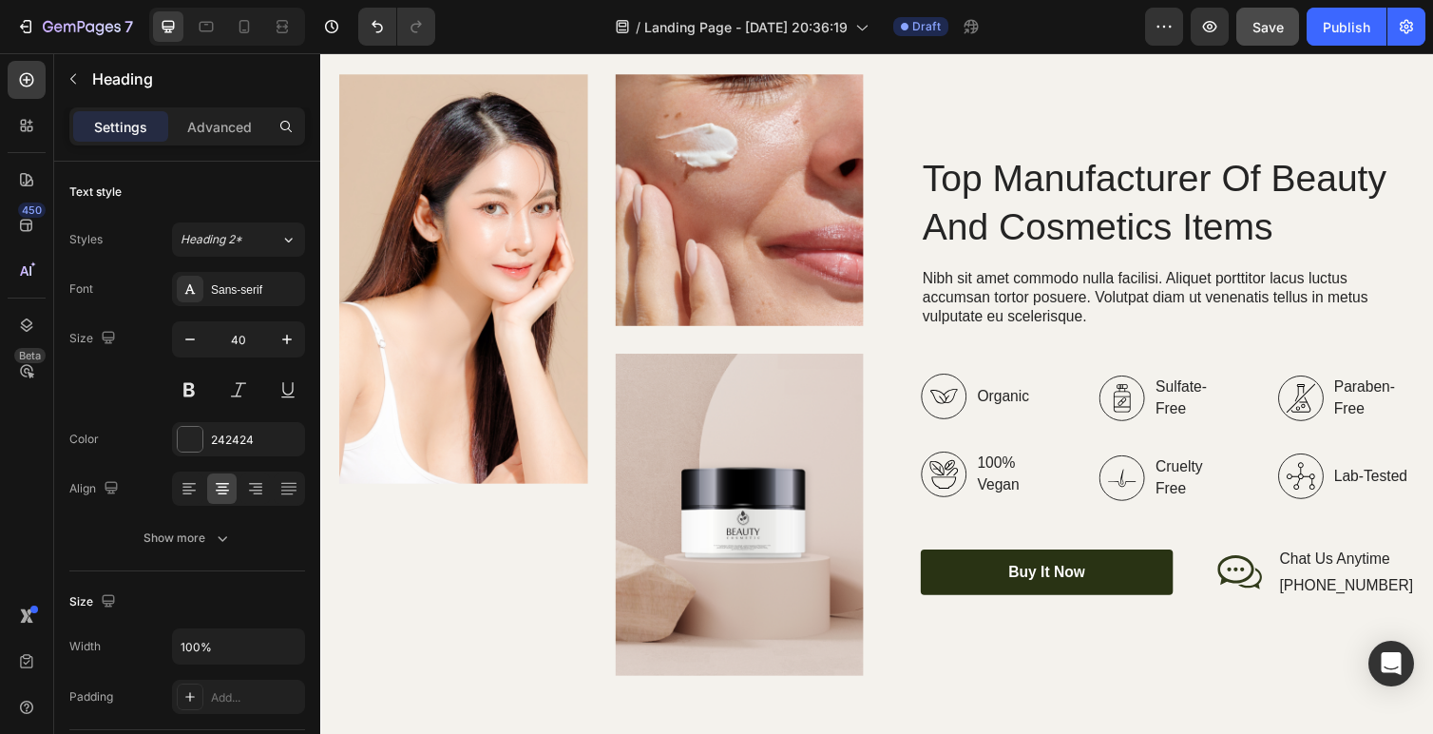
scroll to position [2772, 0]
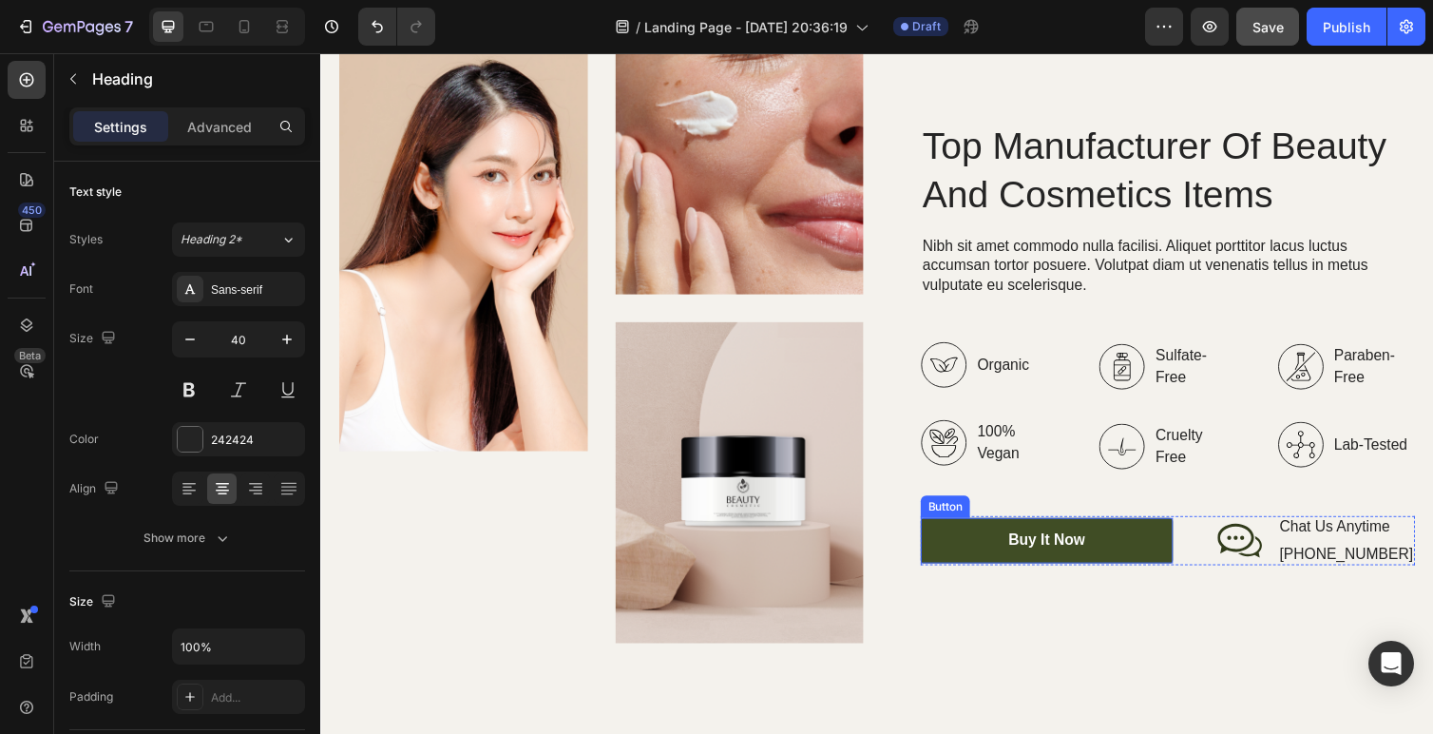
click at [980, 546] on link "Buy It Now" at bounding box center [1064, 552] width 258 height 47
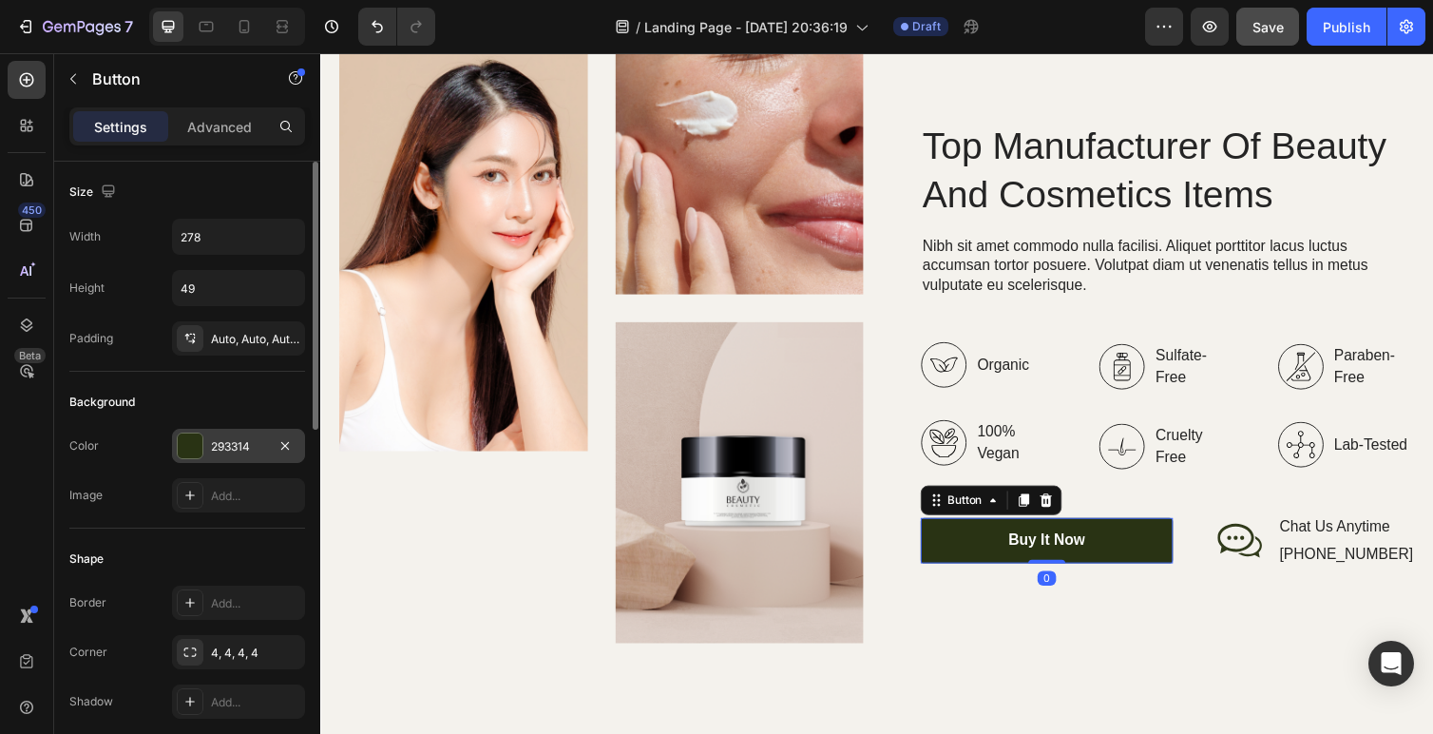
click at [205, 436] on div "293314" at bounding box center [238, 446] width 133 height 34
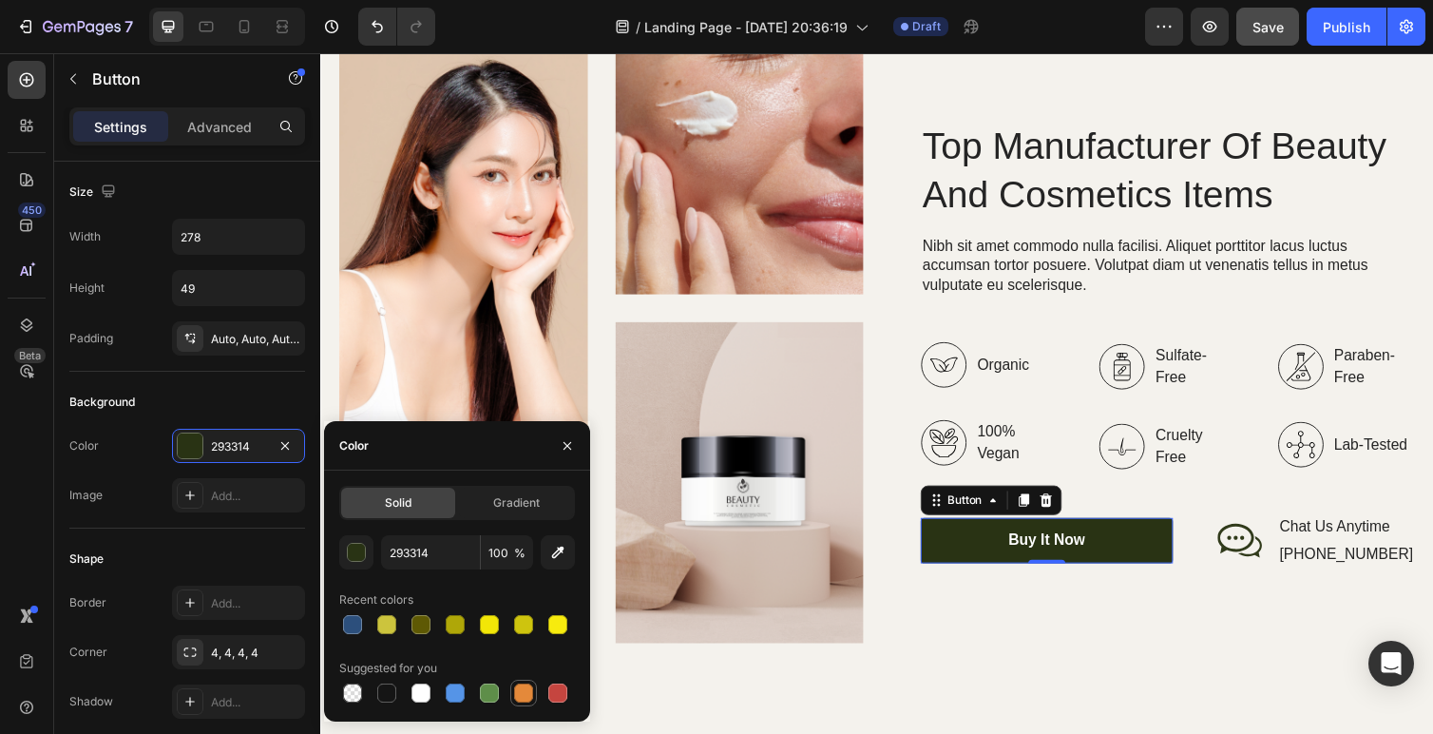
click at [522, 688] on div at bounding box center [523, 692] width 19 height 19
type input "E4893A"
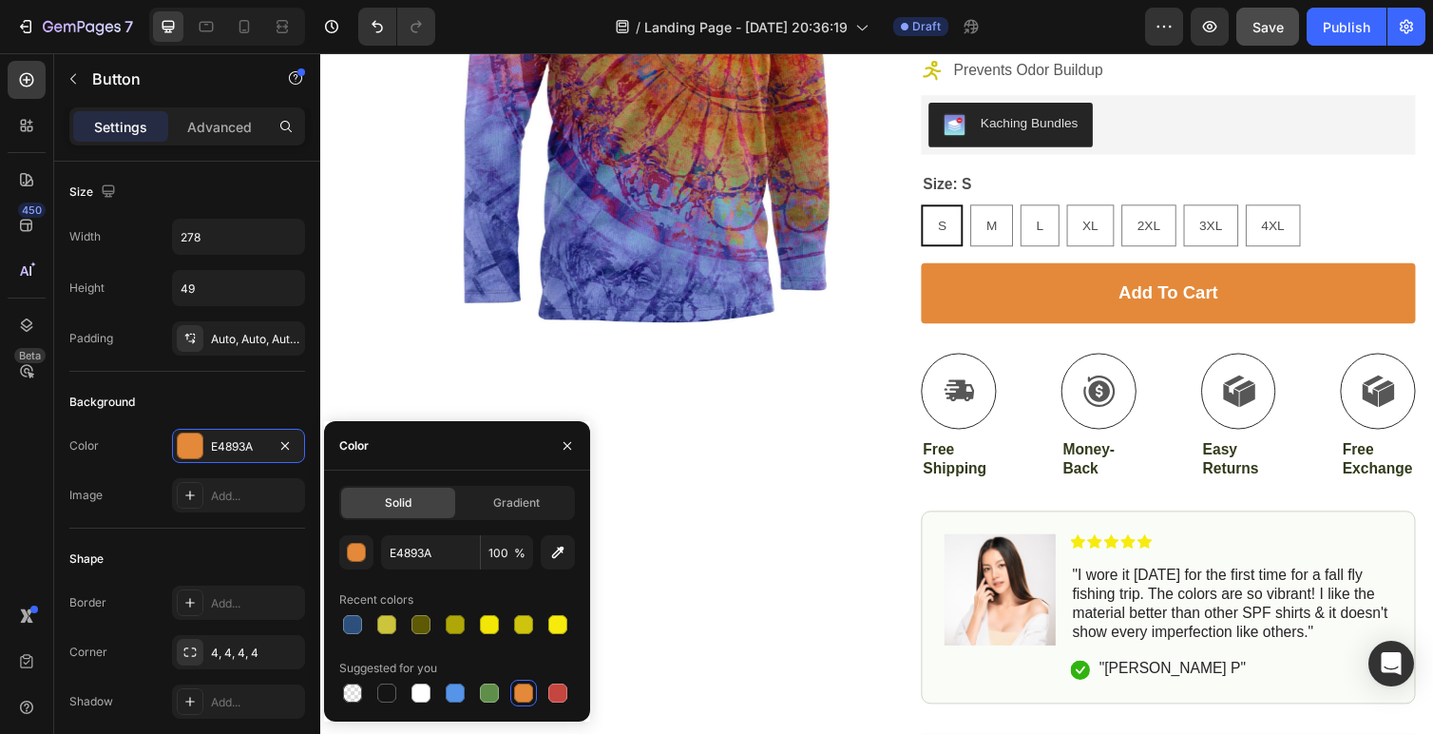
scroll to position [0, 0]
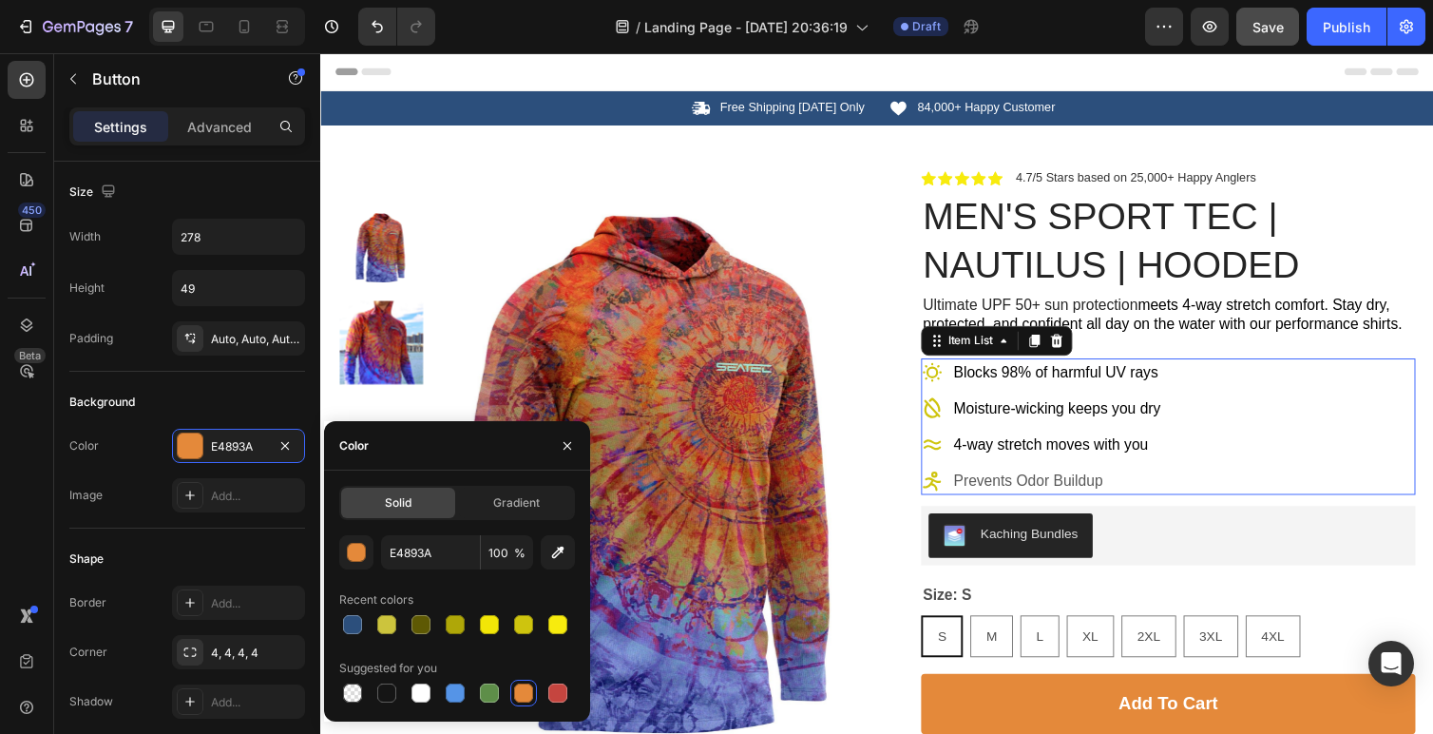
click at [1286, 434] on div "Blocks 98% of harmful UV rays Moisture-wicking keeps you dry 4-way stretch move…" at bounding box center [1188, 436] width 506 height 140
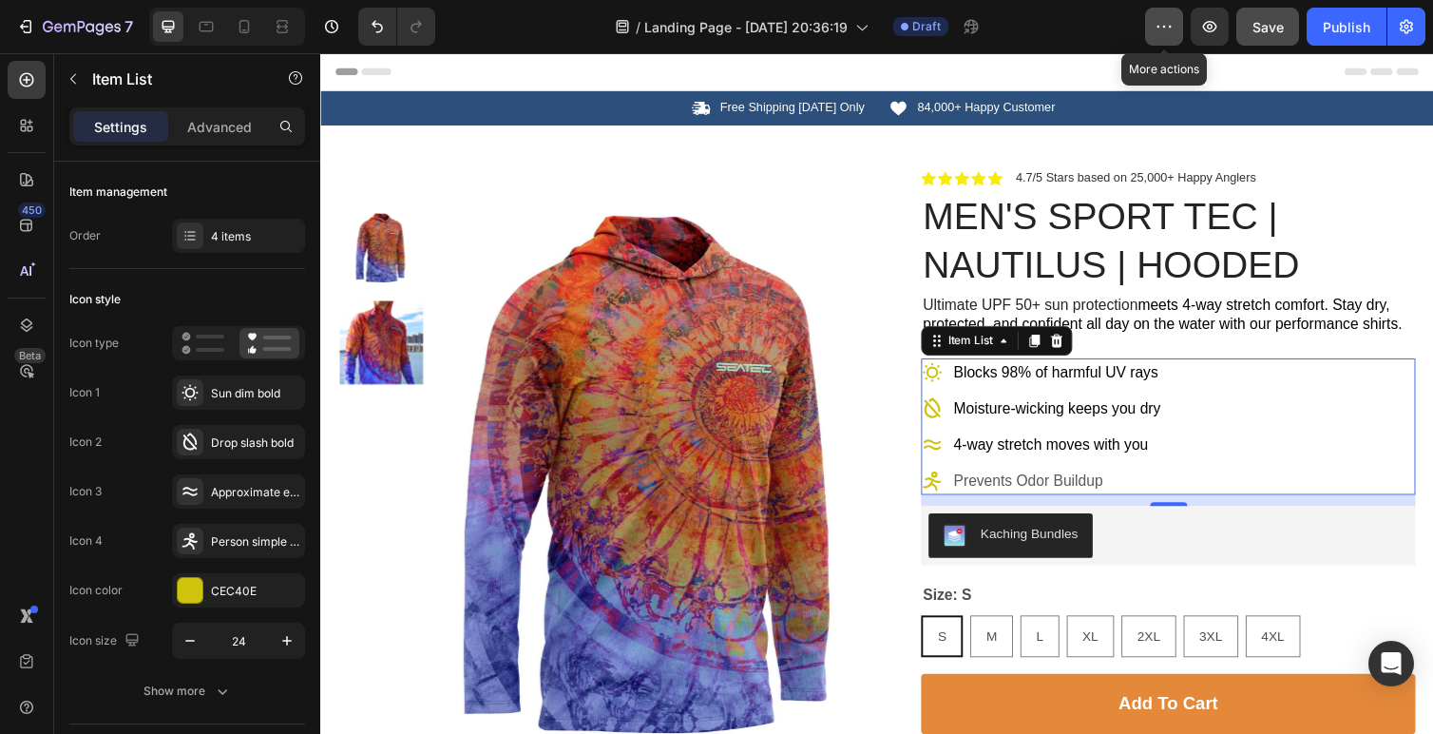
click at [1158, 38] on button "button" at bounding box center [1164, 27] width 38 height 38
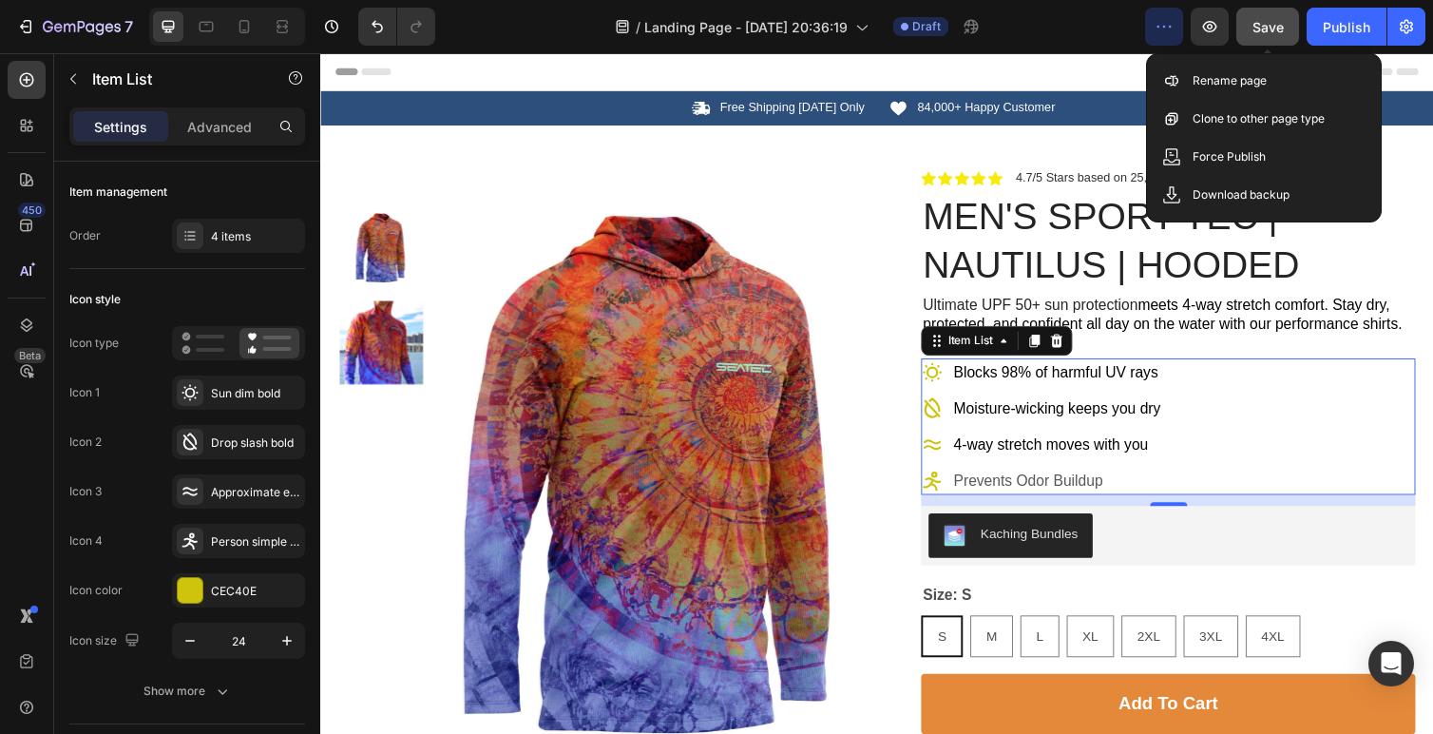
click at [1263, 38] on button "Save" at bounding box center [1267, 27] width 63 height 38
